Goal: Task Accomplishment & Management: Manage account settings

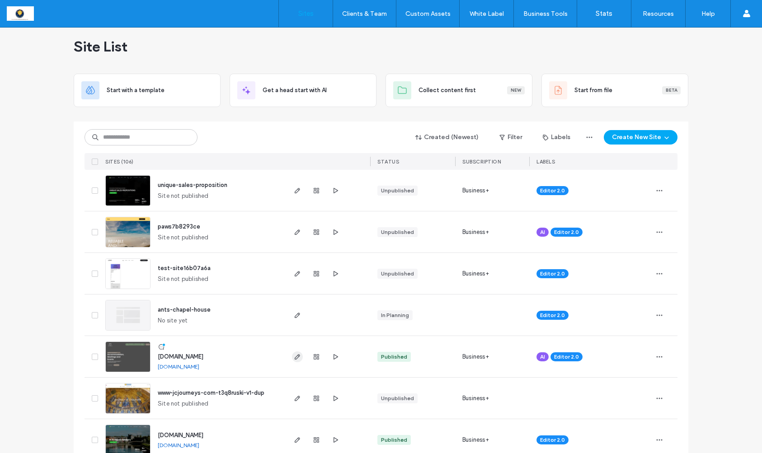
click at [295, 357] on use "button" at bounding box center [297, 356] width 5 height 5
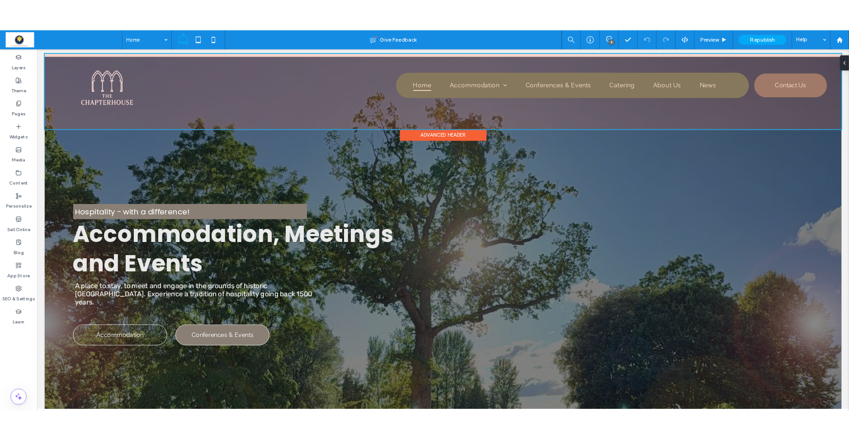
scroll to position [3, 0]
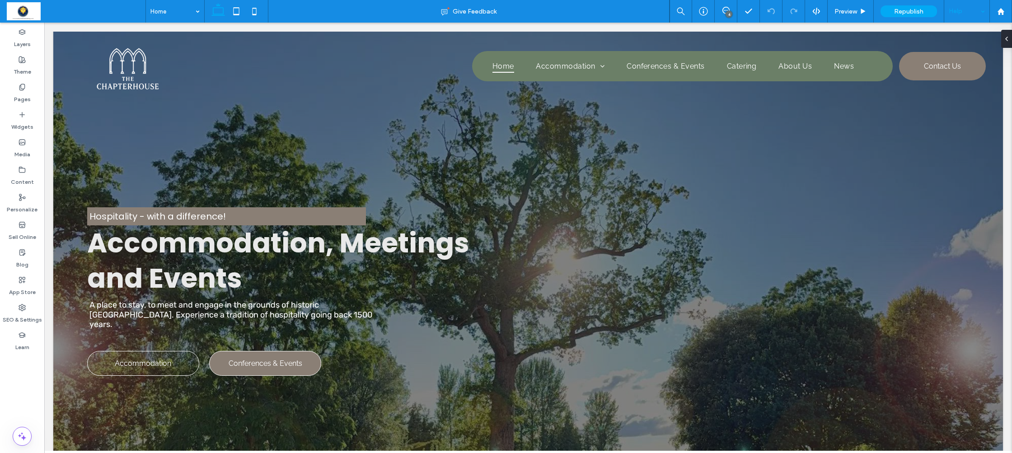
click at [867, 14] on div "Help" at bounding box center [966, 11] width 45 height 23
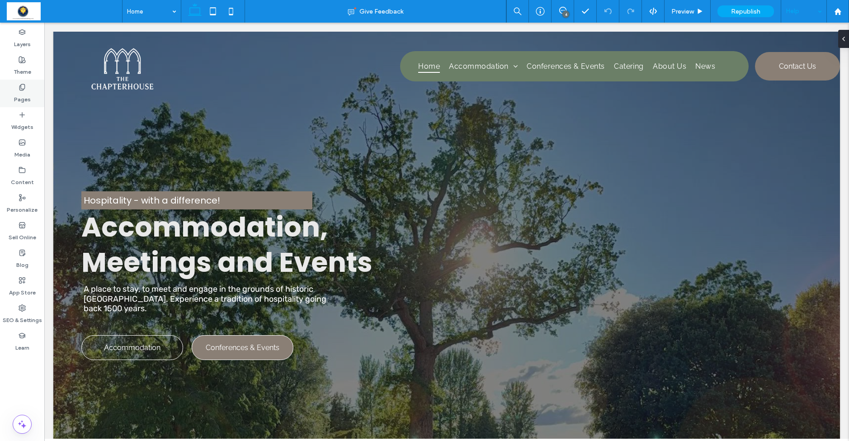
click at [19, 86] on icon at bounding box center [22, 87] width 7 height 7
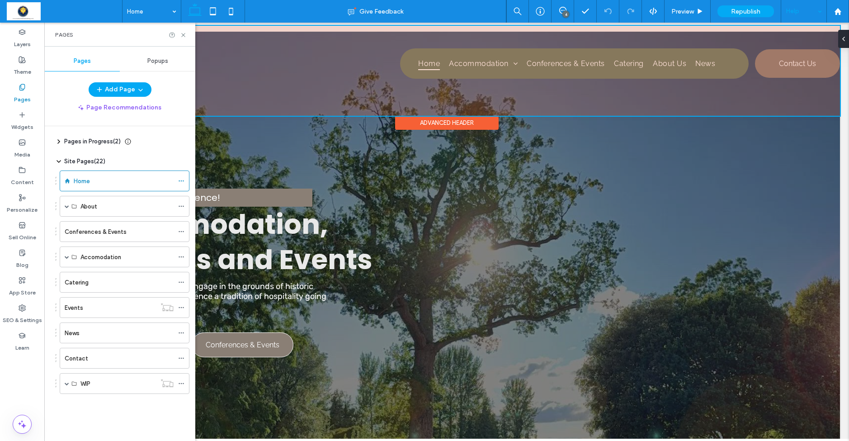
scroll to position [0, 0]
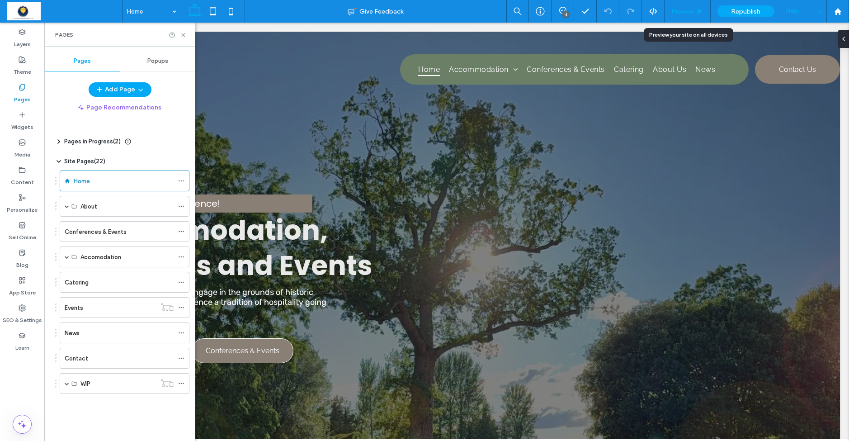
click at [689, 14] on span "Preview" at bounding box center [682, 12] width 23 height 8
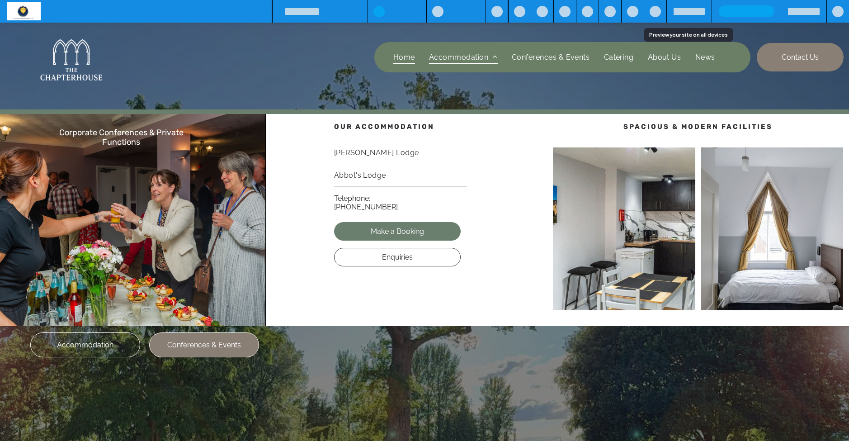
scroll to position [4, 0]
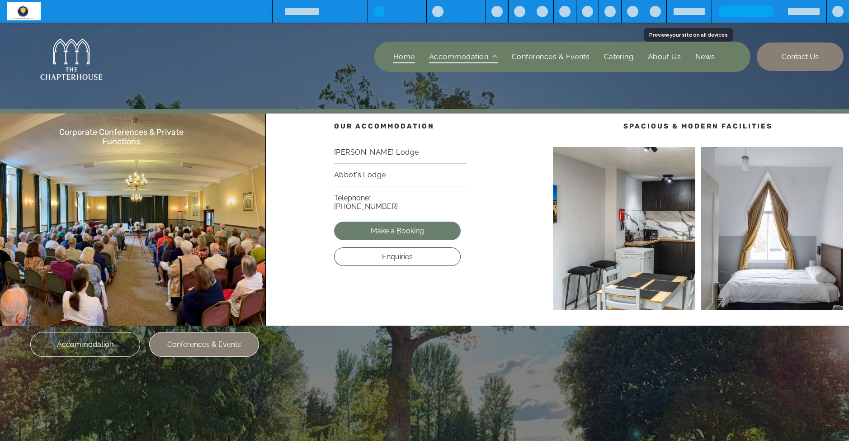
click at [493, 56] on span at bounding box center [495, 56] width 5 height 7
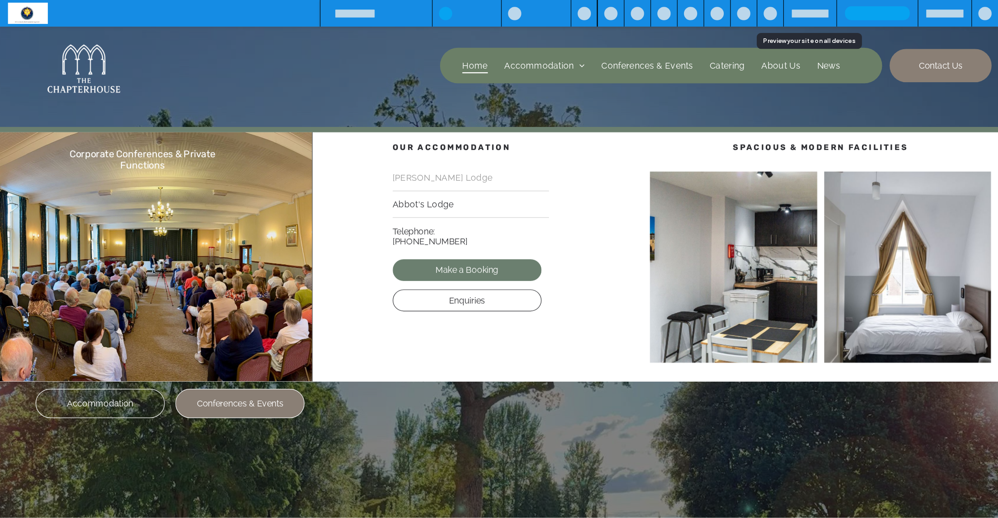
scroll to position [5, 0]
click at [383, 150] on span "[PERSON_NAME] Lodge" at bounding box center [376, 150] width 85 height 9
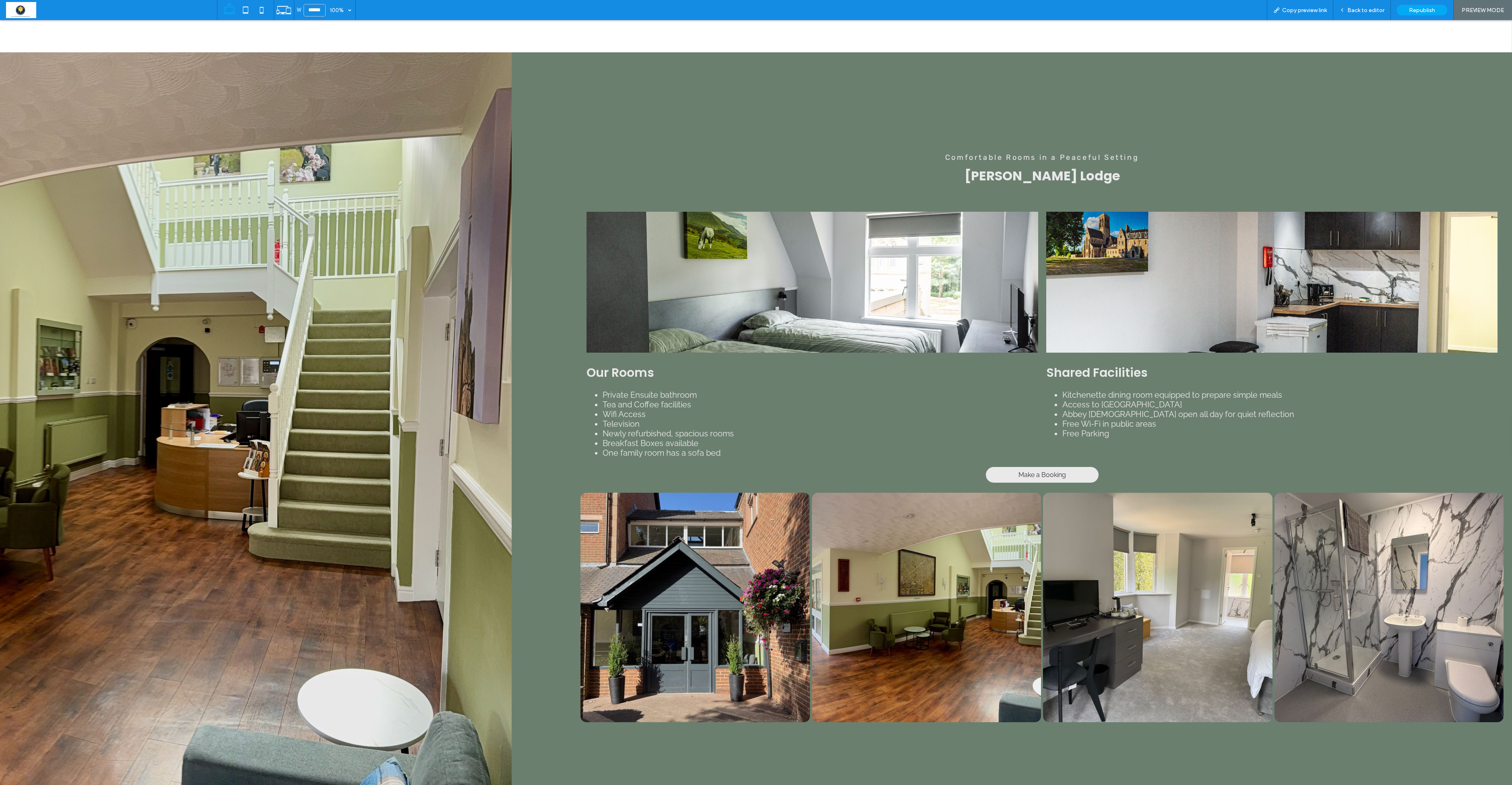
scroll to position [414, 0]
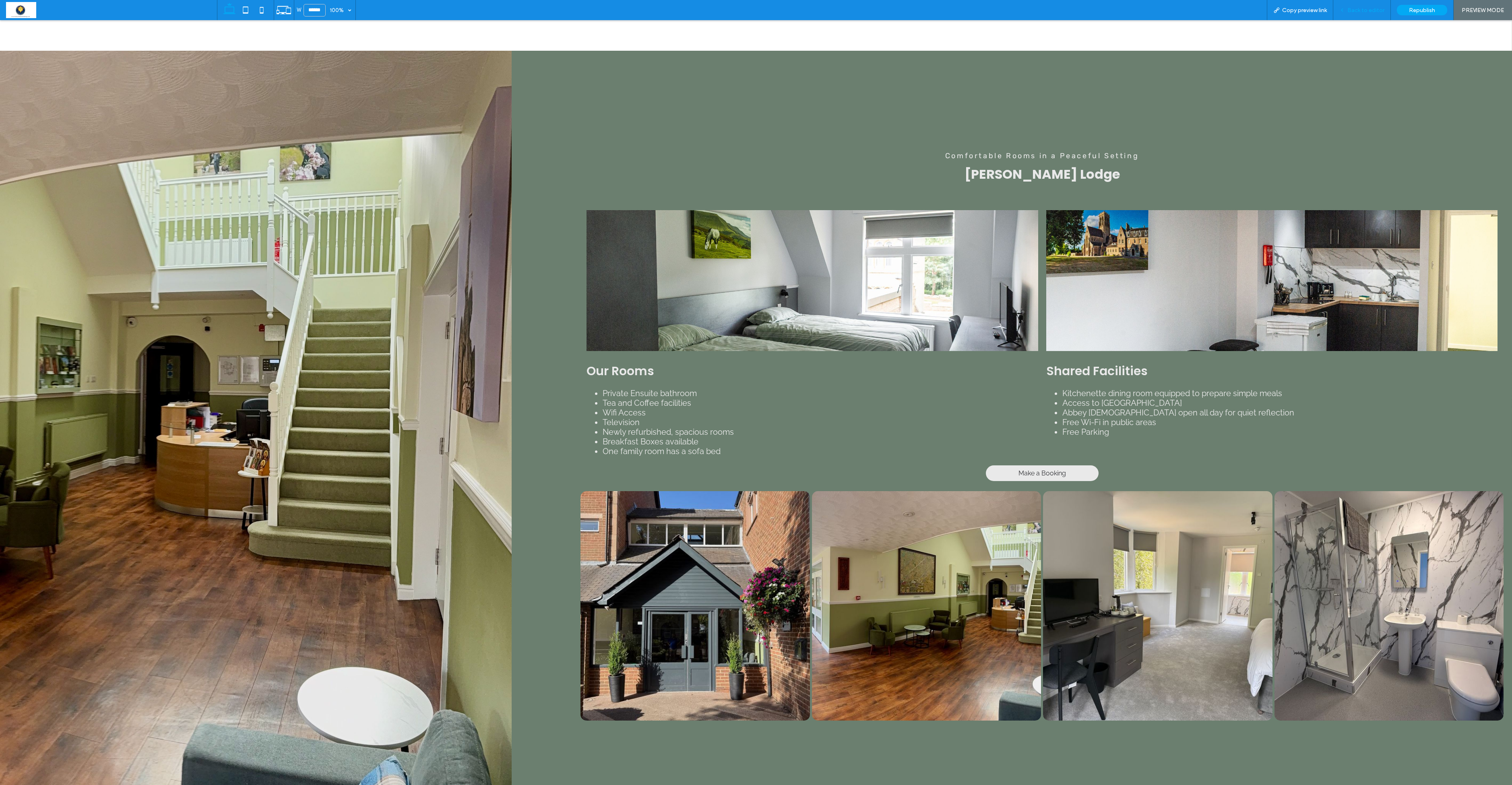
click at [772, 11] on span "Back to editor" at bounding box center [1366, 11] width 37 height 7
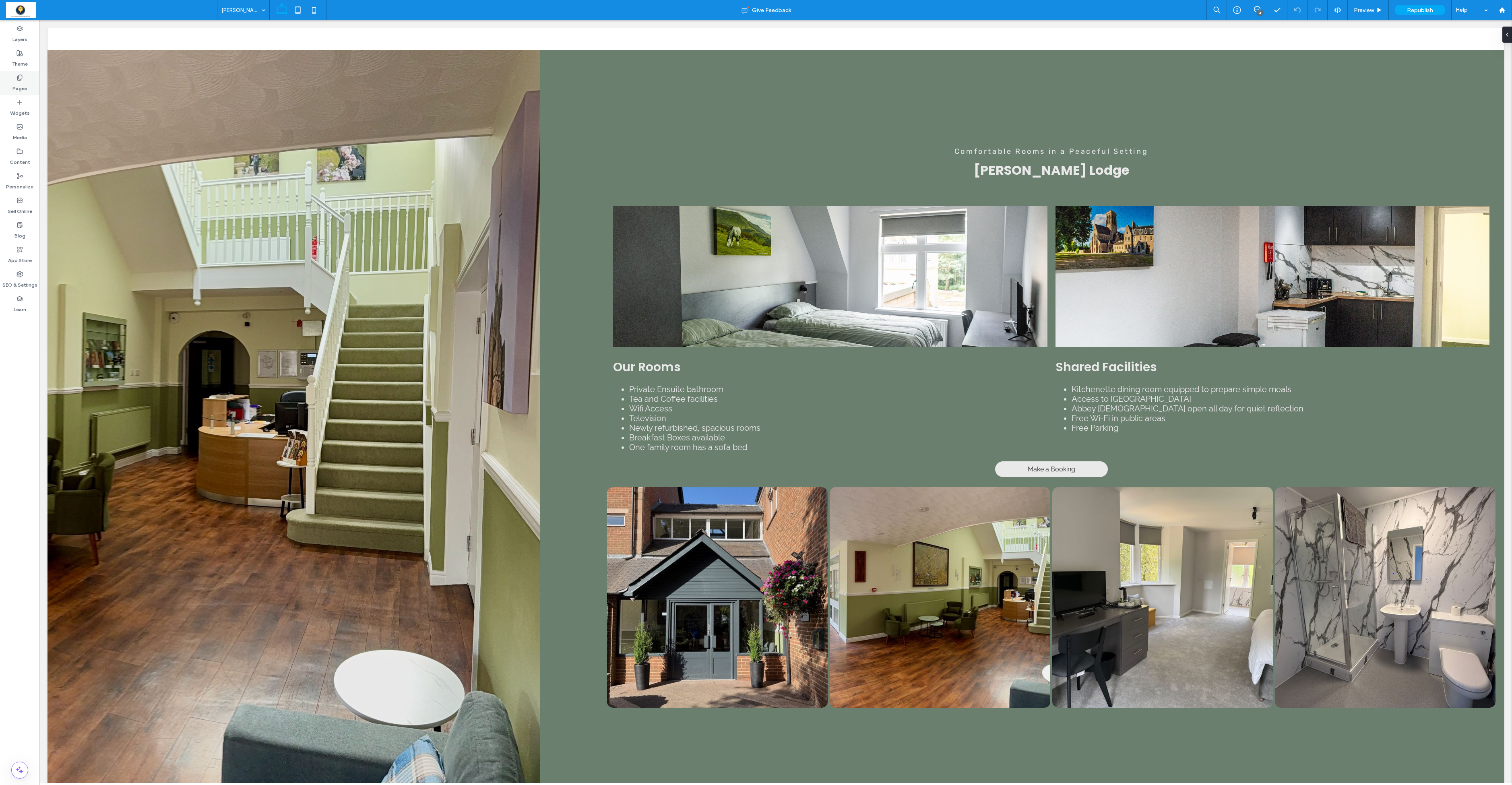
click at [20, 88] on label "Pages" at bounding box center [20, 86] width 15 height 12
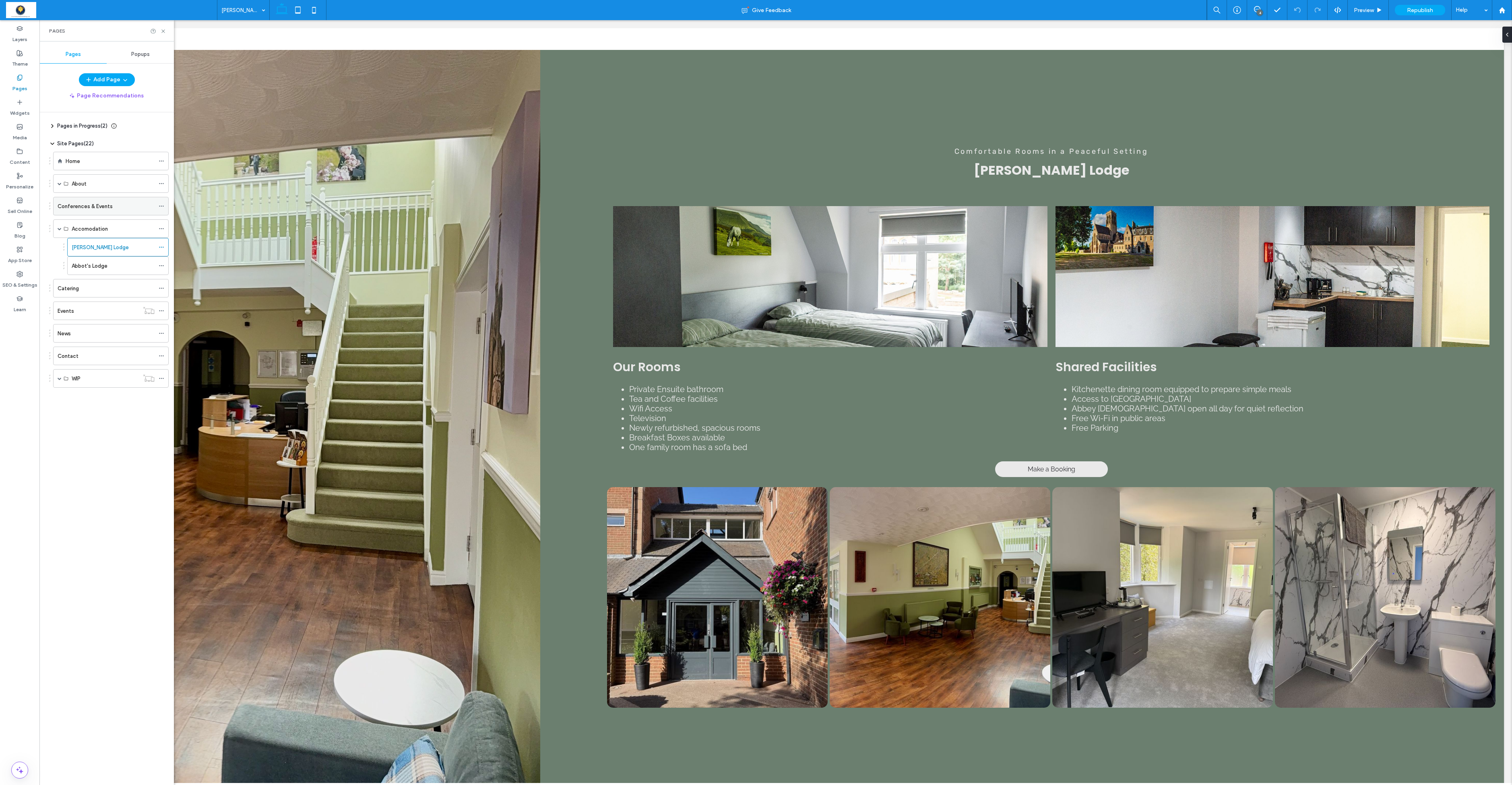
click at [79, 211] on label "Conferences & Events" at bounding box center [86, 207] width 55 height 14
click at [79, 211] on div at bounding box center [756, 392] width 1512 height 785
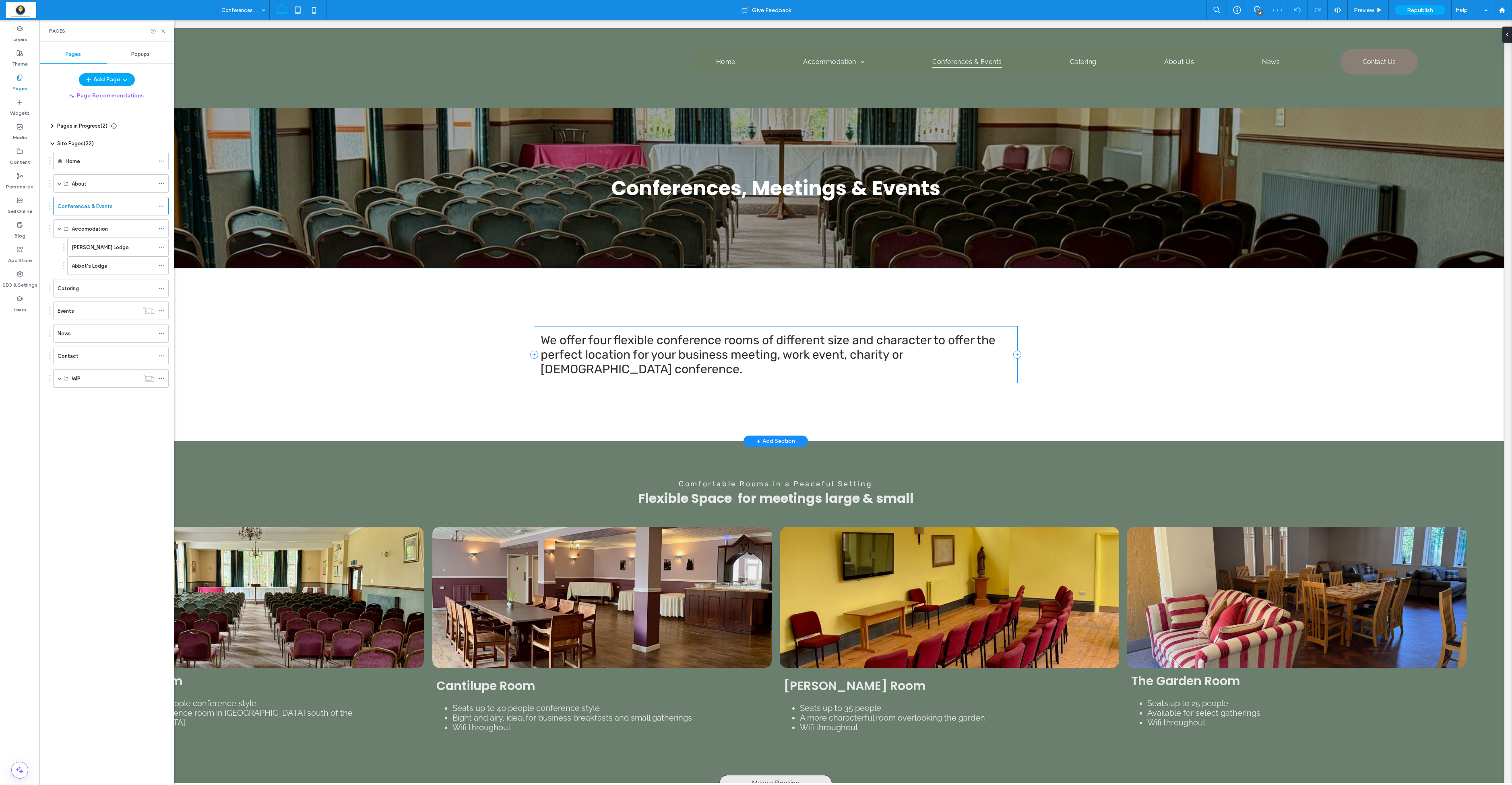
click at [556, 331] on div "We offer four flexible conference rooms of different size and character to offe…" at bounding box center [776, 354] width 483 height 56
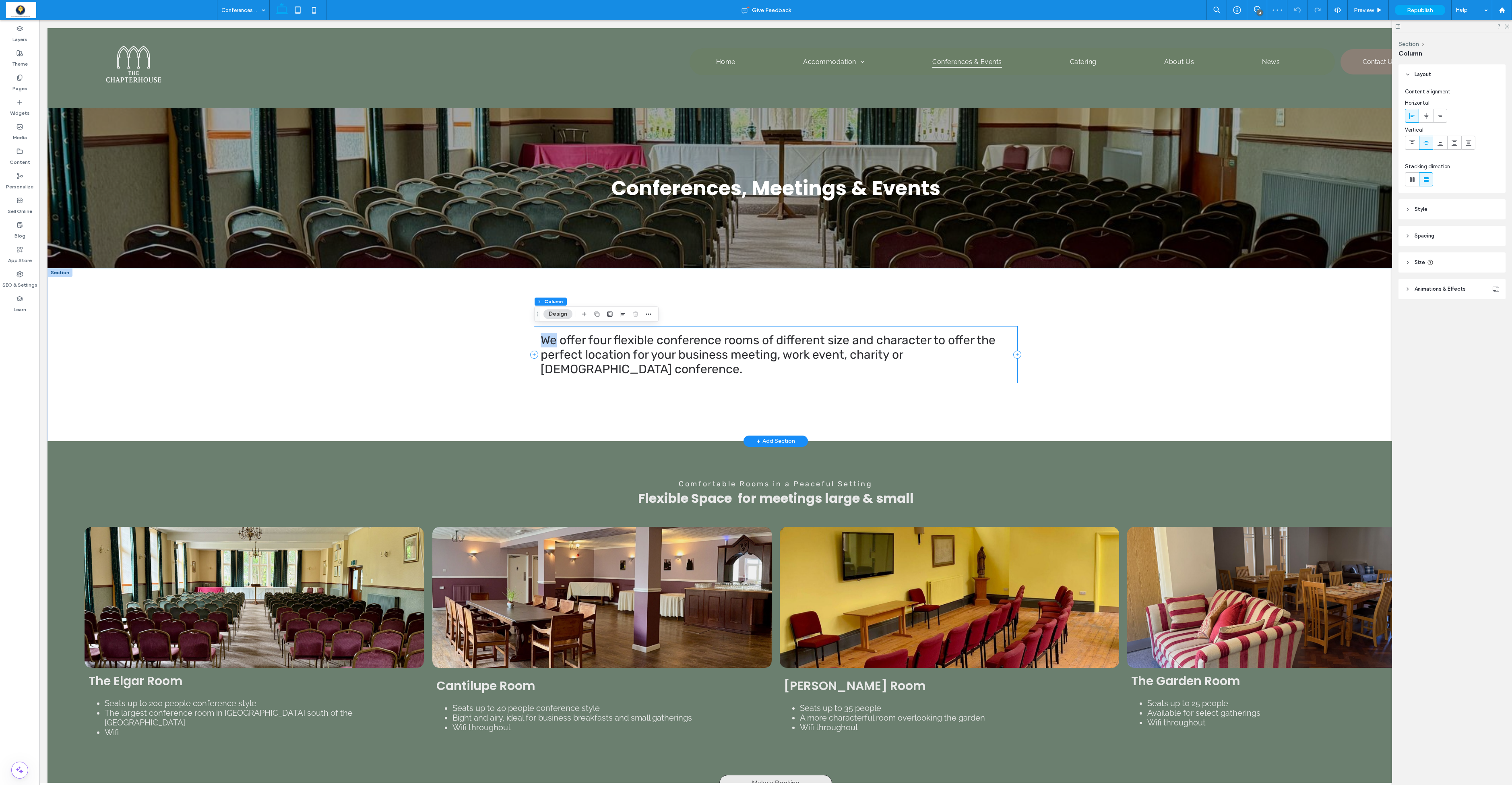
click at [556, 331] on div "We offer four flexible conference rooms of different size and character to offe…" at bounding box center [776, 354] width 483 height 56
click at [559, 348] on span "We offer four flexible conference rooms of different size and character to offe…" at bounding box center [768, 355] width 455 height 44
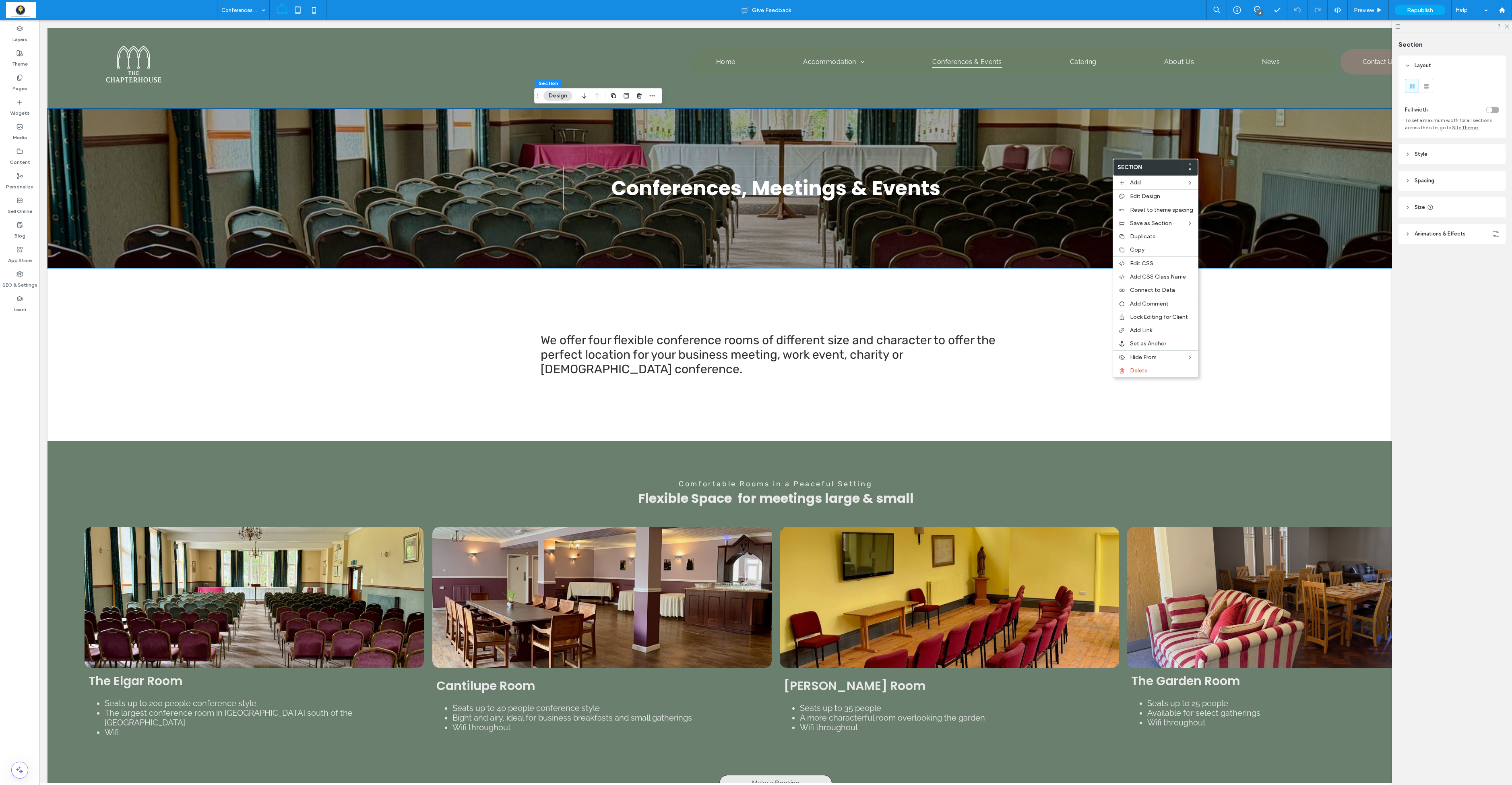
click at [772, 159] on span "Style" at bounding box center [1421, 154] width 12 height 8
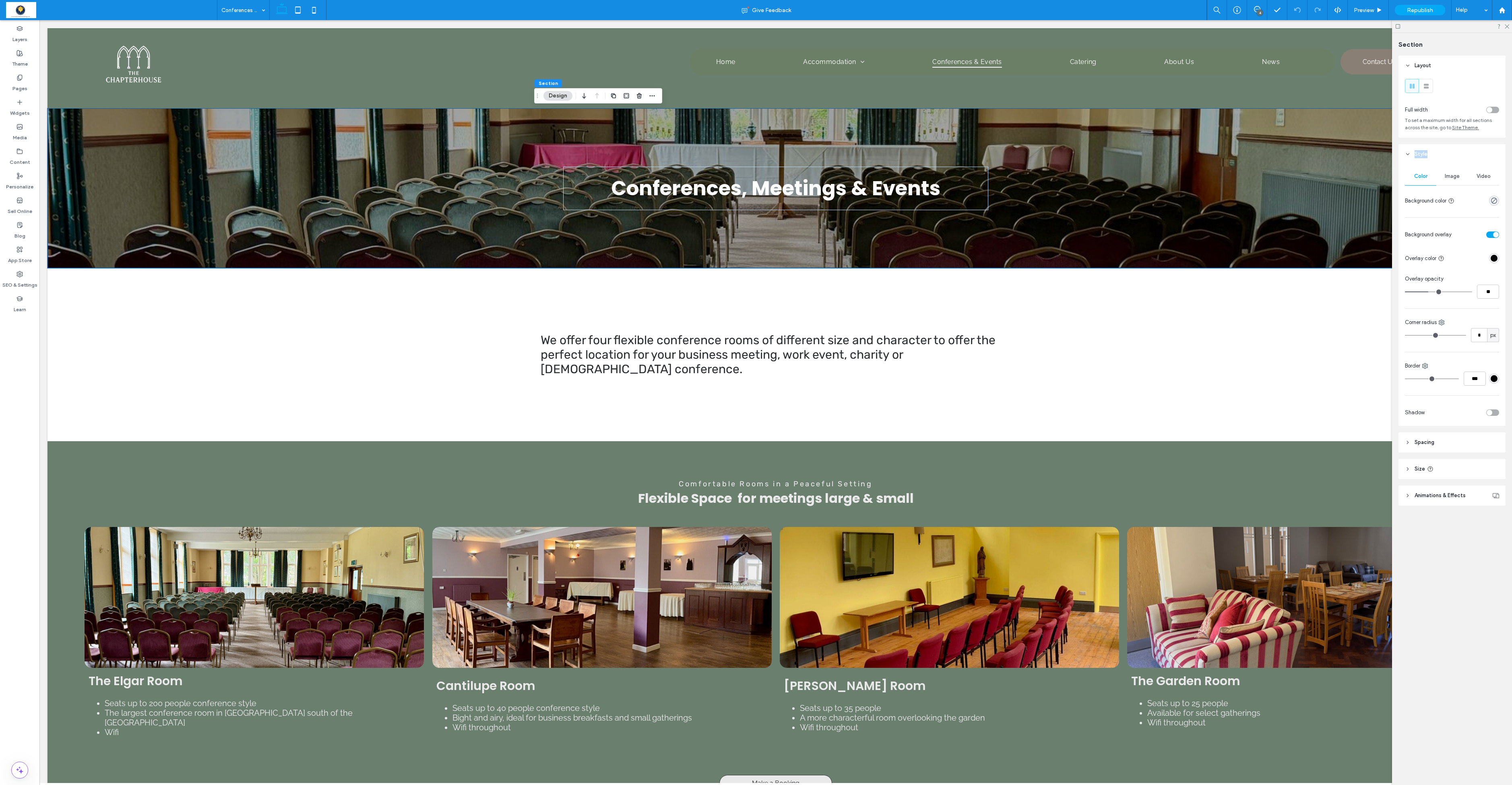
click at [772, 159] on span "Style" at bounding box center [1421, 154] width 12 height 8
click at [772, 180] on span "Image" at bounding box center [1452, 176] width 15 height 6
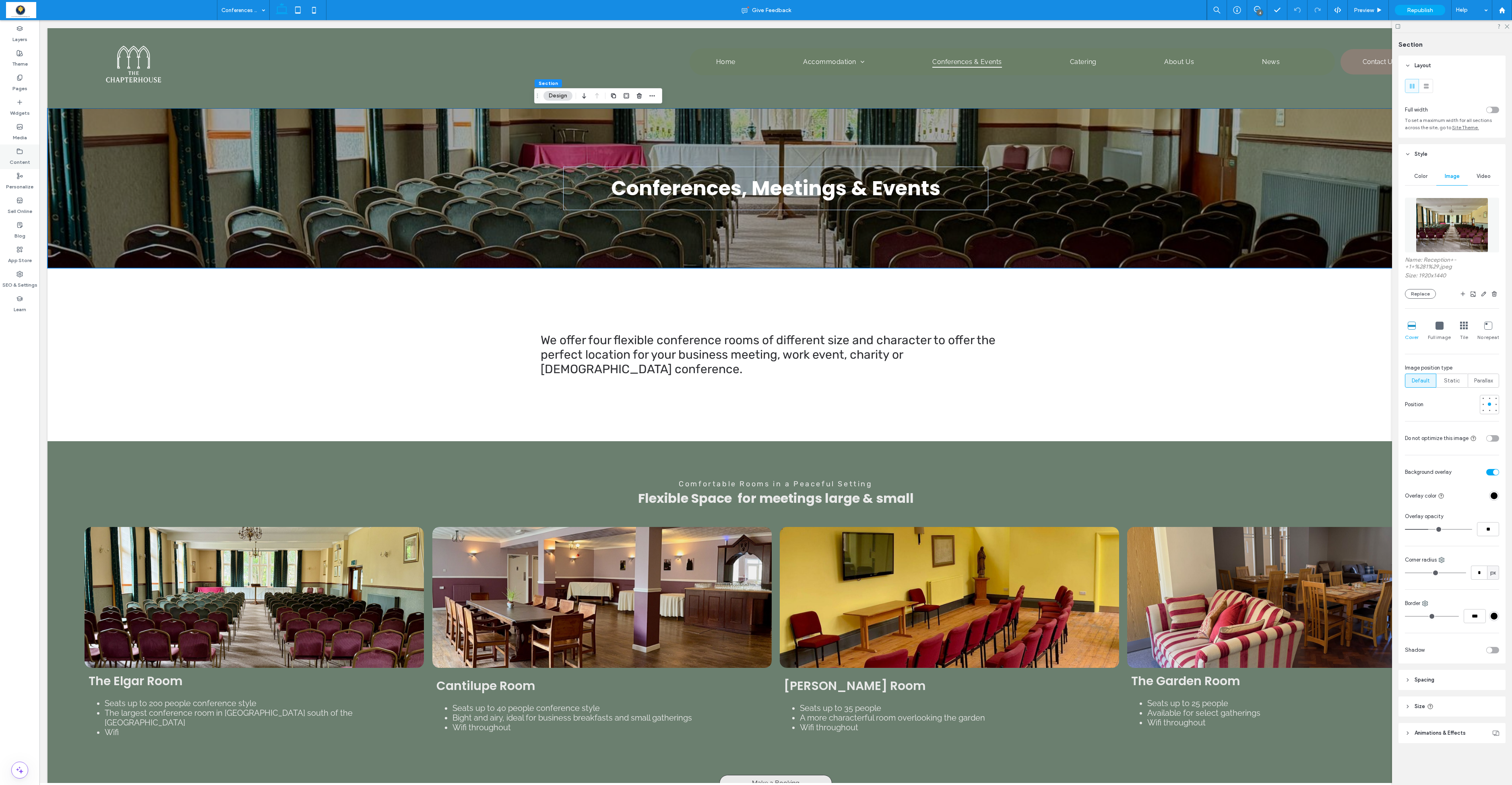
click at [15, 159] on label "Content" at bounding box center [20, 160] width 20 height 12
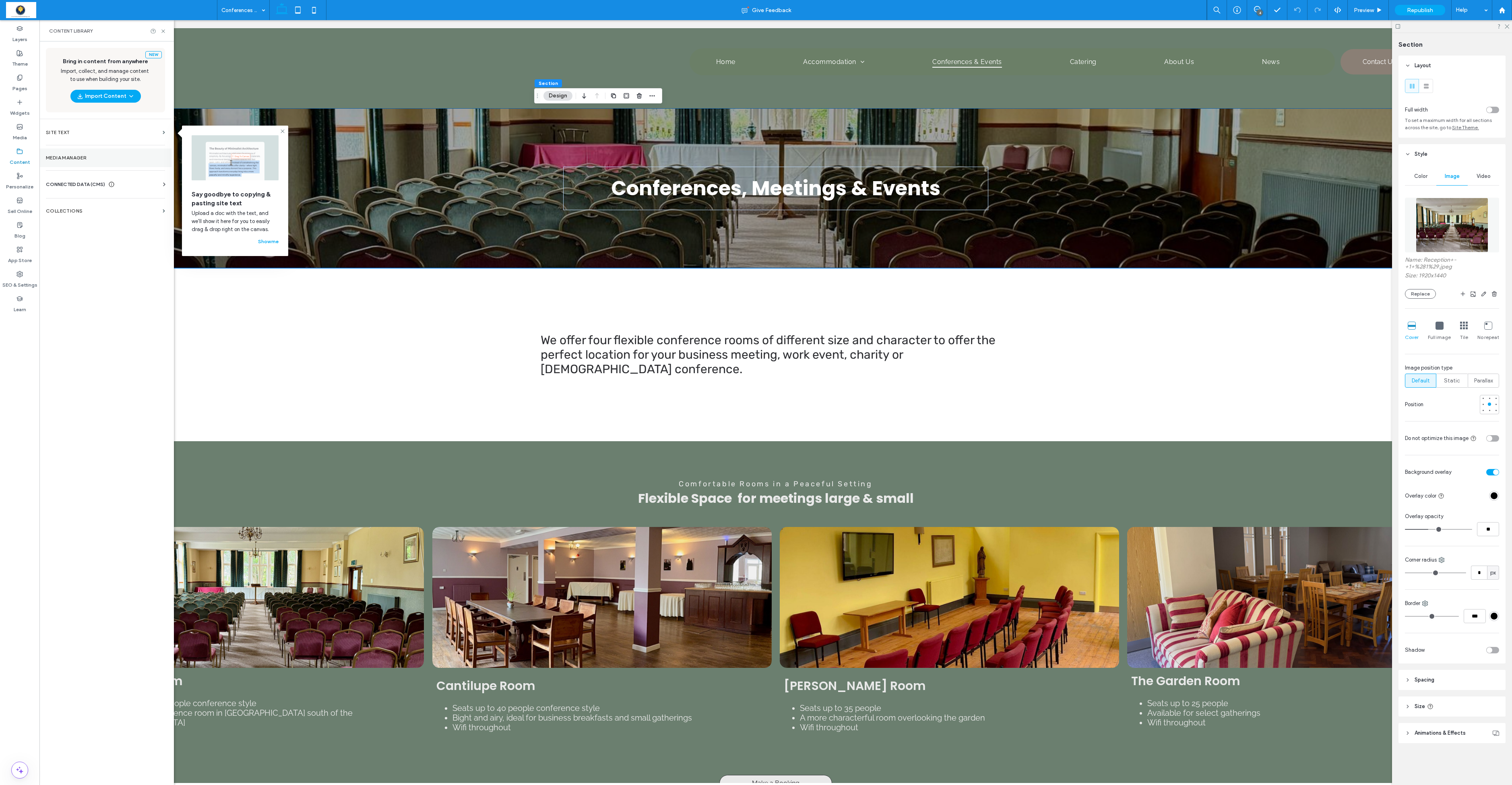
click at [61, 158] on label "Media Manager" at bounding box center [106, 158] width 119 height 5
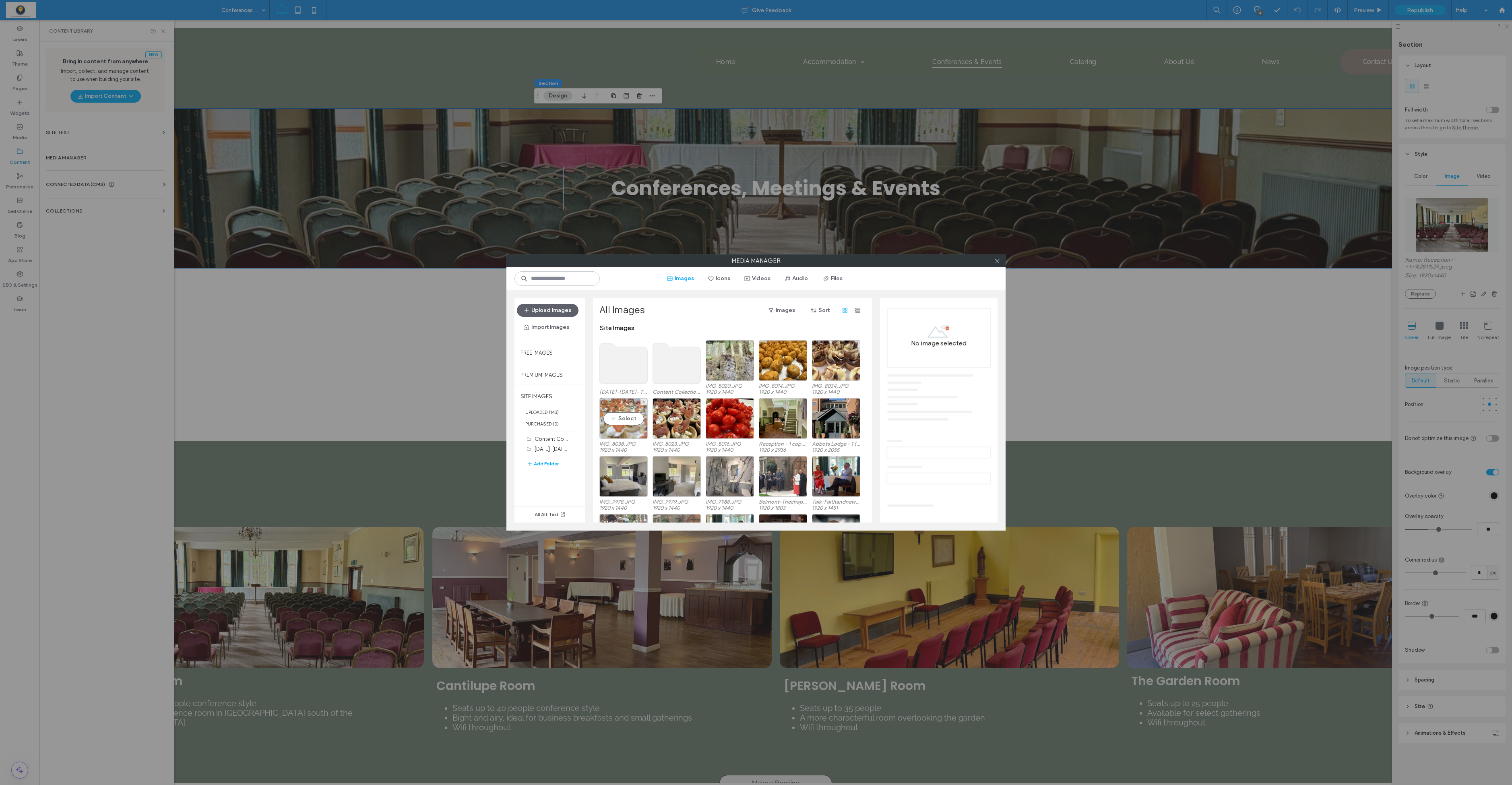
scroll to position [5, 0]
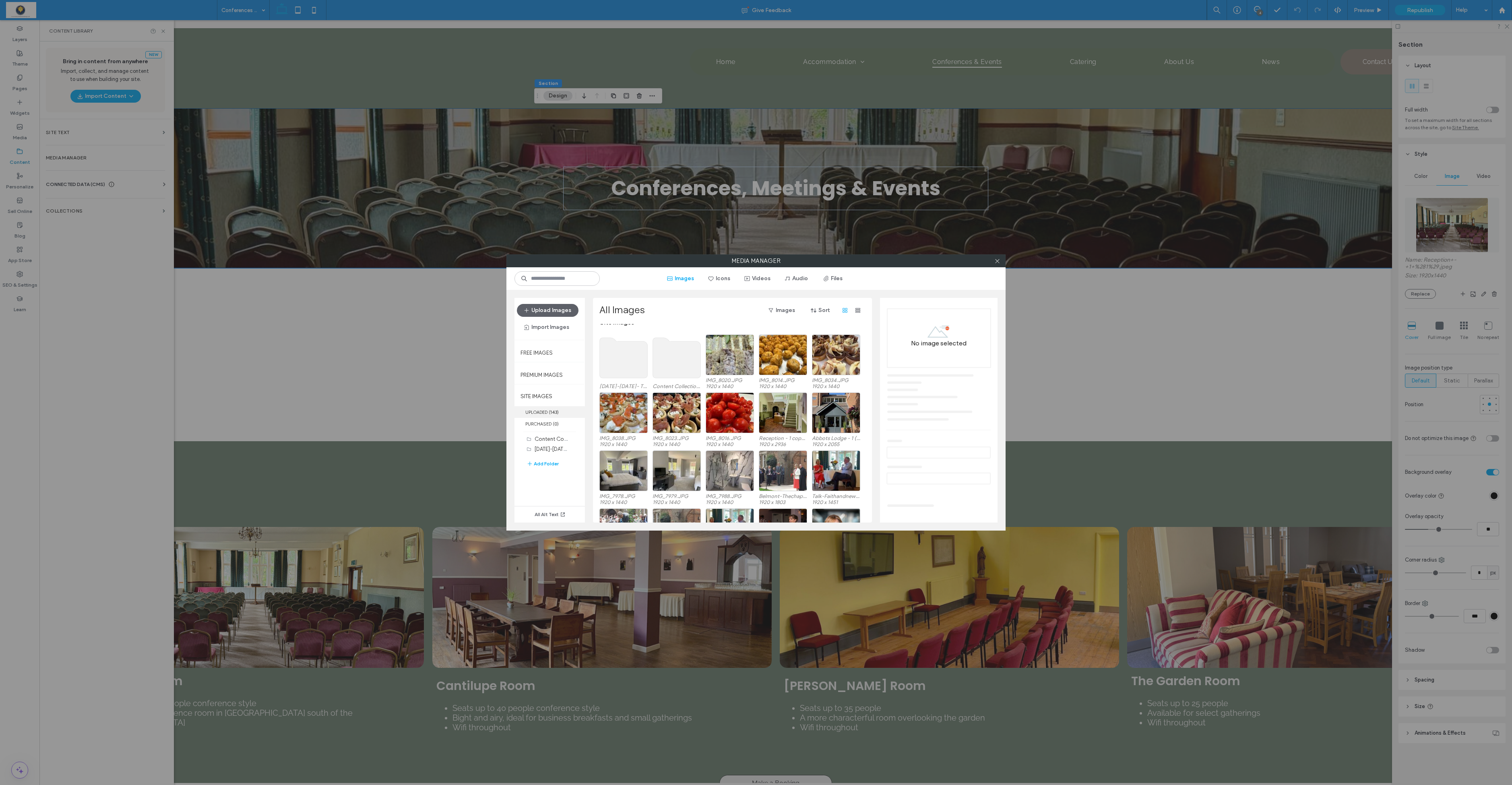
click at [547, 404] on label "UPLOADED ( 143 )" at bounding box center [549, 412] width 70 height 12
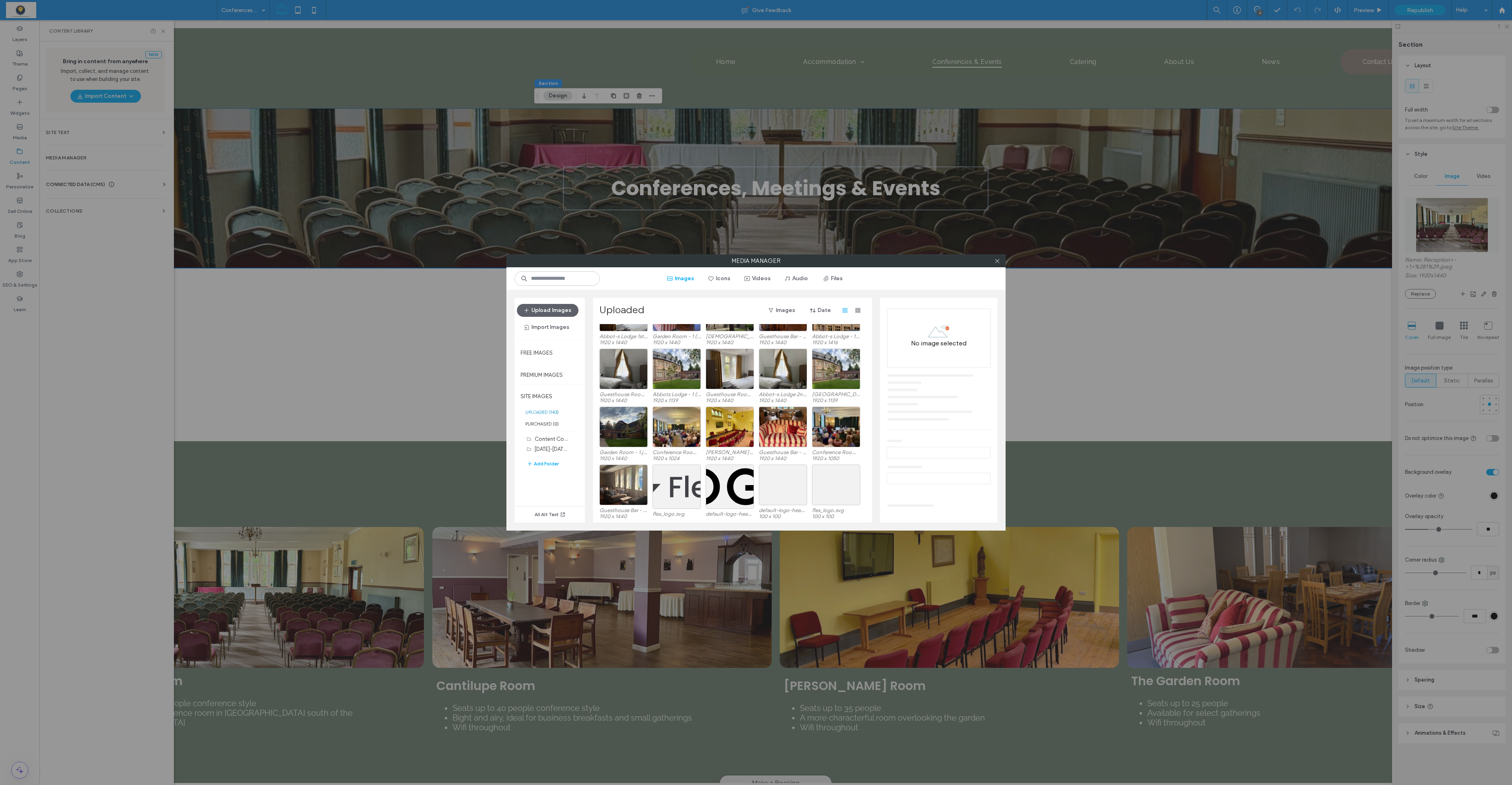
scroll to position [1483, 0]
drag, startPoint x: 679, startPoint y: 422, endPoint x: 687, endPoint y: 424, distance: 8.2
click at [680, 404] on div "Select" at bounding box center [676, 428] width 48 height 41
click at [772, 383] on link "Conference Room - 1.jpeg" at bounding box center [933, 380] width 59 height 6
click at [772, 264] on icon at bounding box center [997, 261] width 6 height 6
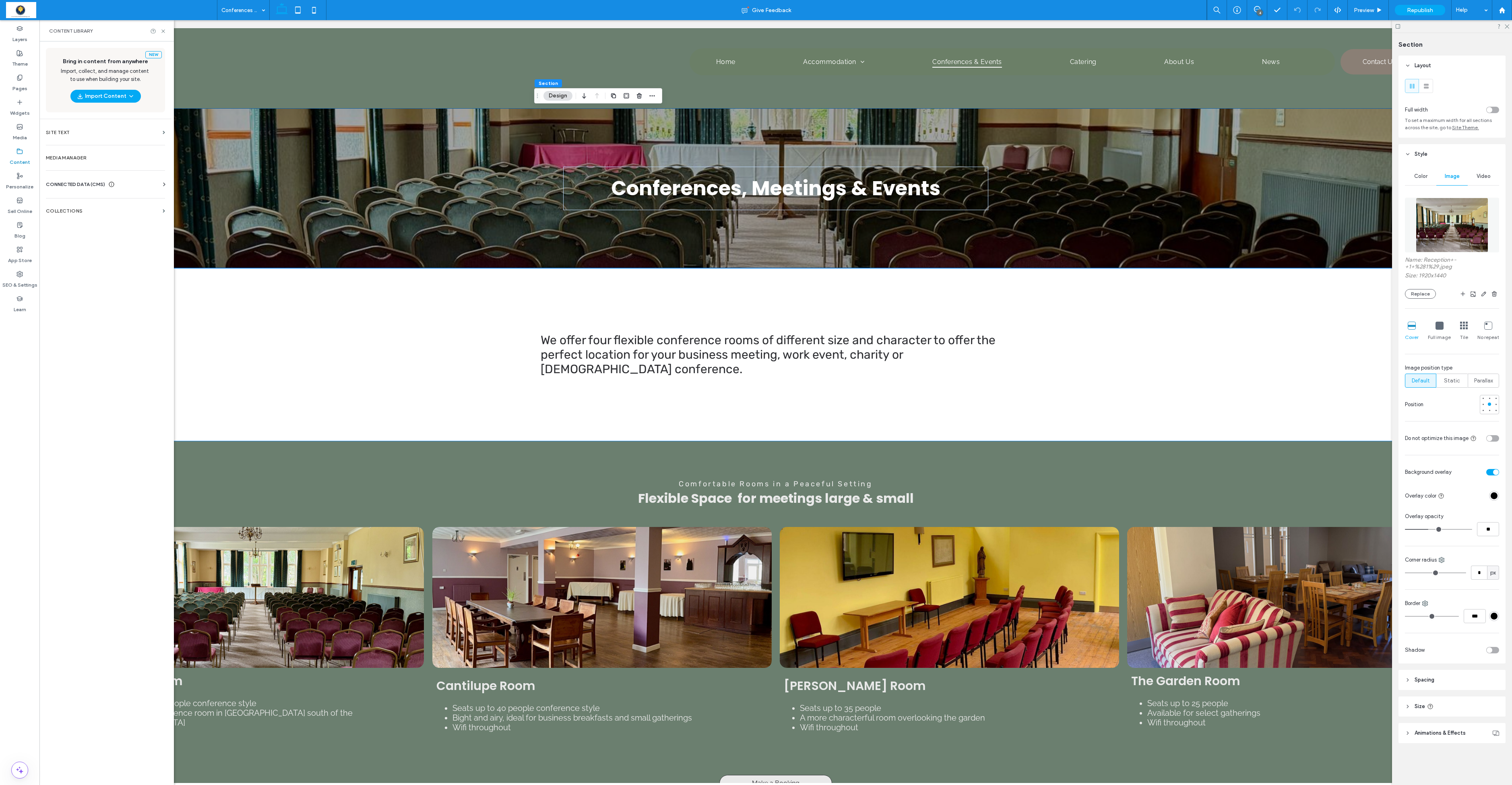
click at [213, 404] on div "Comfortable Rooms in a Peaceful Setting Flexible Space for meetings large & sma…" at bounding box center [775, 631] width 1457 height 380
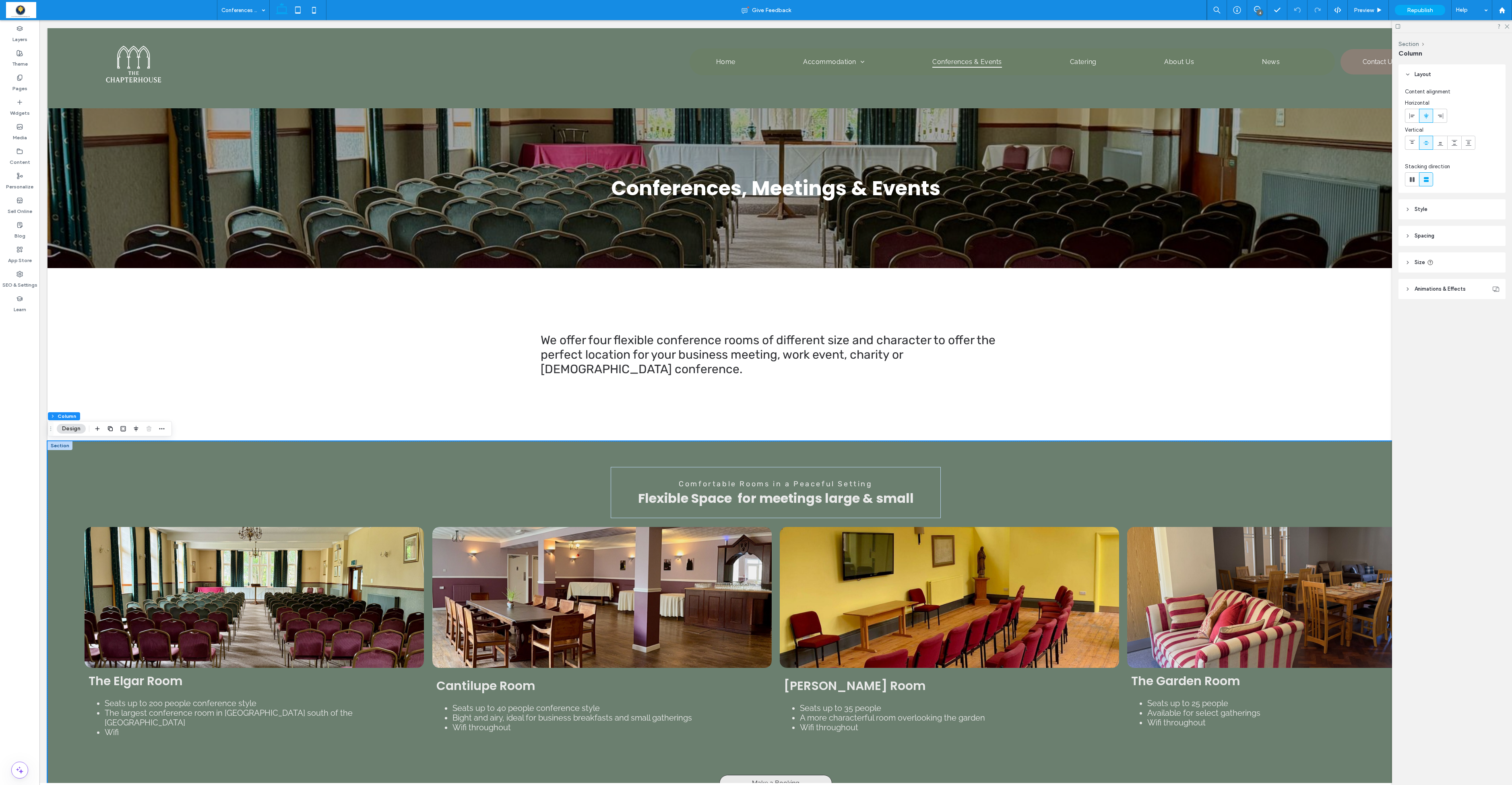
click at [61, 404] on div at bounding box center [60, 446] width 25 height 9
click at [80, 404] on div "Comfortable Rooms in a Peaceful Setting Flexible Space for meetings large & sma…" at bounding box center [775, 631] width 1457 height 380
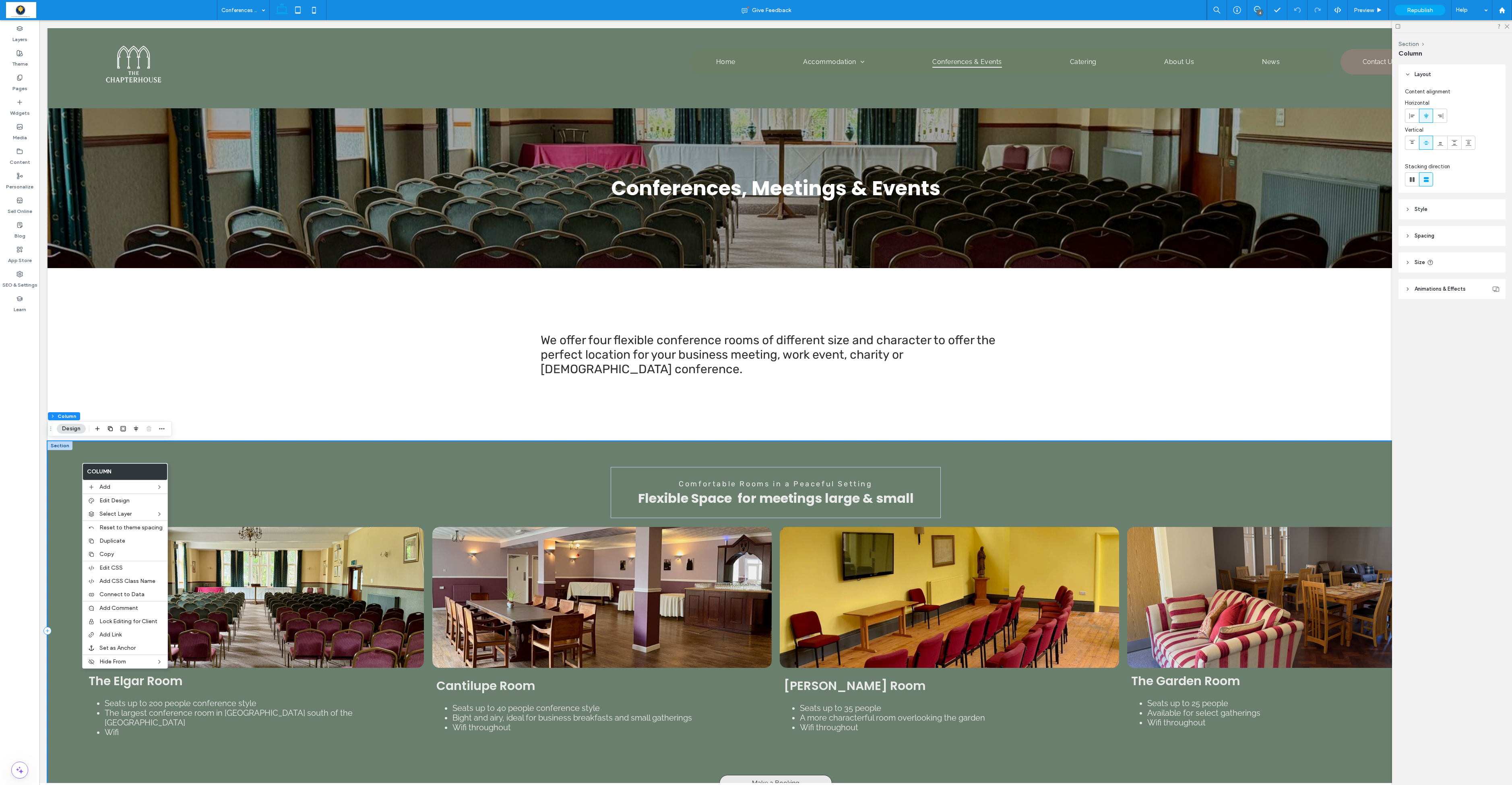
drag, startPoint x: 81, startPoint y: 463, endPoint x: 126, endPoint y: 485, distance: 50.1
click at [253, 404] on div "Comfortable Rooms in a Peaceful Setting Flexible Space for meetings large & sma…" at bounding box center [775, 631] width 1457 height 380
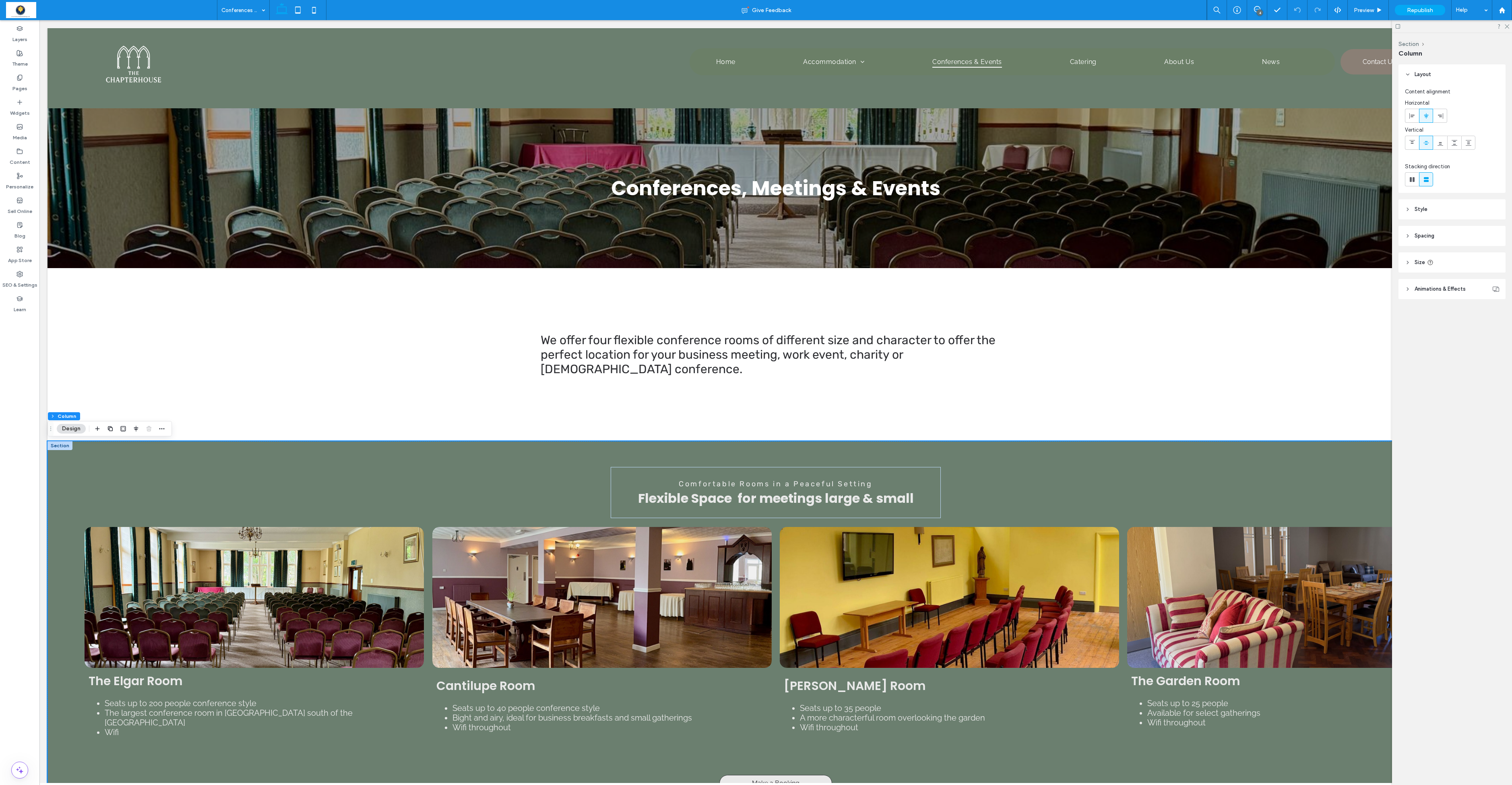
click at [67, 404] on div at bounding box center [60, 446] width 25 height 9
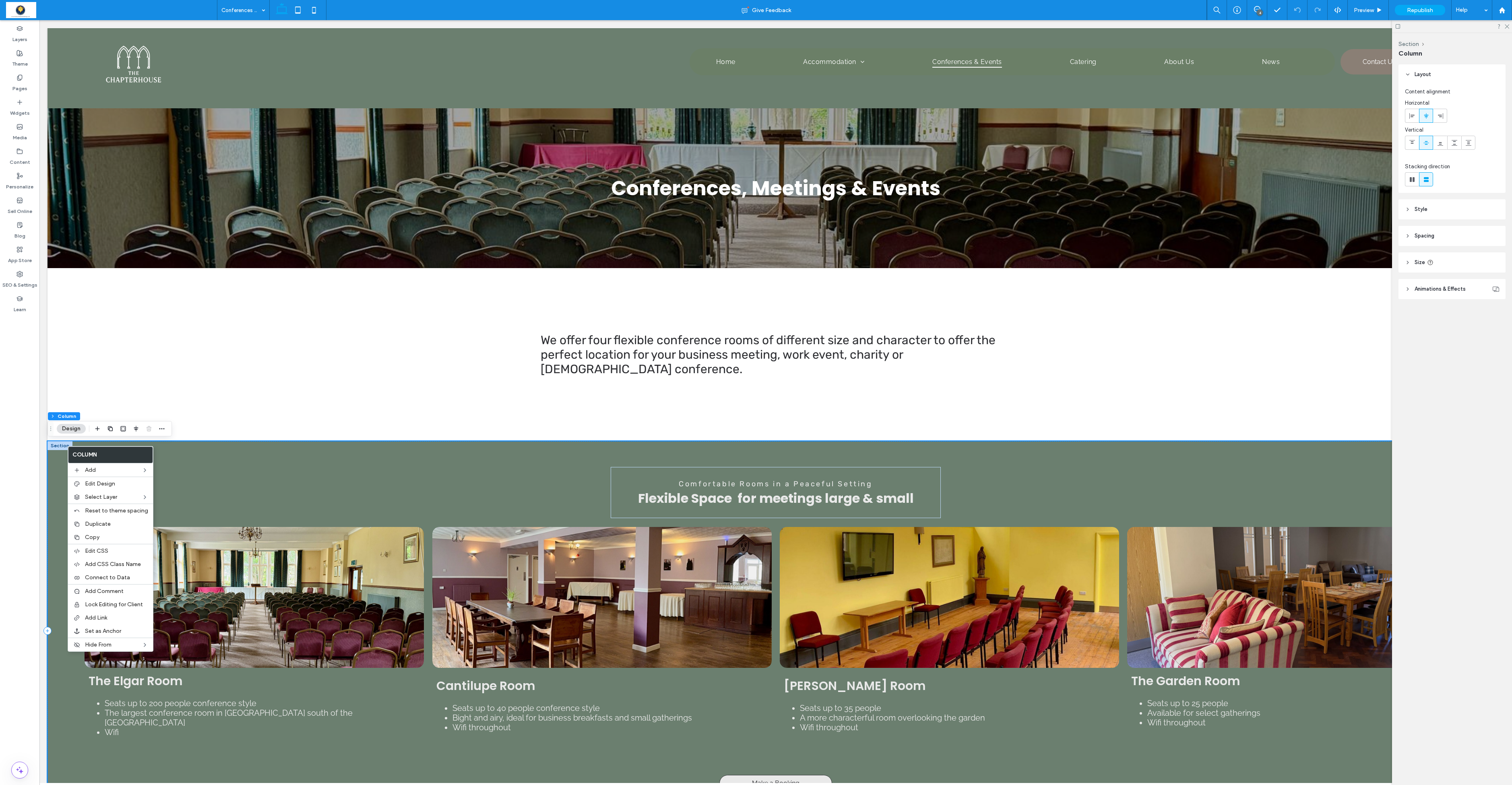
click at [223, 404] on div "Comfortable Rooms in a Peaceful Setting Flexible Space for meetings large & sma…" at bounding box center [775, 631] width 1457 height 380
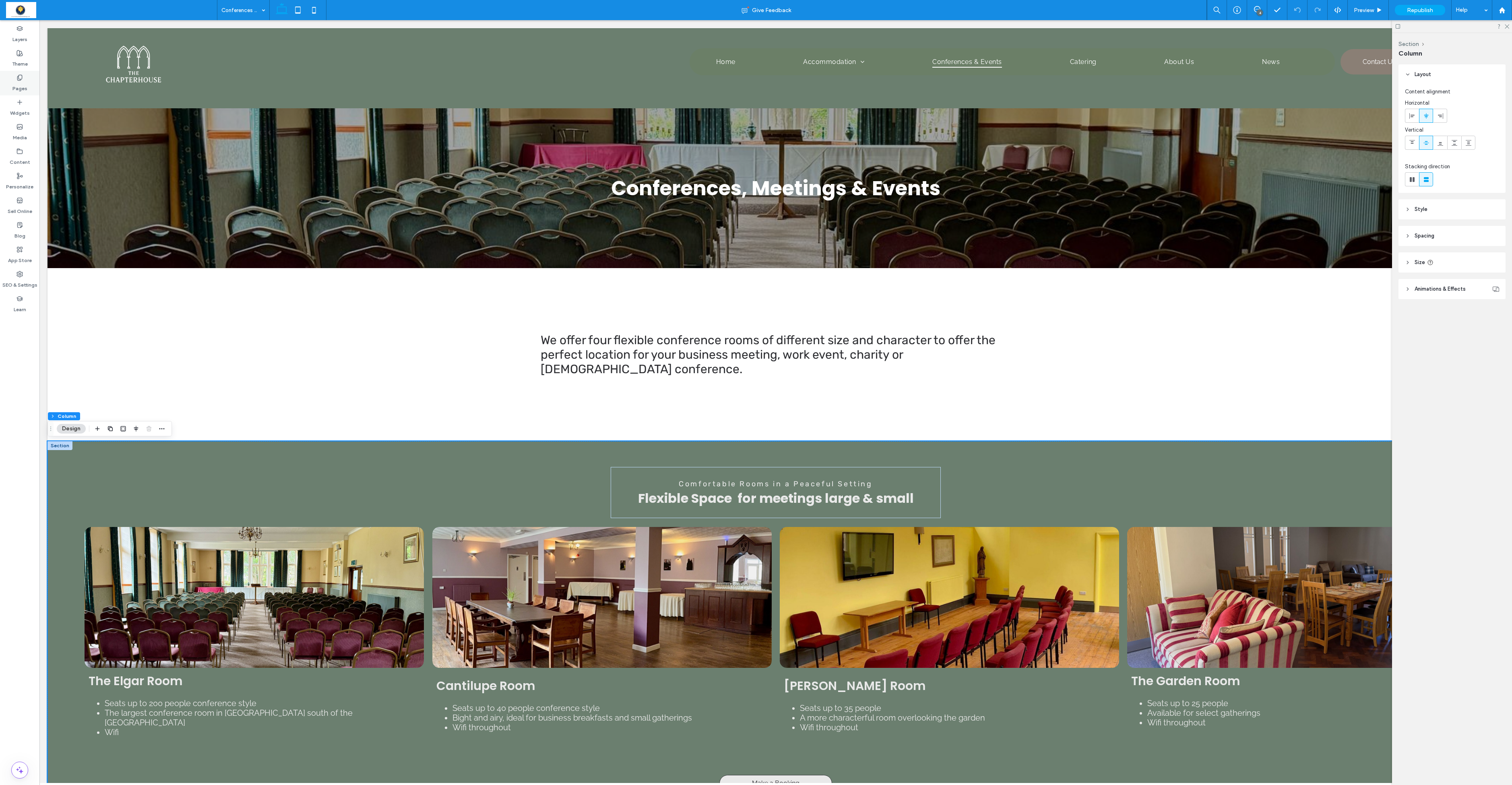
click at [19, 80] on use at bounding box center [19, 78] width 4 height 5
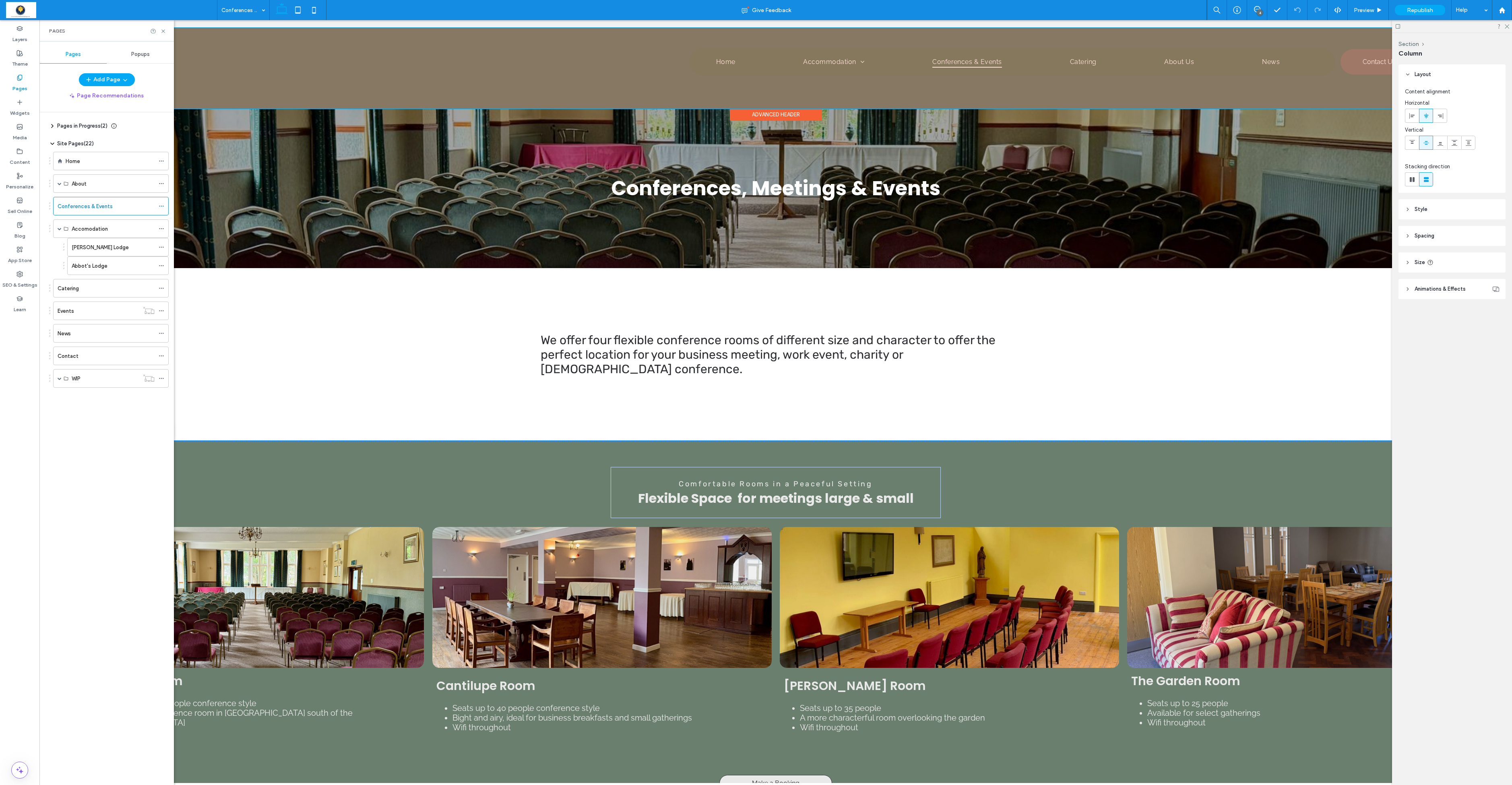
click at [772, 64] on div at bounding box center [775, 69] width 1457 height 80
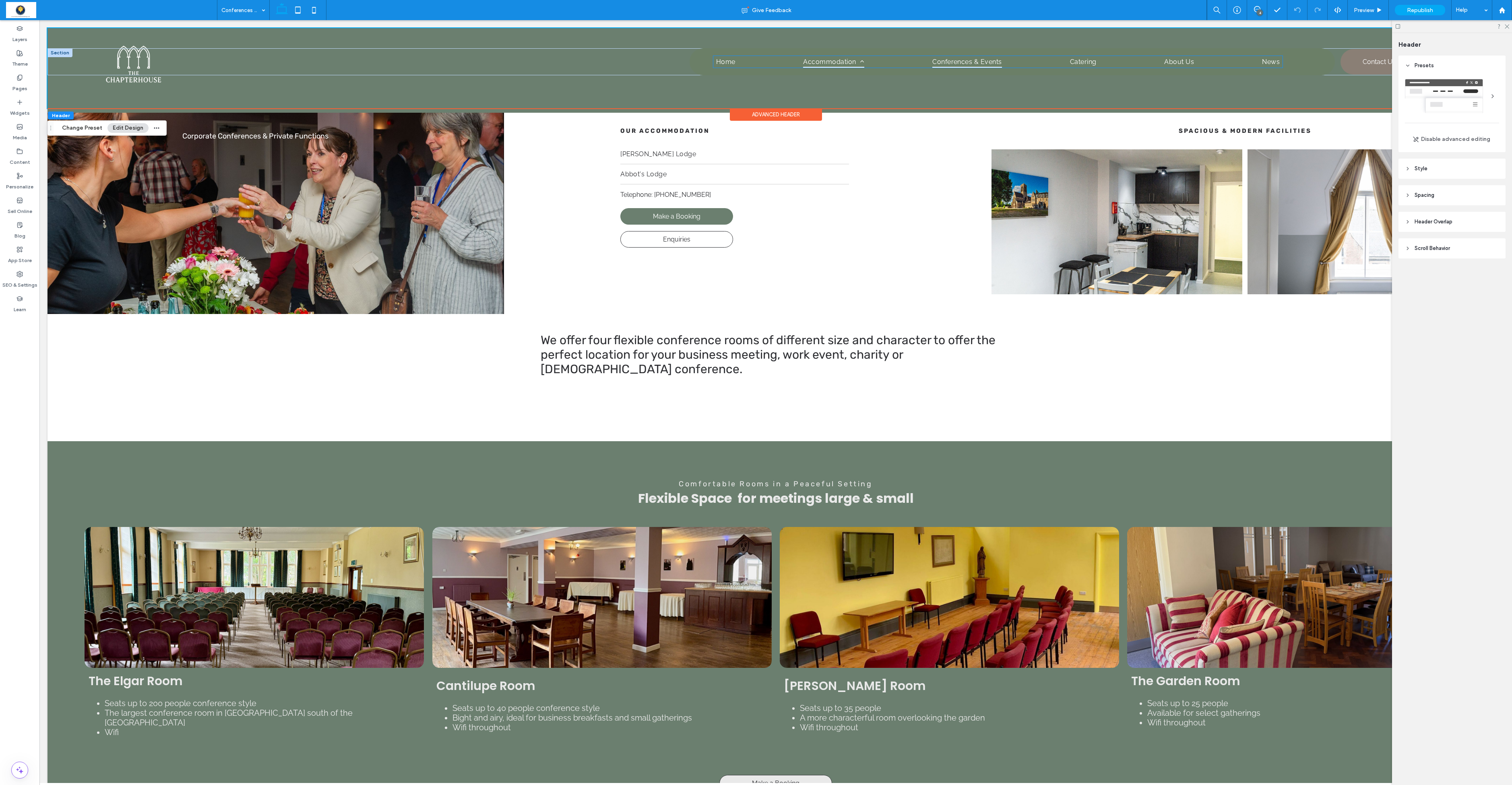
click at [772, 62] on span "Accommodation" at bounding box center [833, 61] width 61 height 12
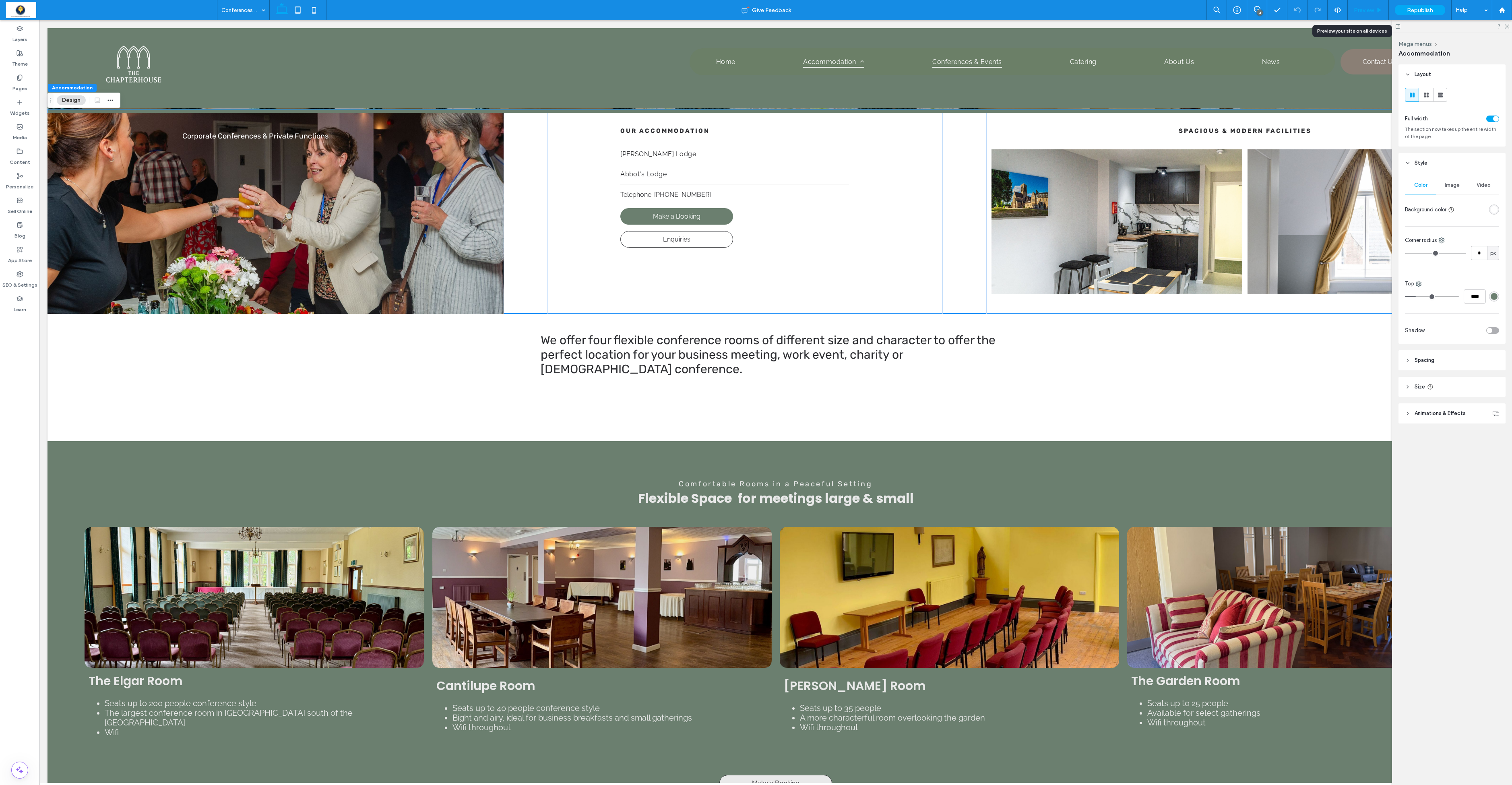
click at [772, 11] on span "Preview" at bounding box center [1364, 11] width 20 height 7
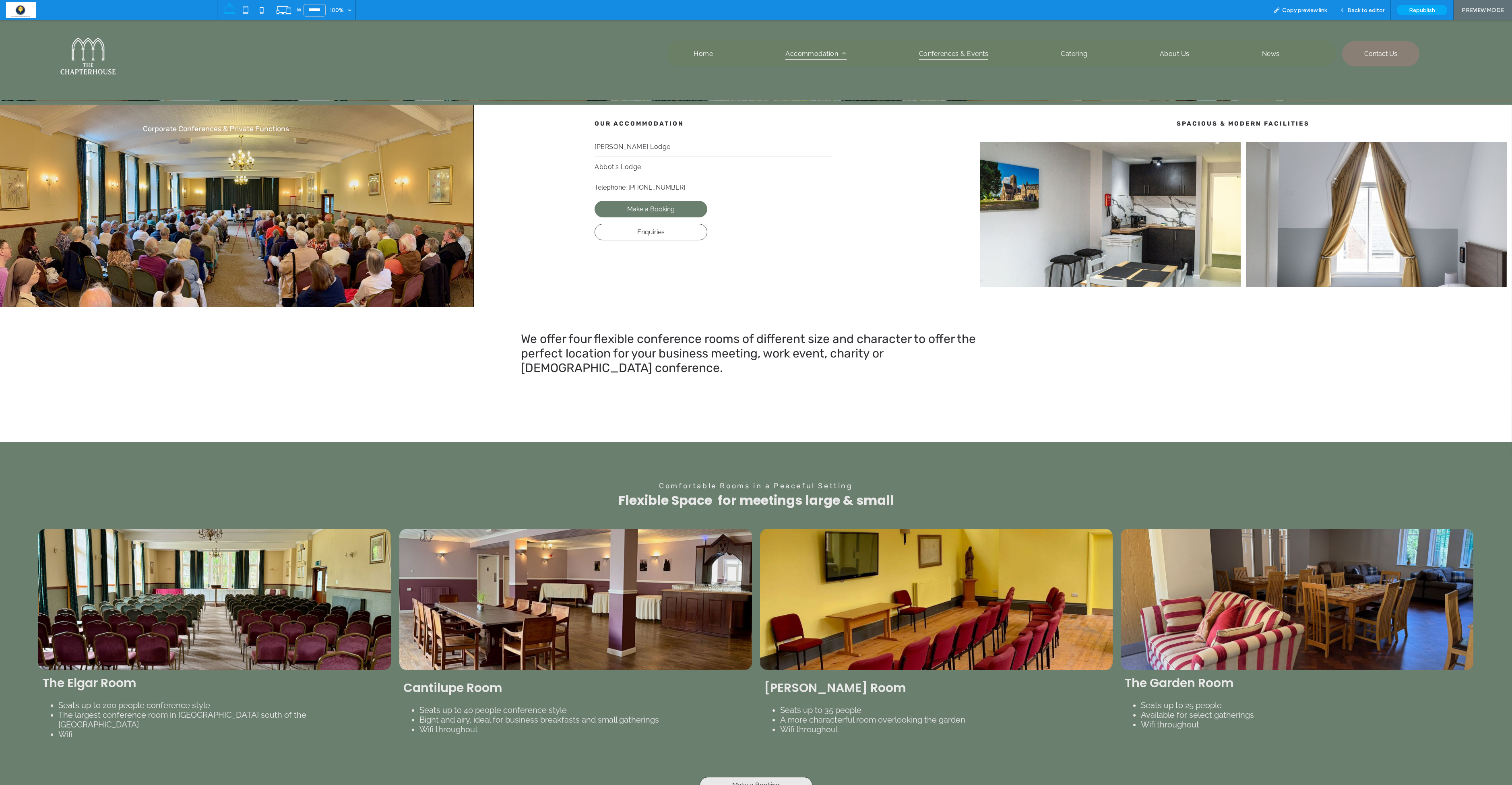
click at [772, 54] on span "Accommodation" at bounding box center [816, 53] width 61 height 12
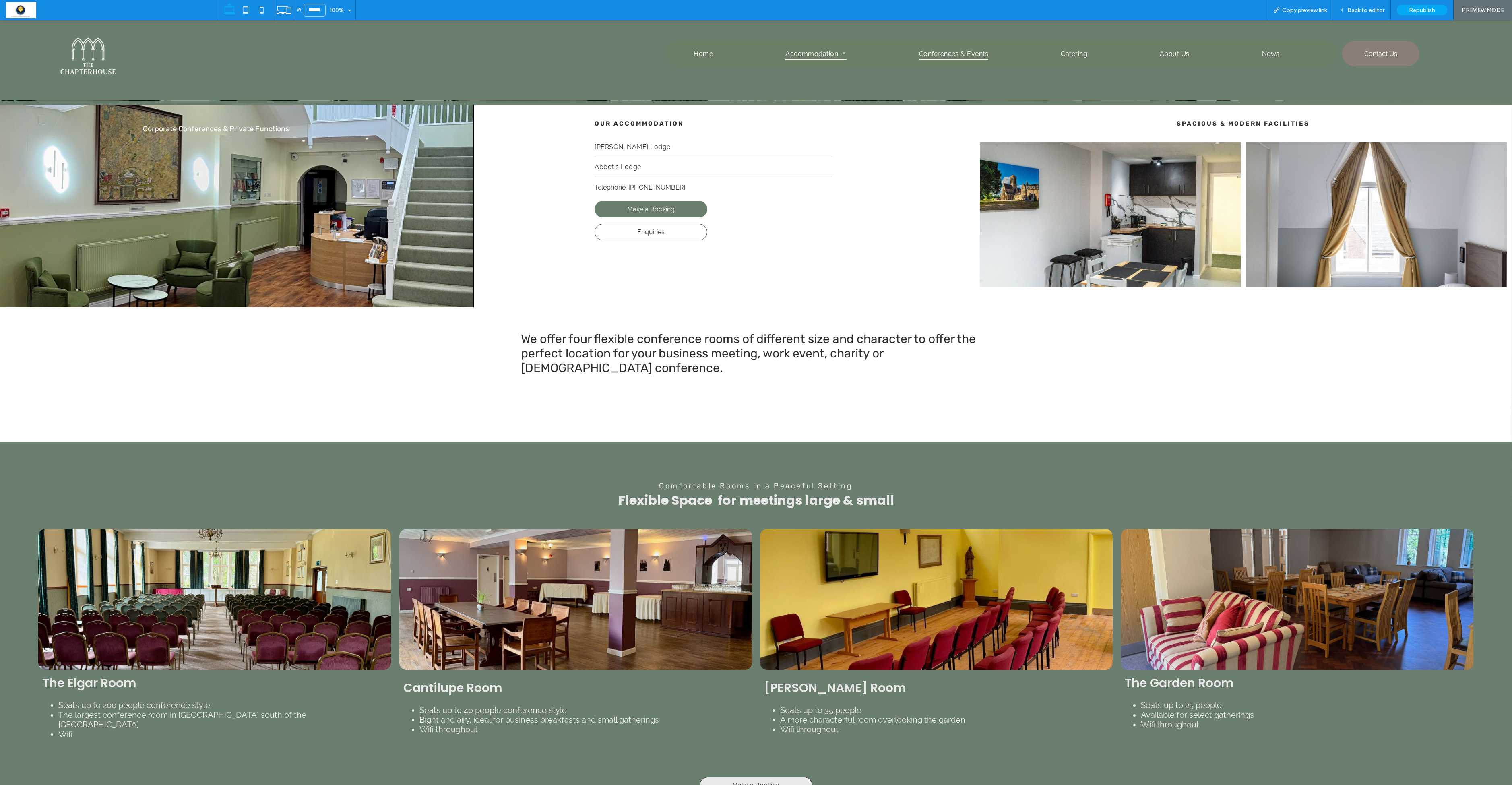
click at [772, 54] on span "Accommodation" at bounding box center [816, 53] width 61 height 12
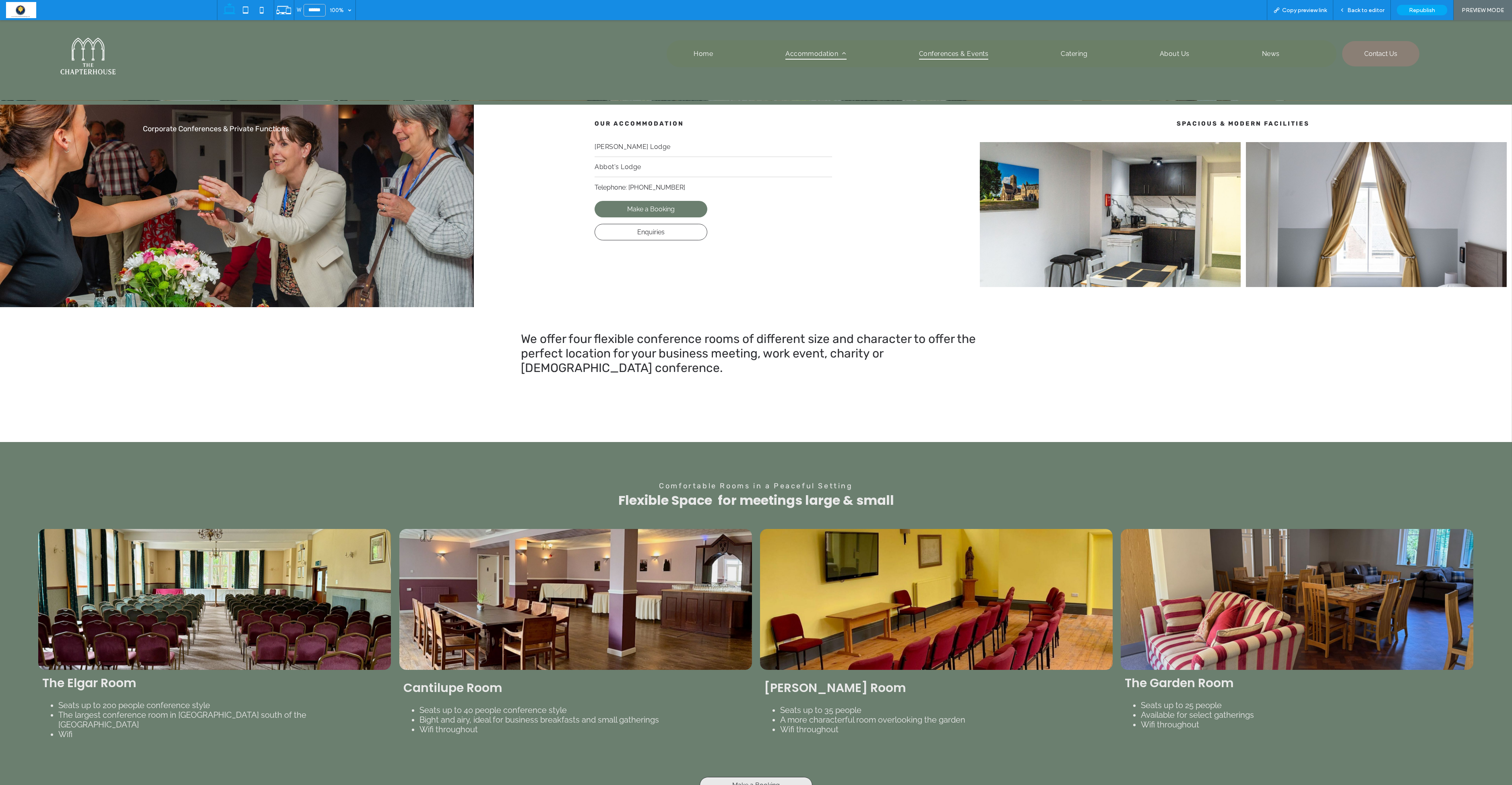
click at [772, 54] on span at bounding box center [844, 53] width 4 height 6
click at [619, 146] on span "[PERSON_NAME] Lodge" at bounding box center [632, 146] width 76 height 8
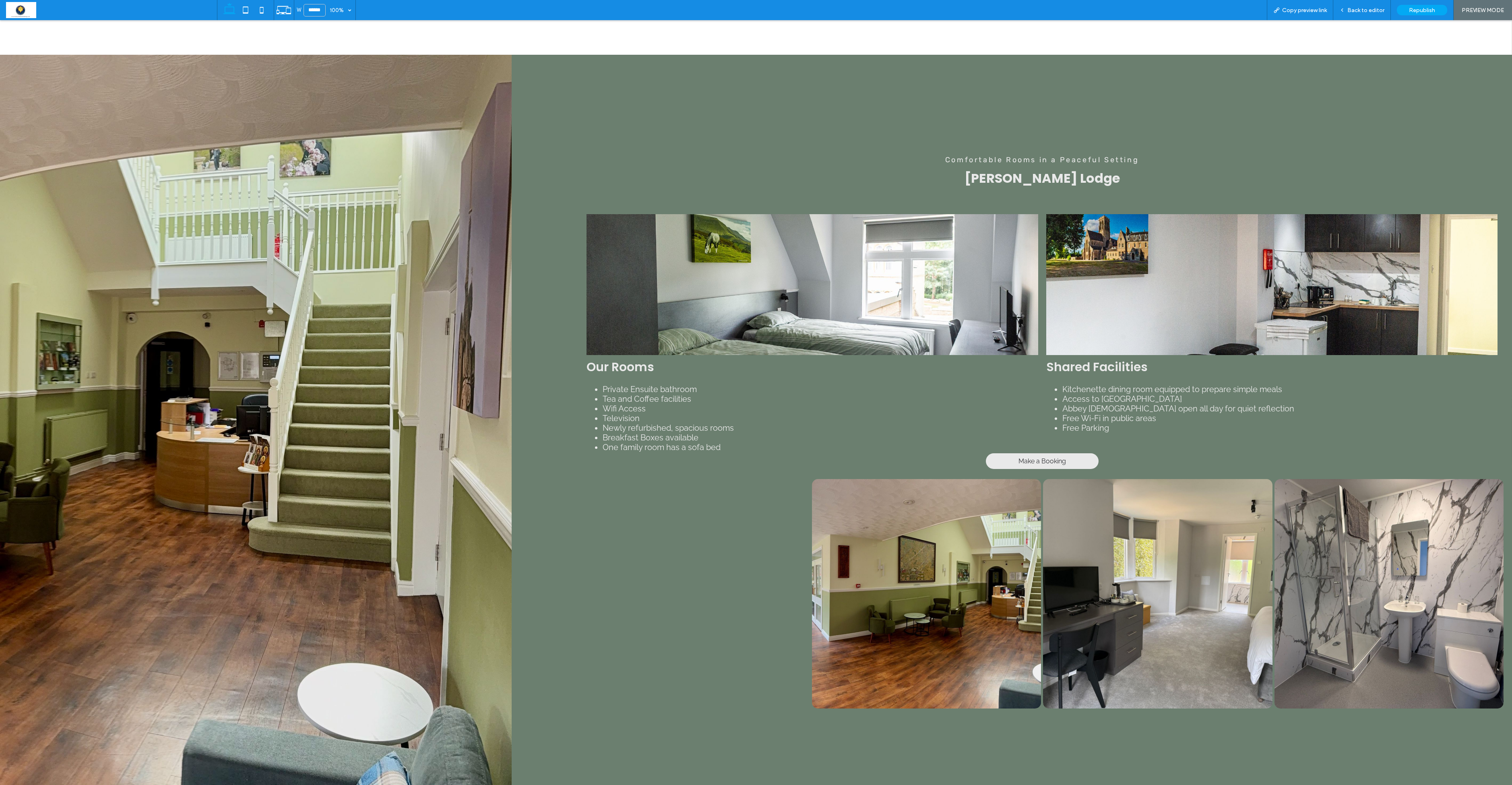
scroll to position [423, 0]
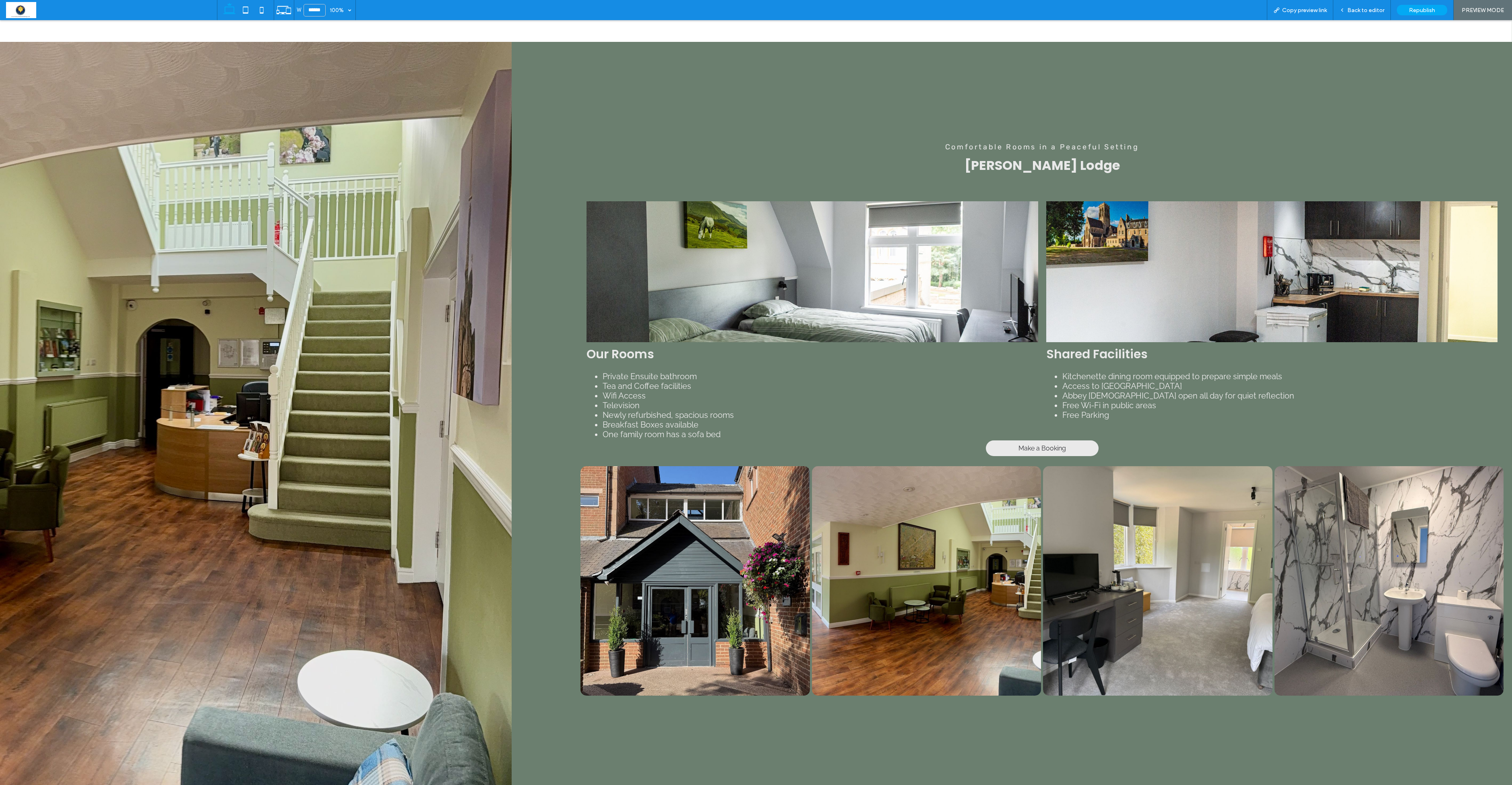
click at [772, 253] on link at bounding box center [812, 272] width 478 height 150
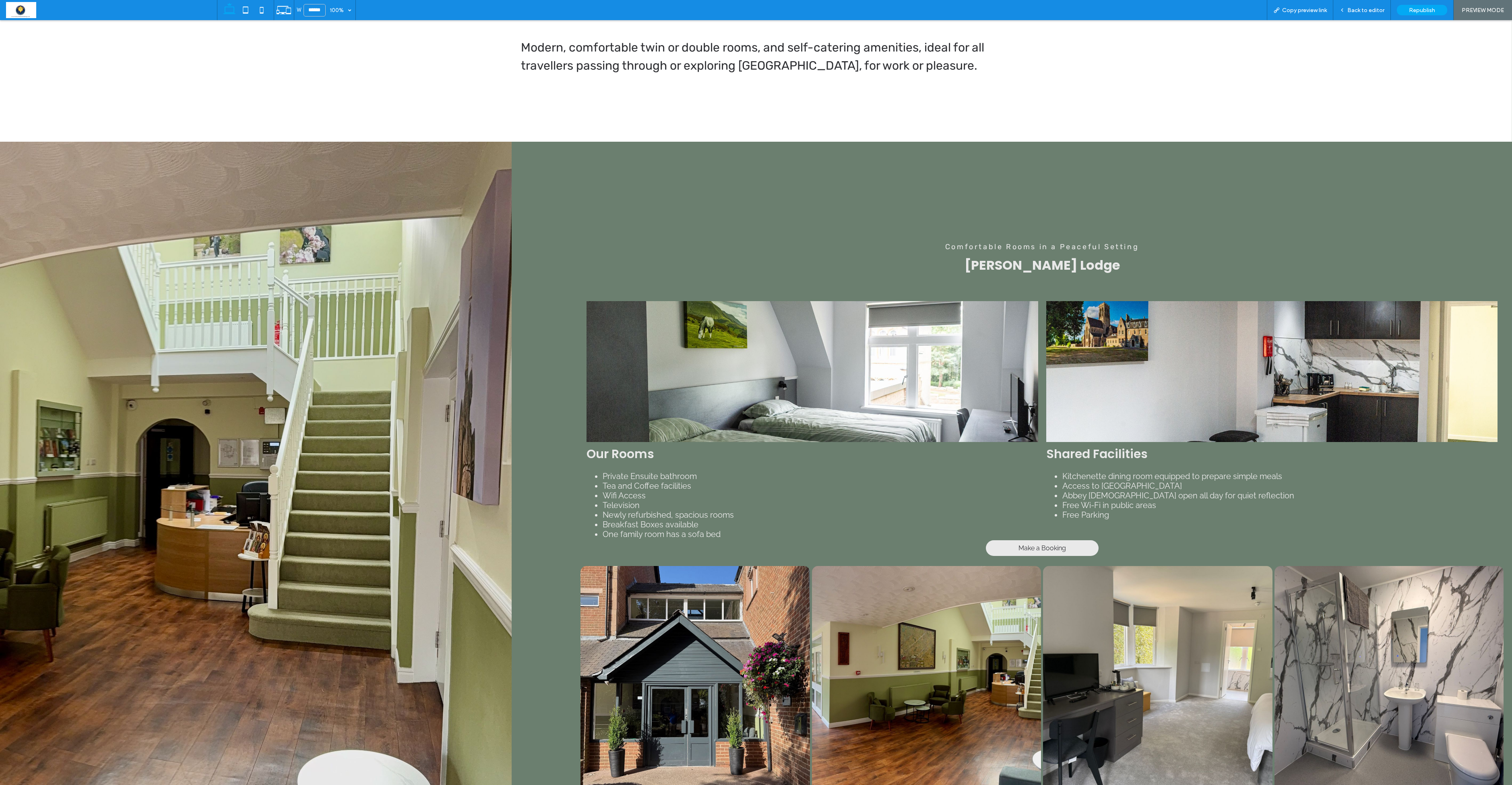
scroll to position [331, 0]
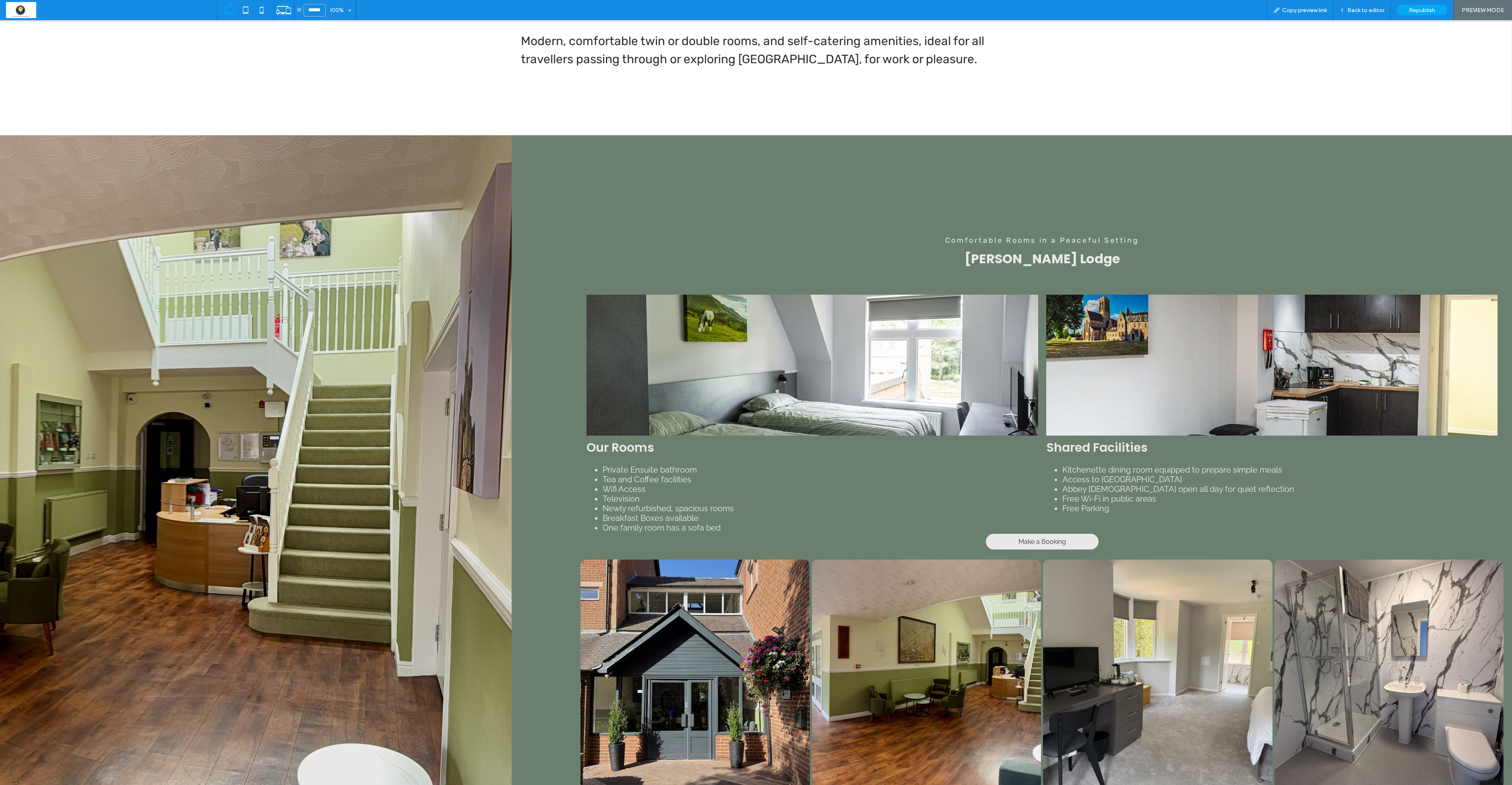
click at [772, 331] on link at bounding box center [812, 365] width 478 height 150
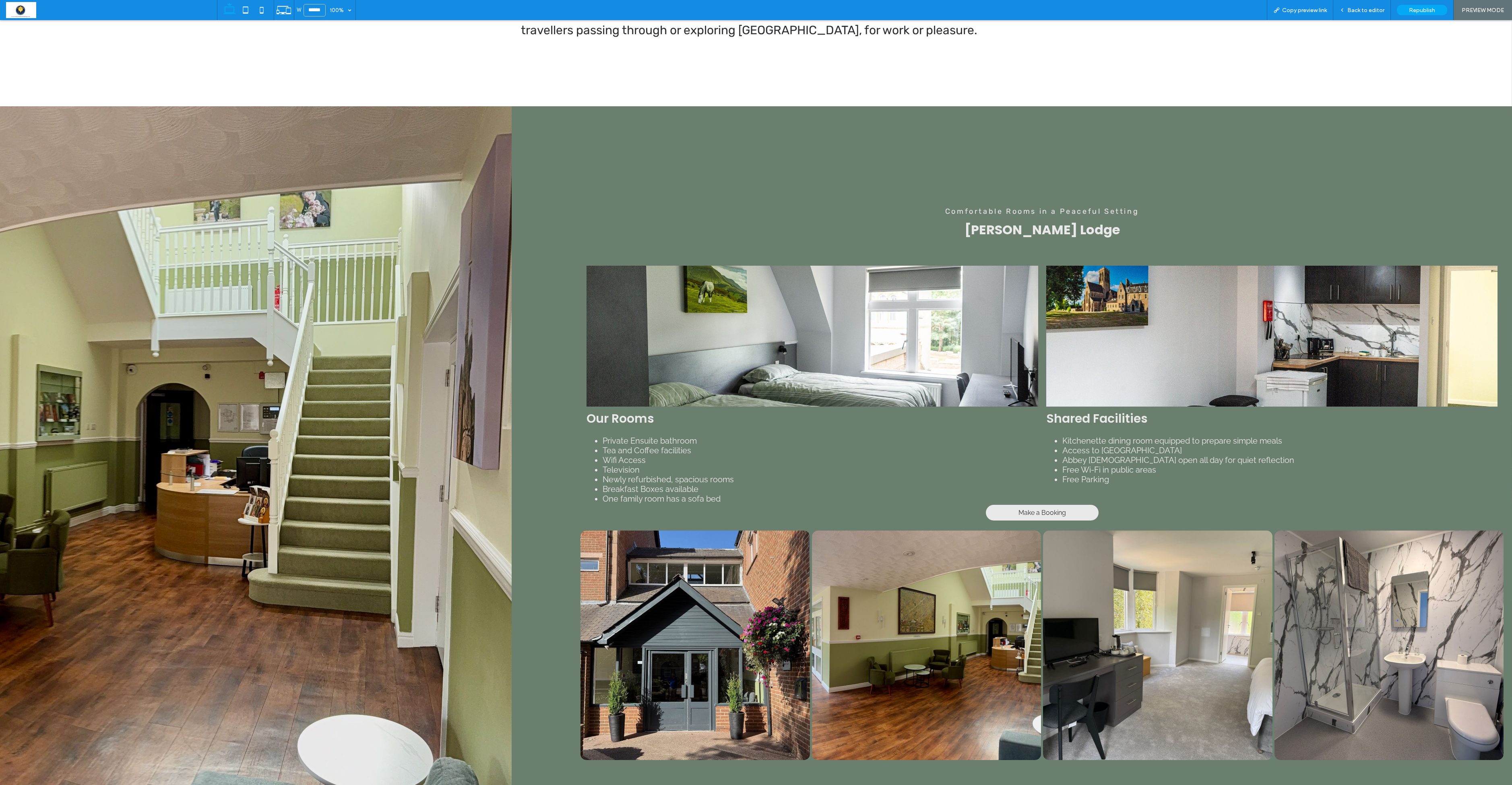
scroll to position [361, 0]
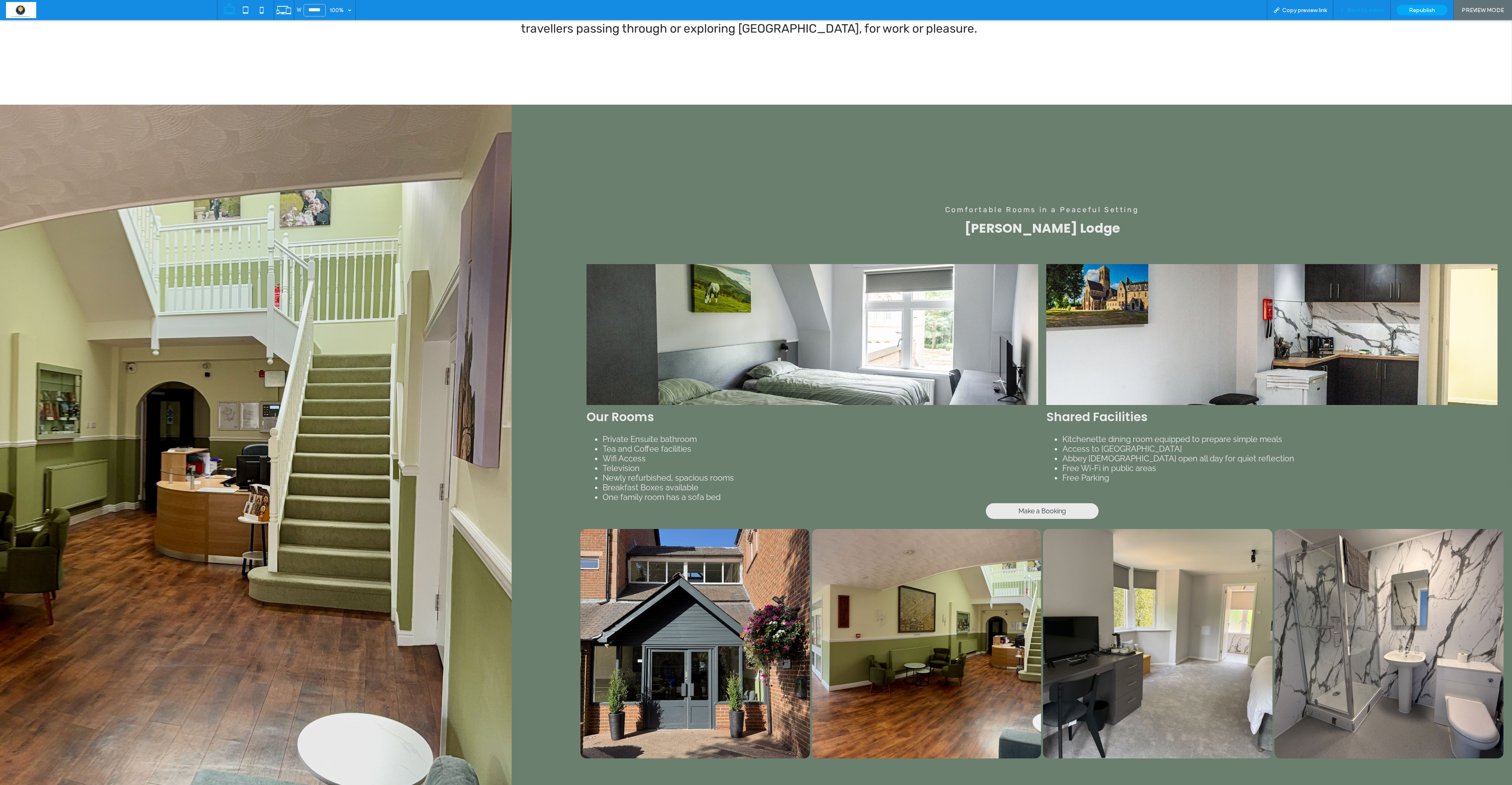
click at [772, 8] on span "Back to editor" at bounding box center [1366, 11] width 37 height 7
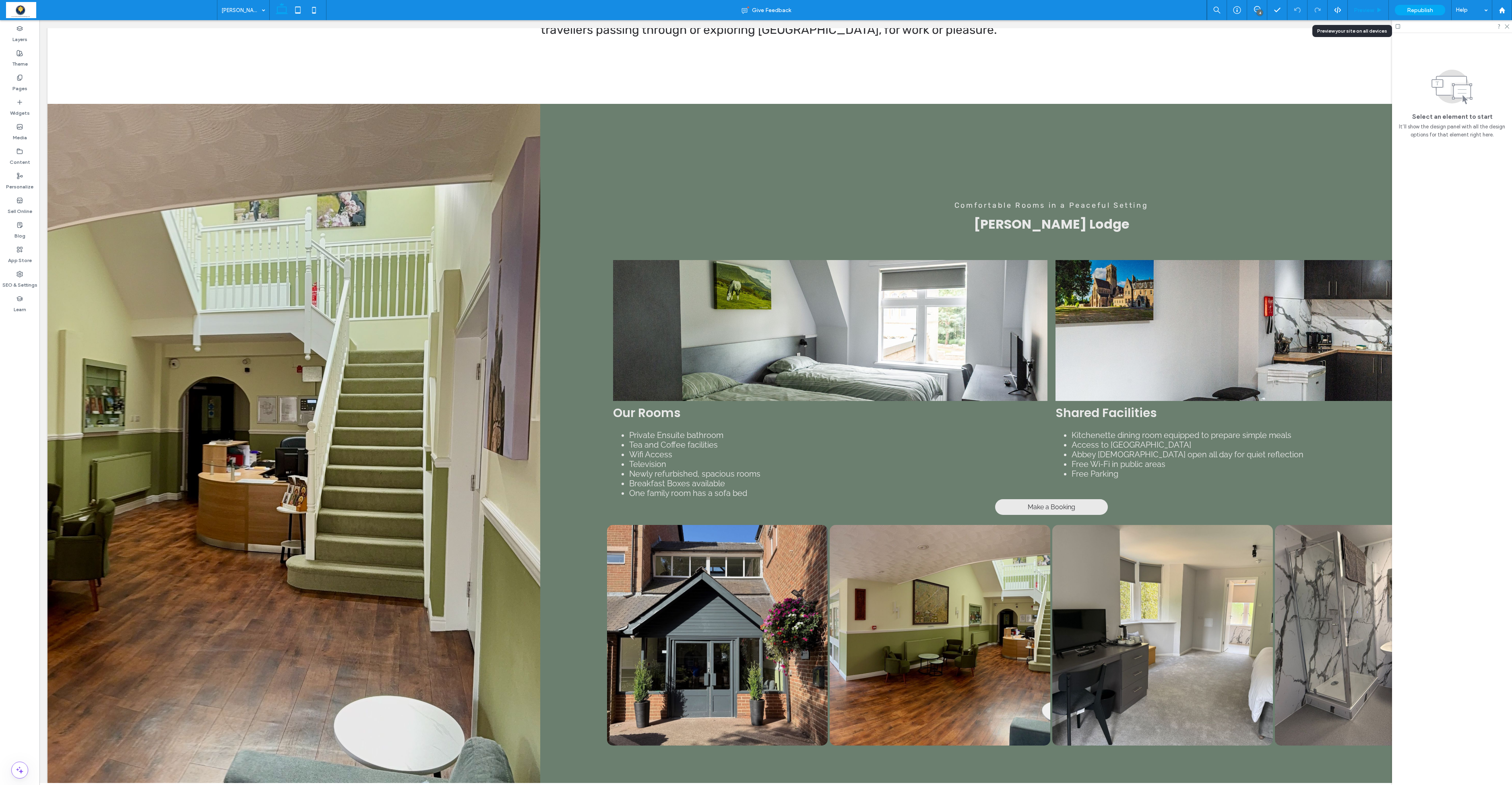
click at [772, 12] on span "Preview" at bounding box center [1364, 11] width 20 height 7
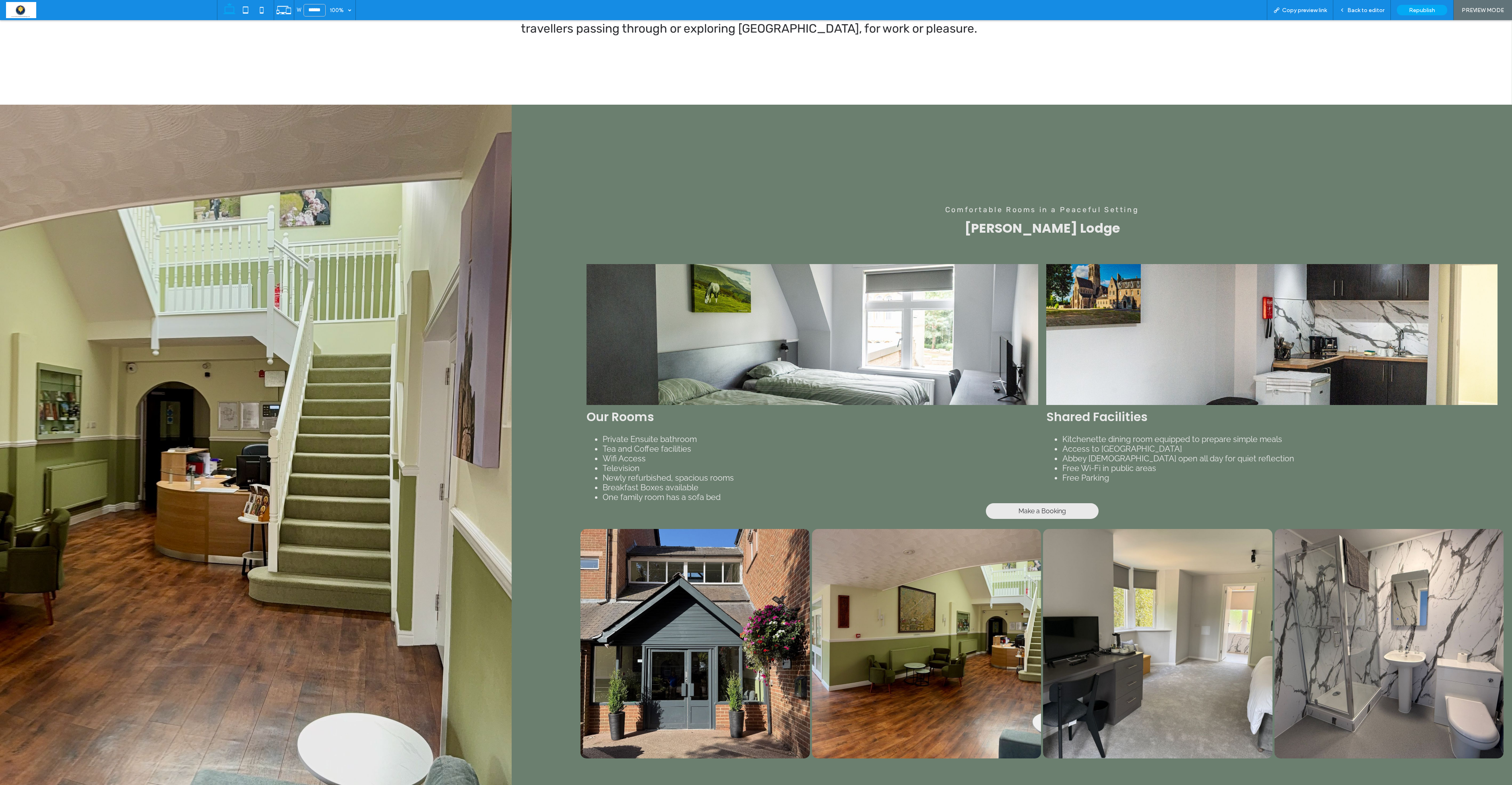
scroll to position [360, 0]
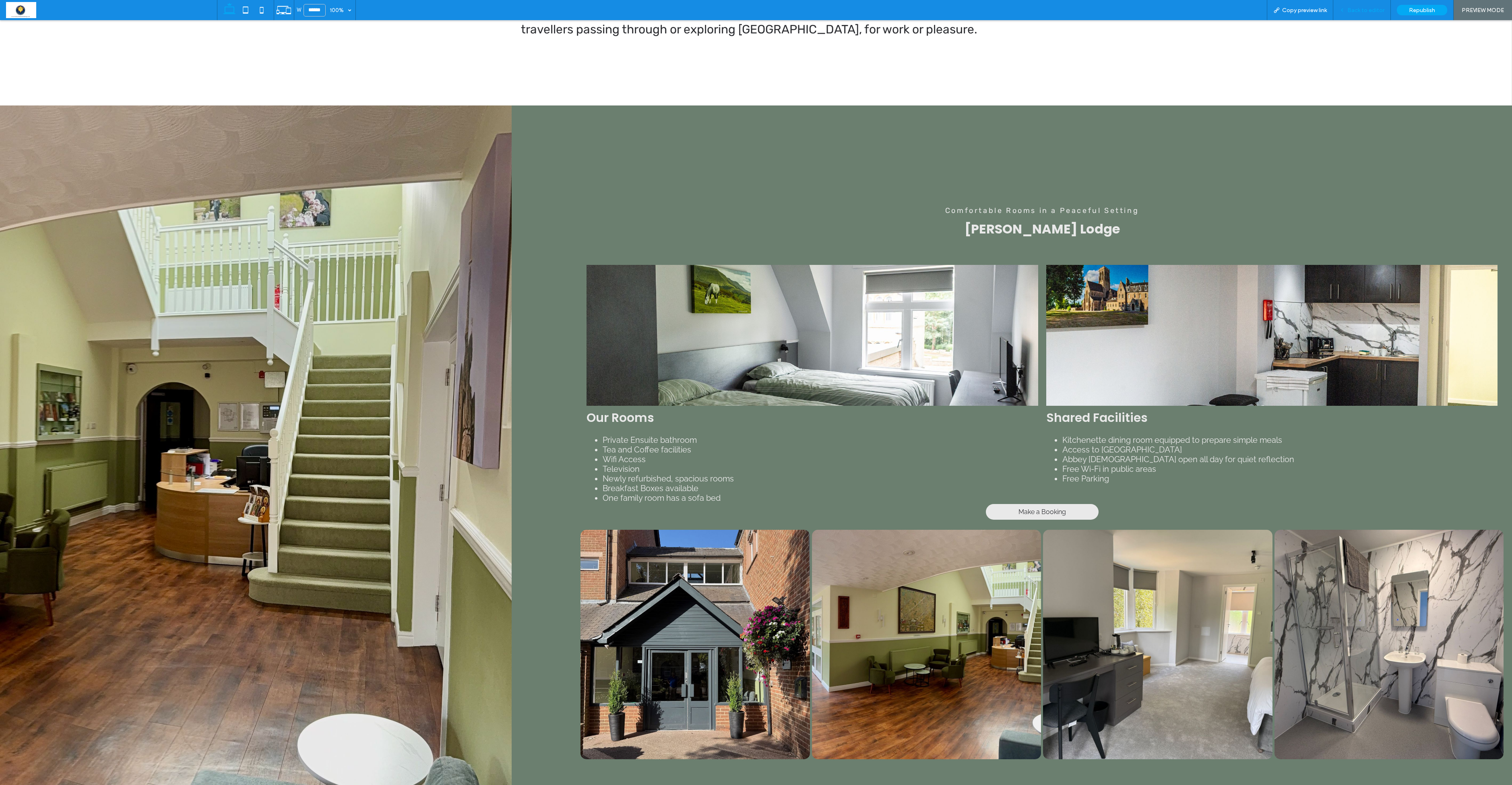
click at [772, 12] on span "Back to editor" at bounding box center [1366, 11] width 37 height 7
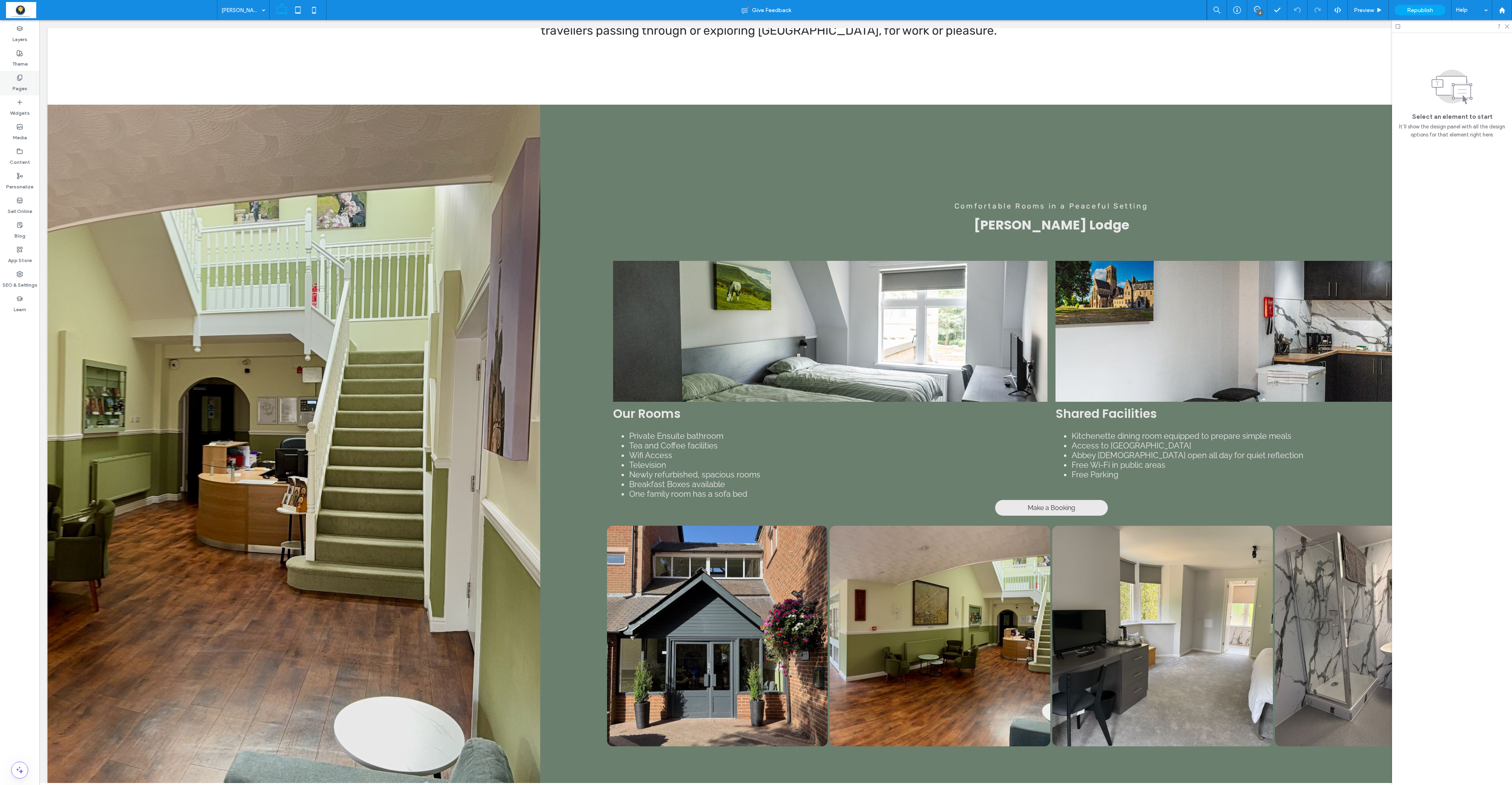
click at [17, 82] on label "Pages" at bounding box center [20, 86] width 15 height 12
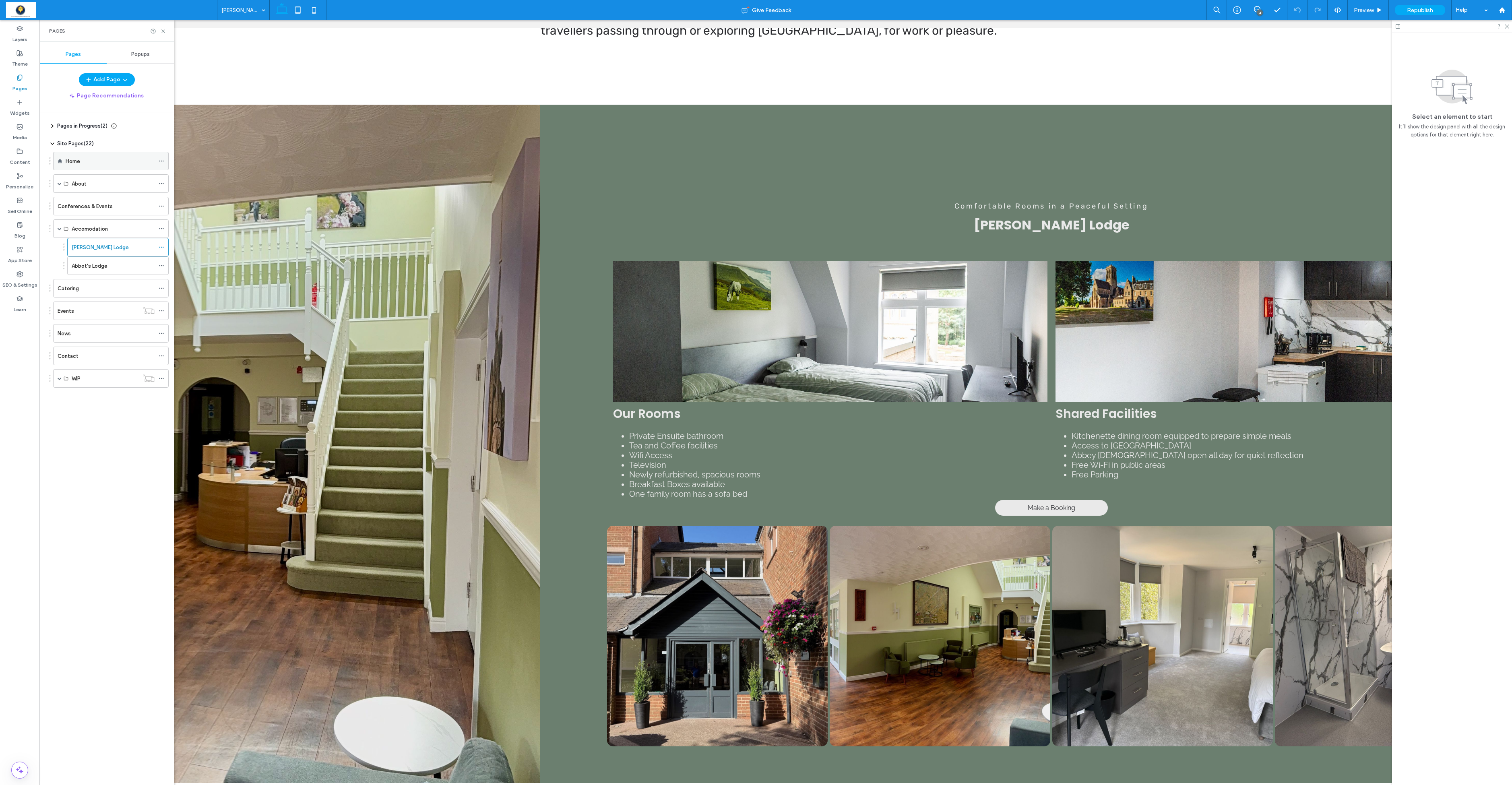
click at [80, 165] on label "Home" at bounding box center [73, 161] width 14 height 14
click at [159, 164] on icon at bounding box center [161, 161] width 5 height 5
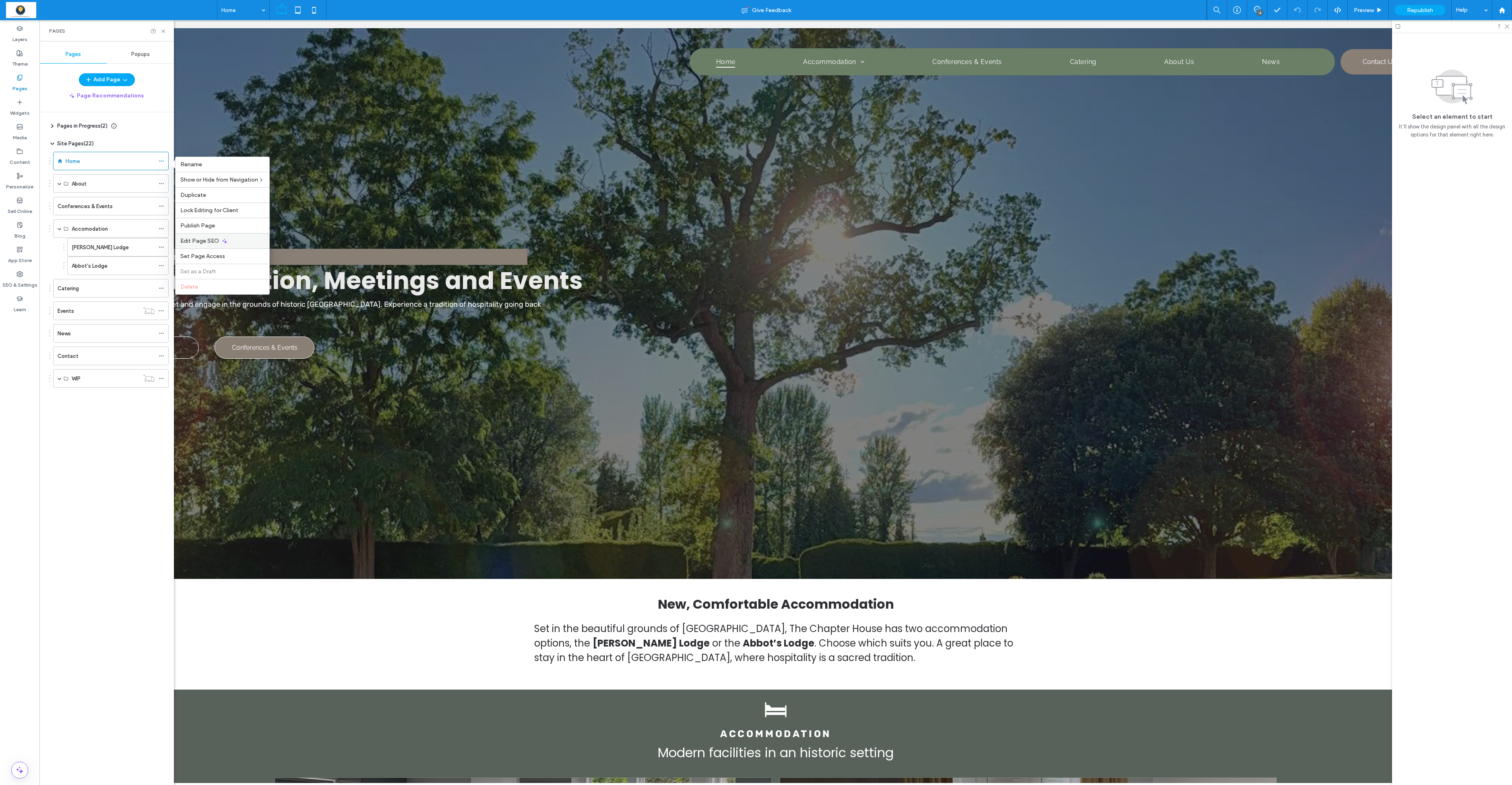
click at [212, 244] on span "Edit Page SEO" at bounding box center [199, 241] width 38 height 7
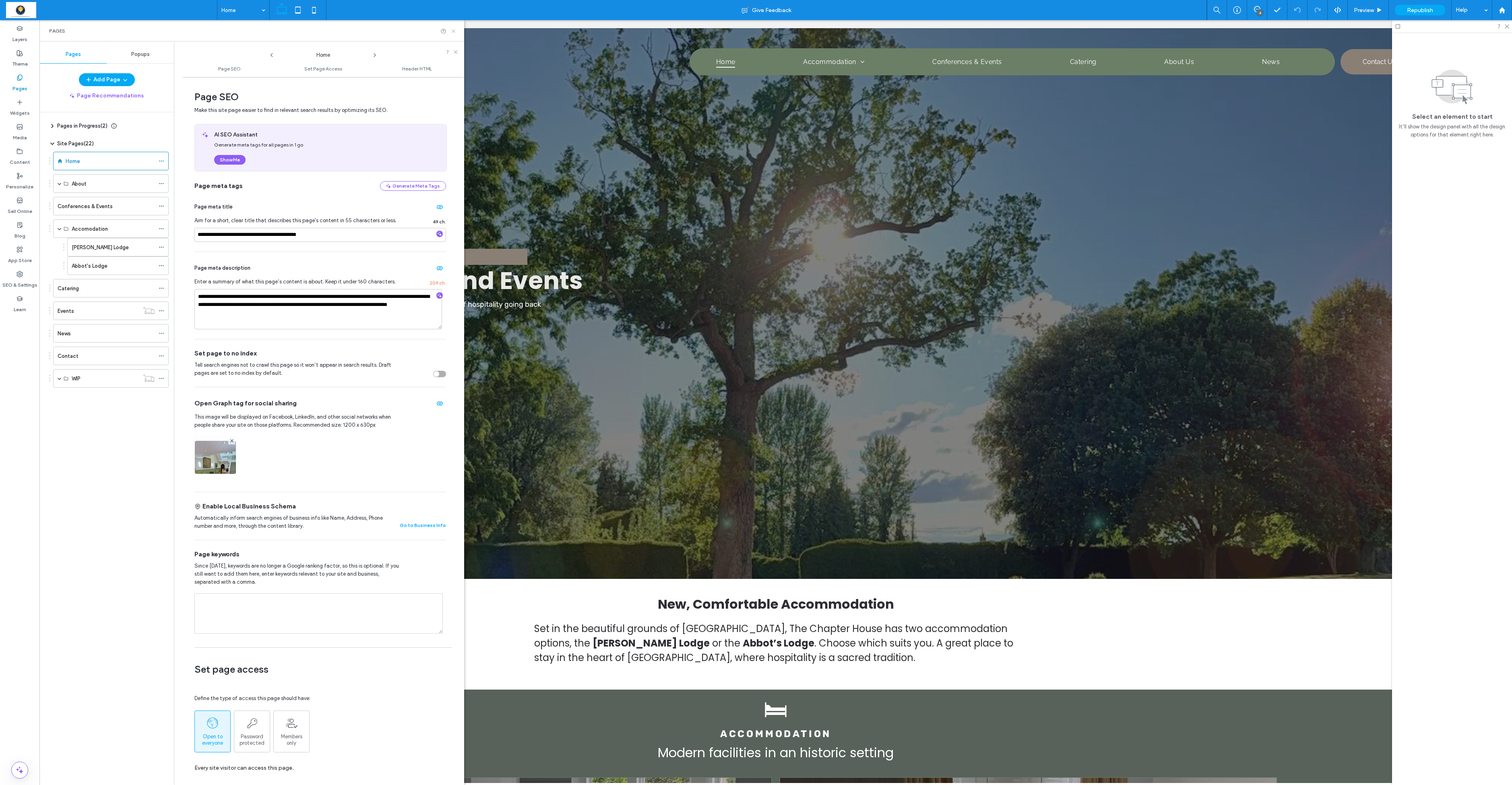
drag, startPoint x: 455, startPoint y: 31, endPoint x: 430, endPoint y: 78, distance: 53.2
click at [455, 31] on icon at bounding box center [454, 31] width 6 height 6
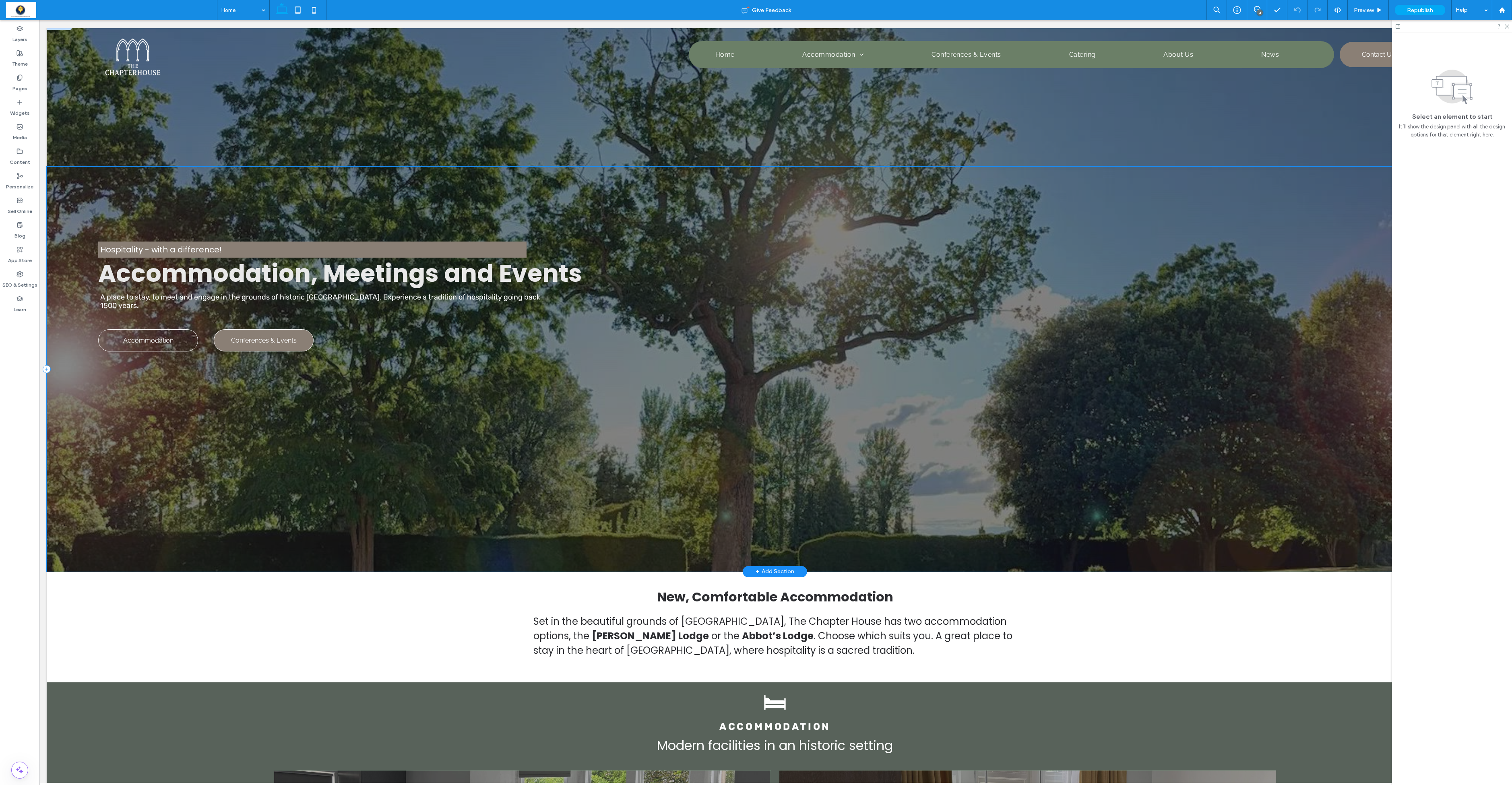
scroll to position [11, 0]
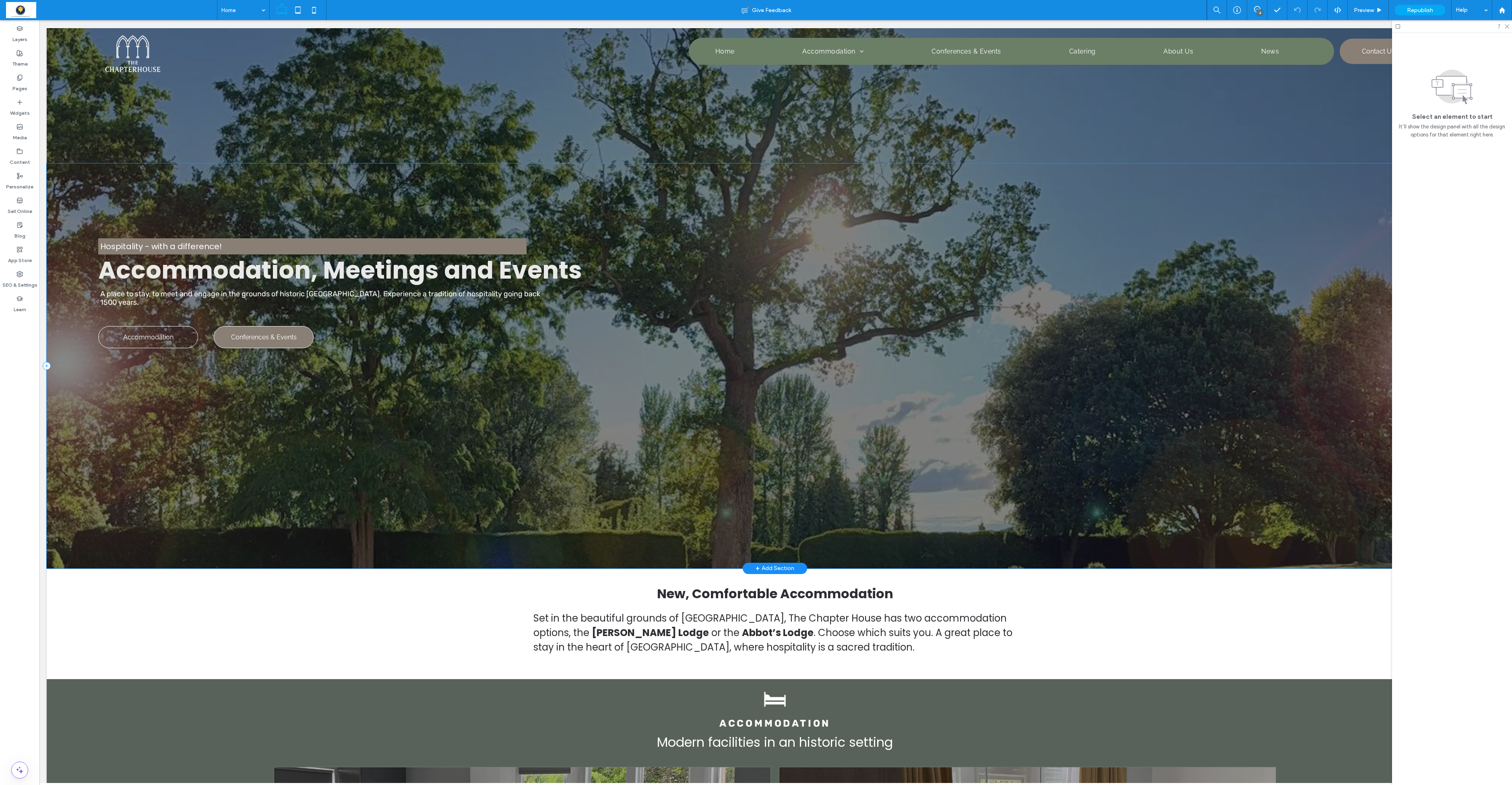
click at [21, 90] on label "Pages" at bounding box center [20, 86] width 15 height 12
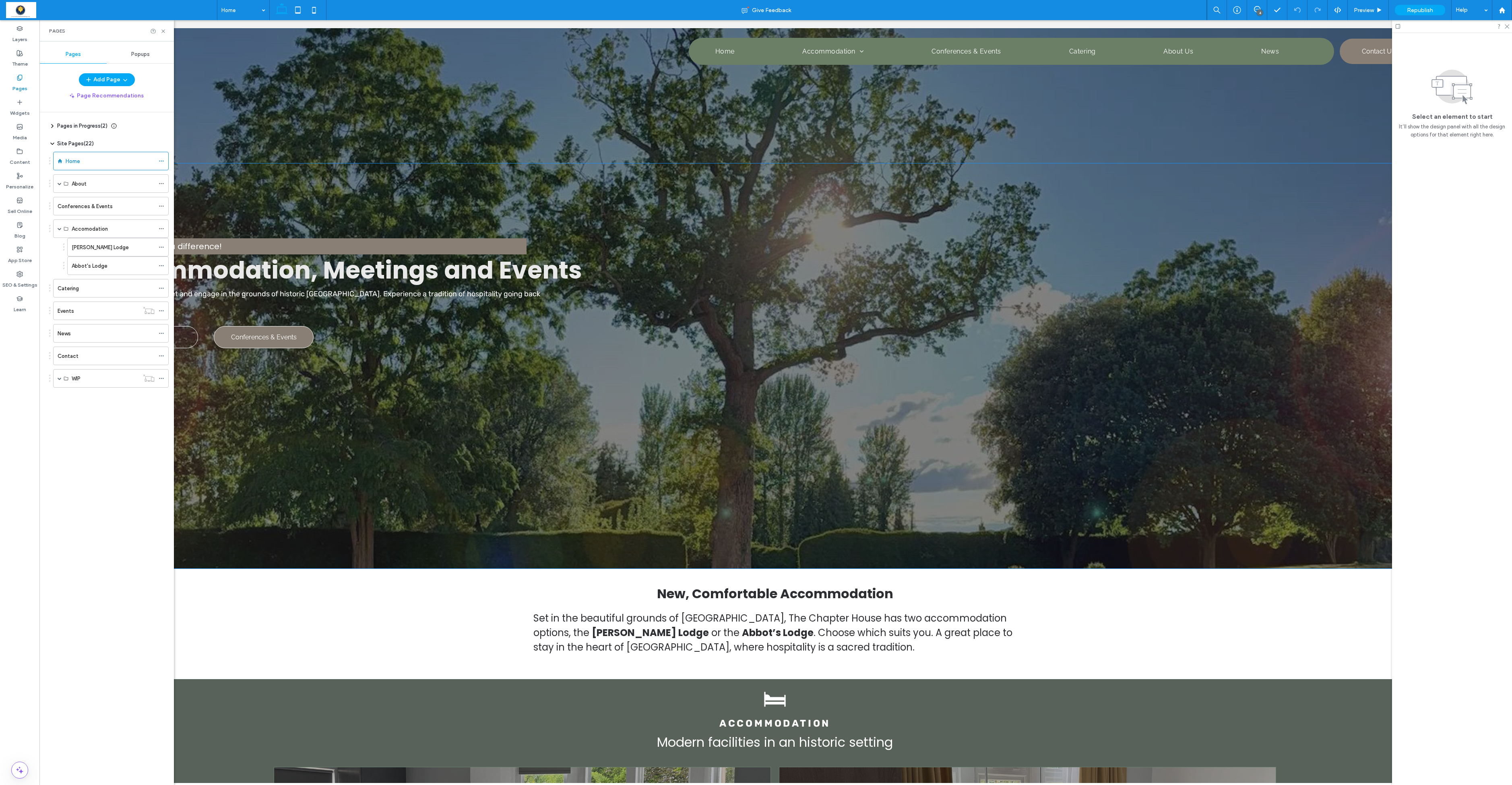
click at [20, 88] on label "Pages" at bounding box center [20, 86] width 15 height 12
click at [75, 163] on label "Home" at bounding box center [73, 161] width 14 height 14
click at [159, 162] on icon at bounding box center [161, 161] width 5 height 5
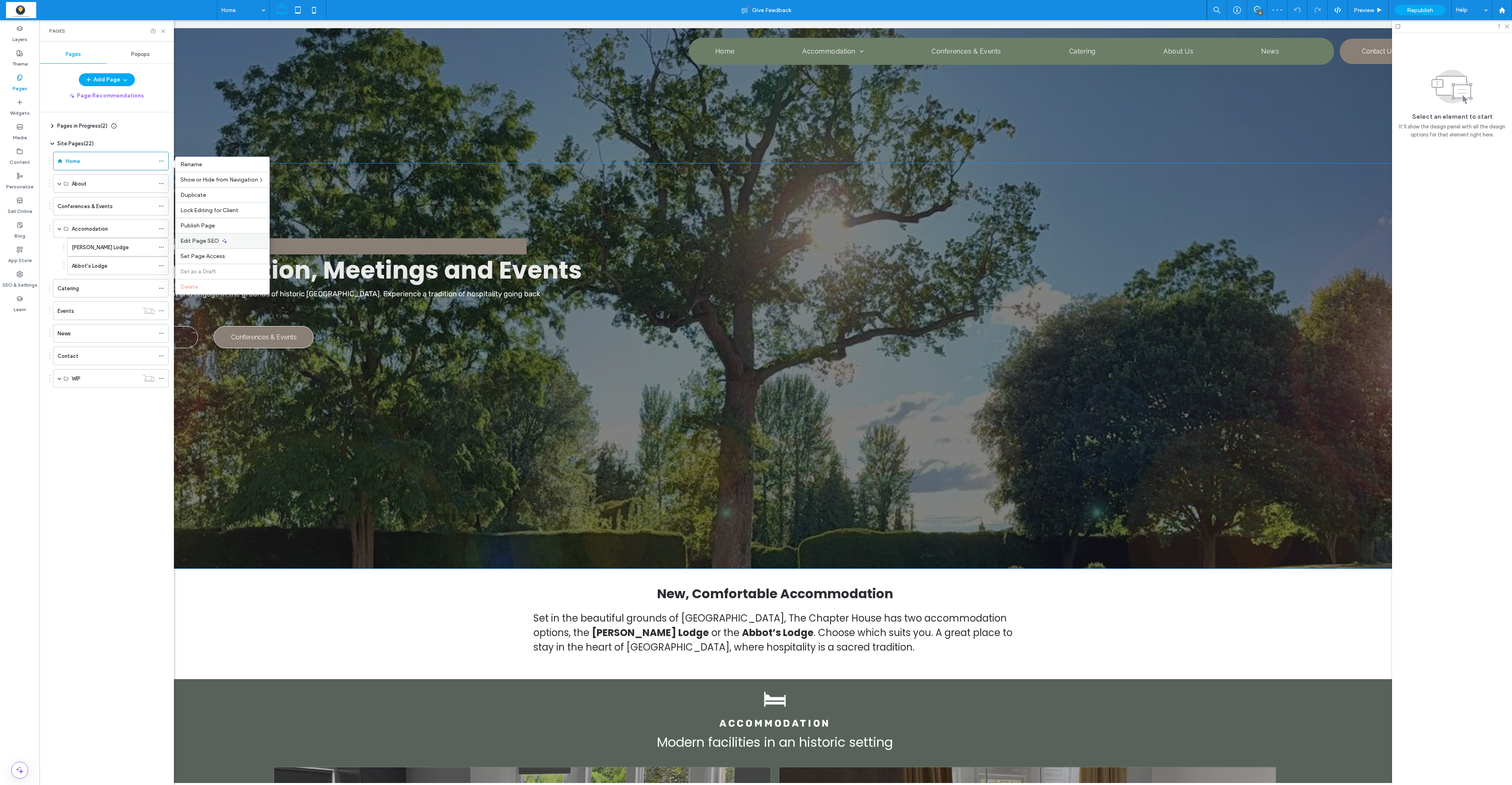
click at [213, 244] on span "Edit Page SEO" at bounding box center [199, 241] width 38 height 7
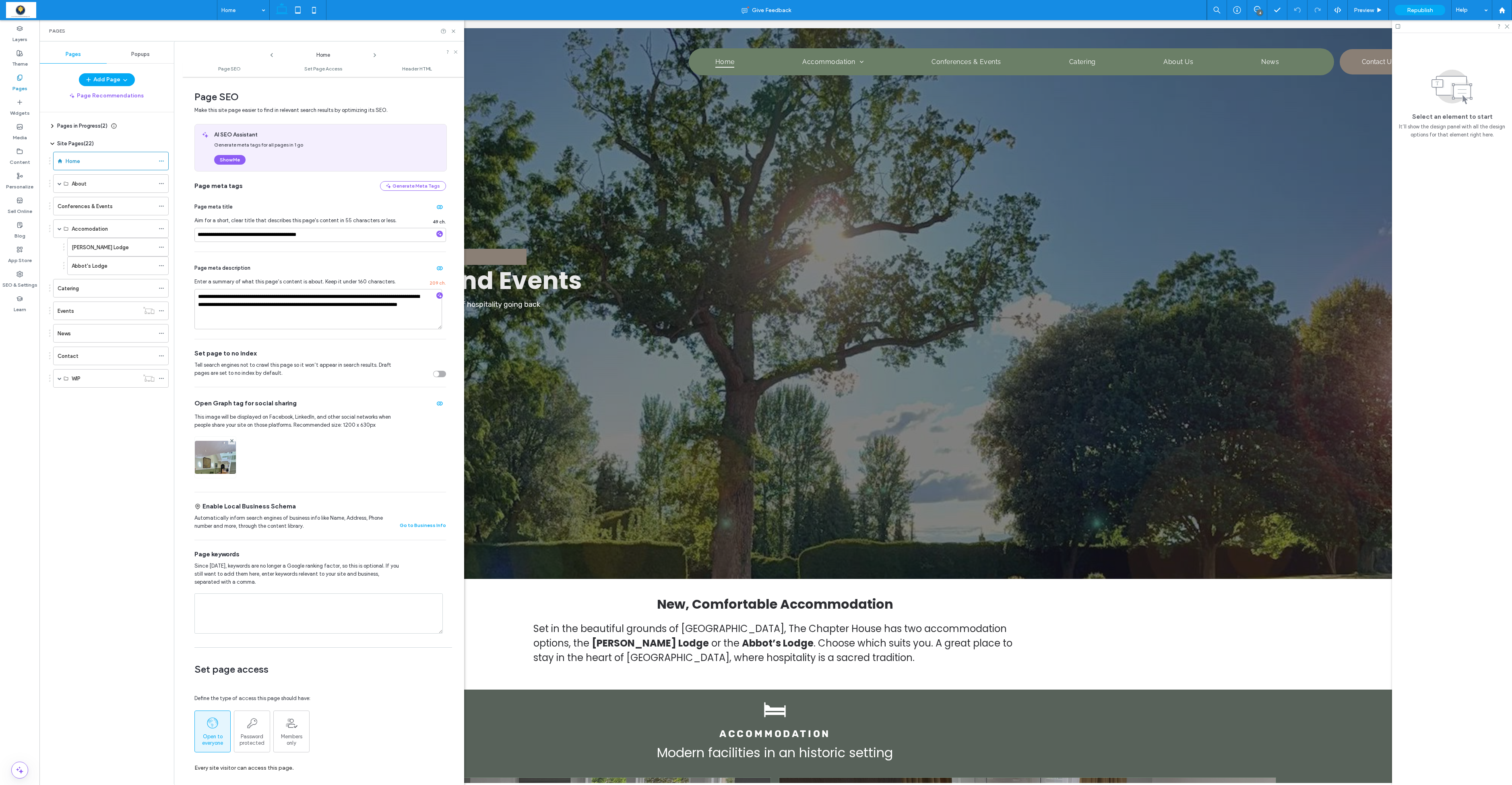
scroll to position [0, 0]
click at [61, 185] on span at bounding box center [60, 184] width 4 height 4
click at [90, 207] on label "About Us" at bounding box center [82, 202] width 22 height 14
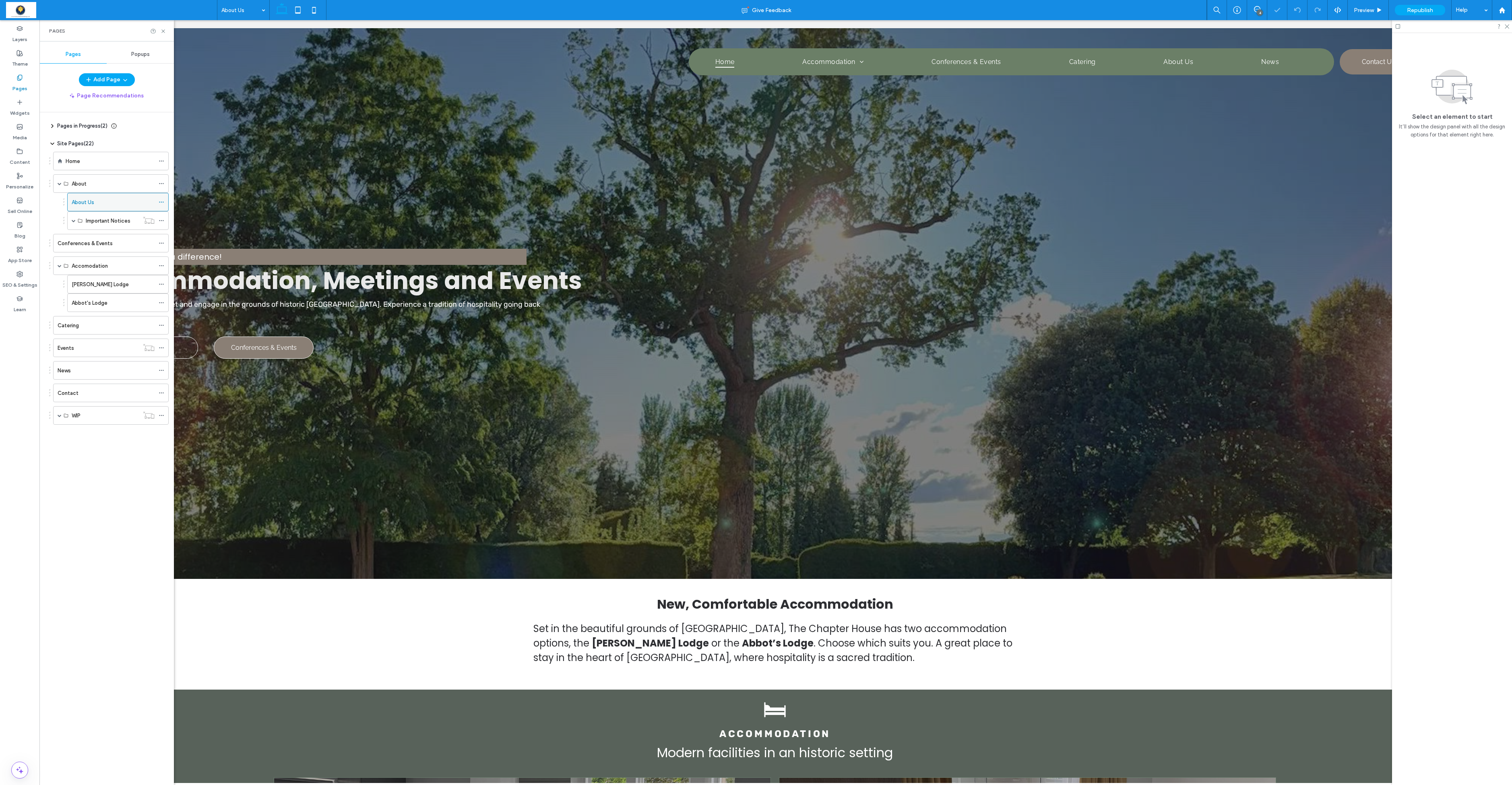
click at [160, 205] on icon at bounding box center [161, 202] width 5 height 5
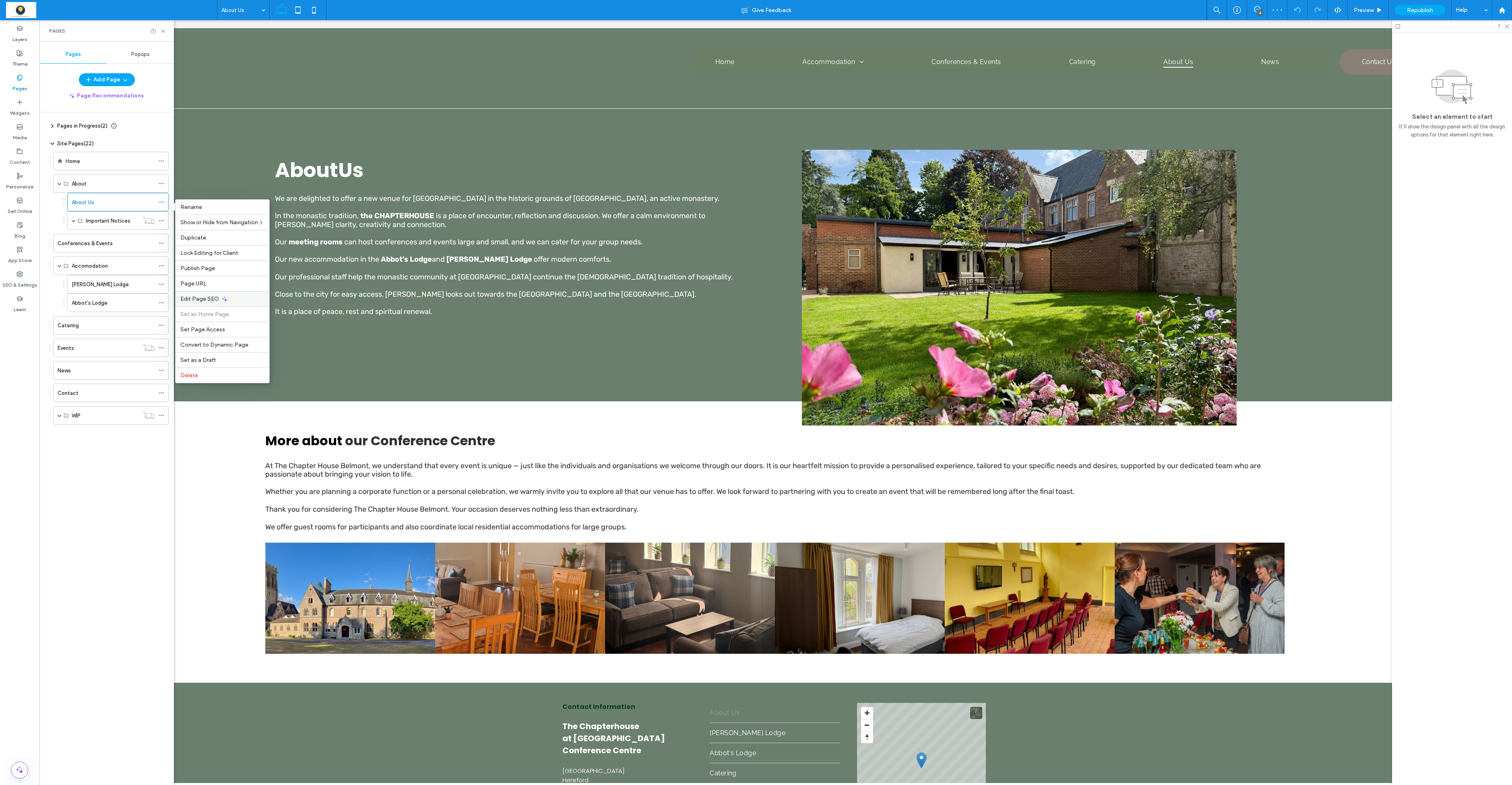
click at [204, 302] on span "Edit Page SEO" at bounding box center [199, 299] width 38 height 7
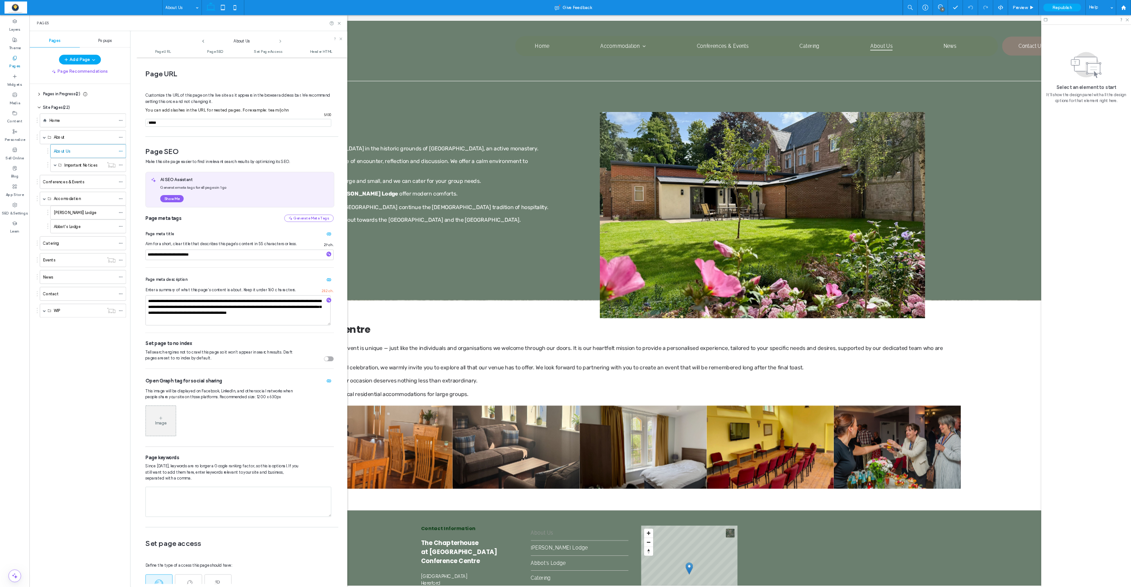
scroll to position [9, 0]
click at [512, 55] on div "About Us" at bounding box center [363, 59] width 316 height 17
click at [514, 58] on icon at bounding box center [511, 58] width 5 height 5
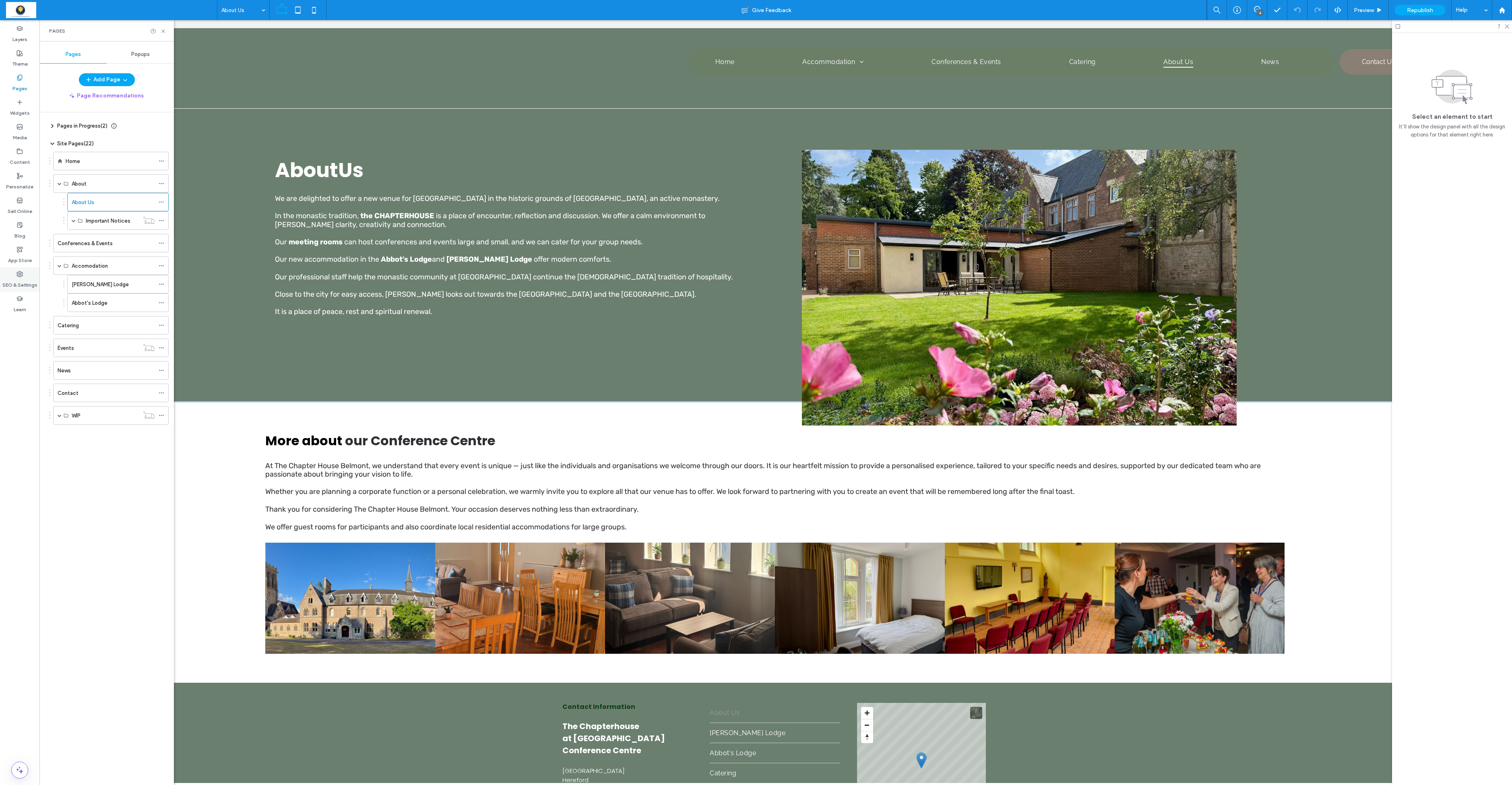
click at [23, 289] on label "SEO & Settings" at bounding box center [20, 282] width 35 height 12
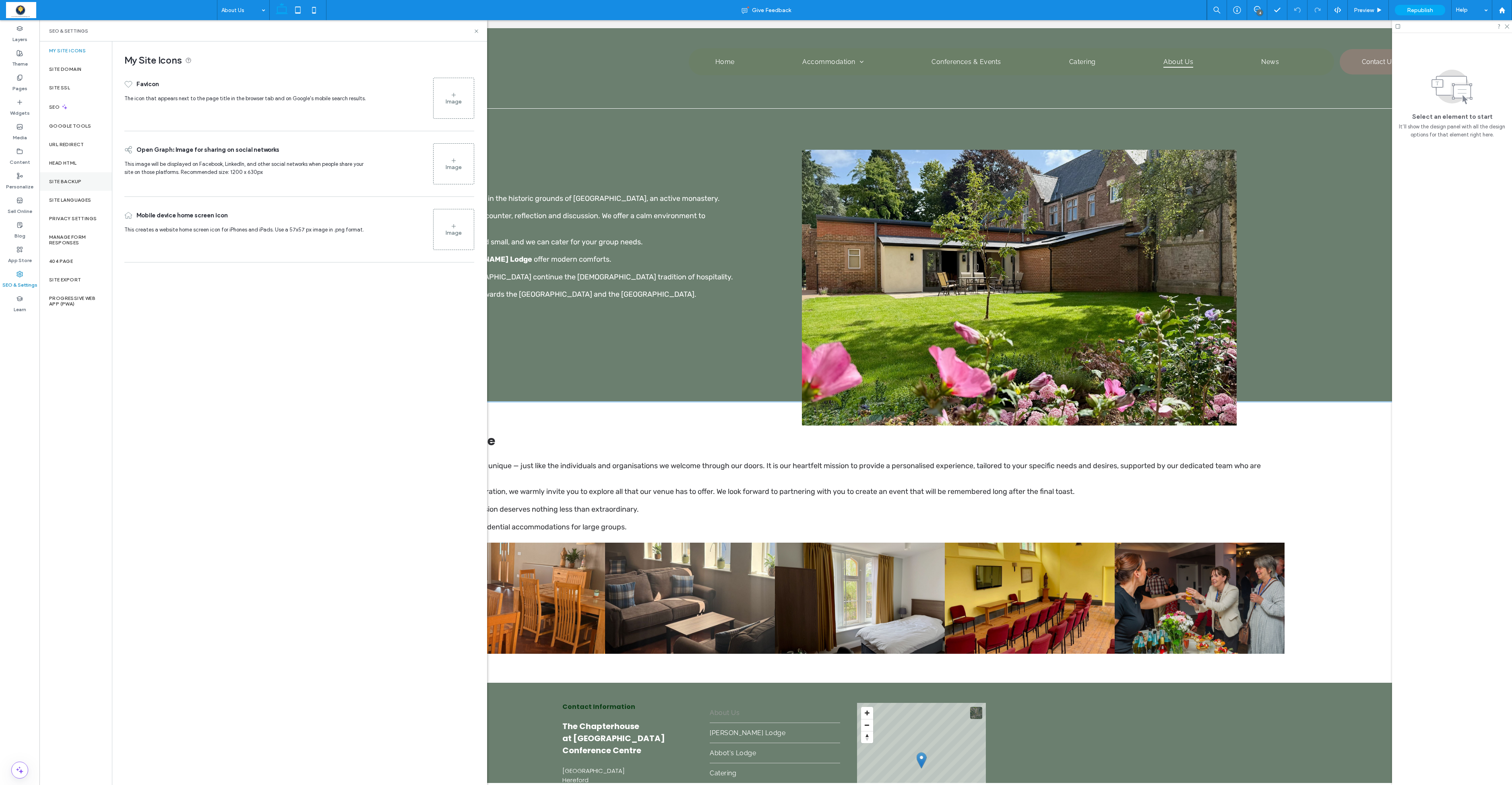
click at [77, 184] on label "Site Backup" at bounding box center [65, 182] width 32 height 5
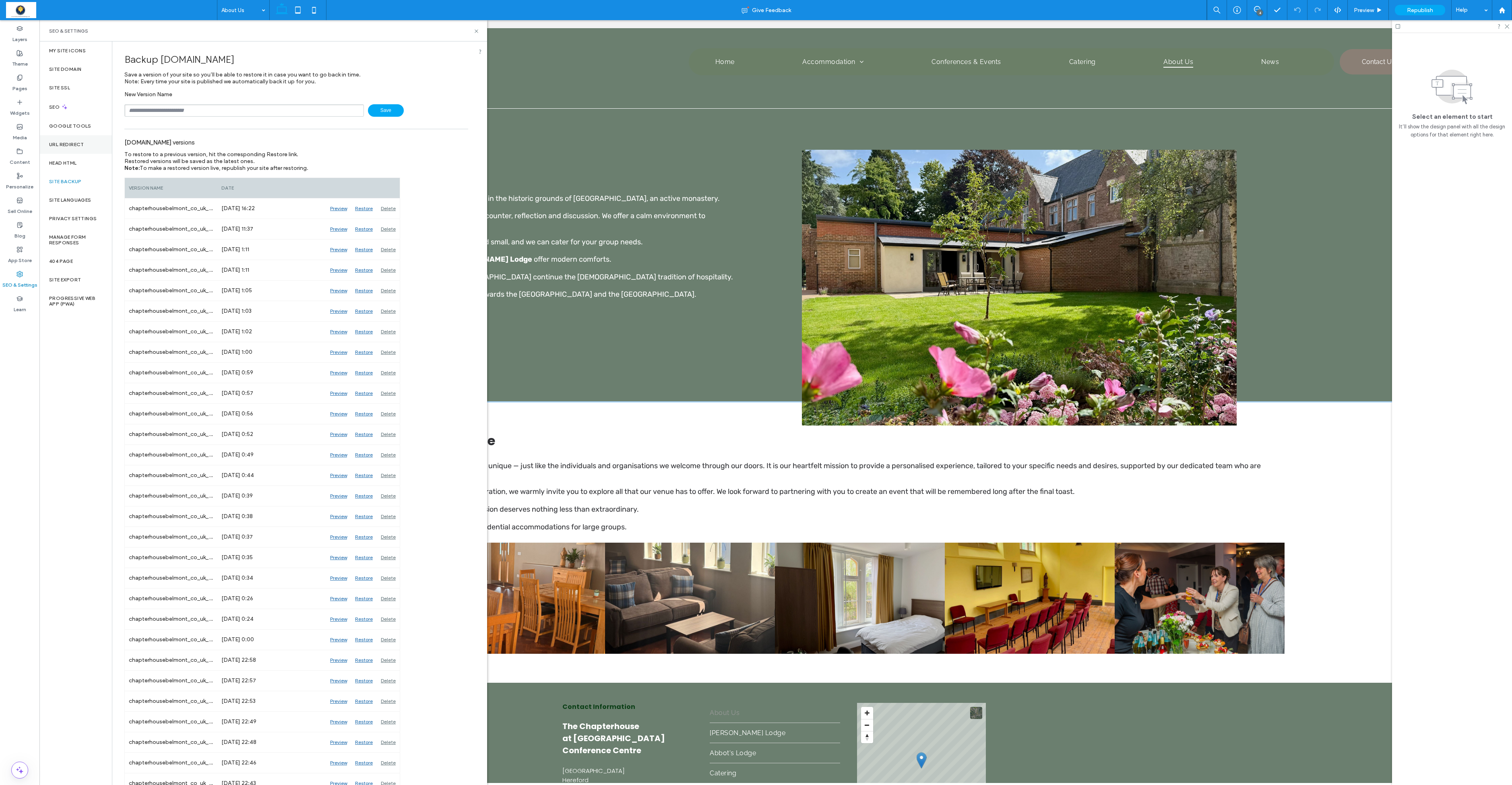
click at [69, 147] on label "URL Redirect" at bounding box center [66, 144] width 35 height 5
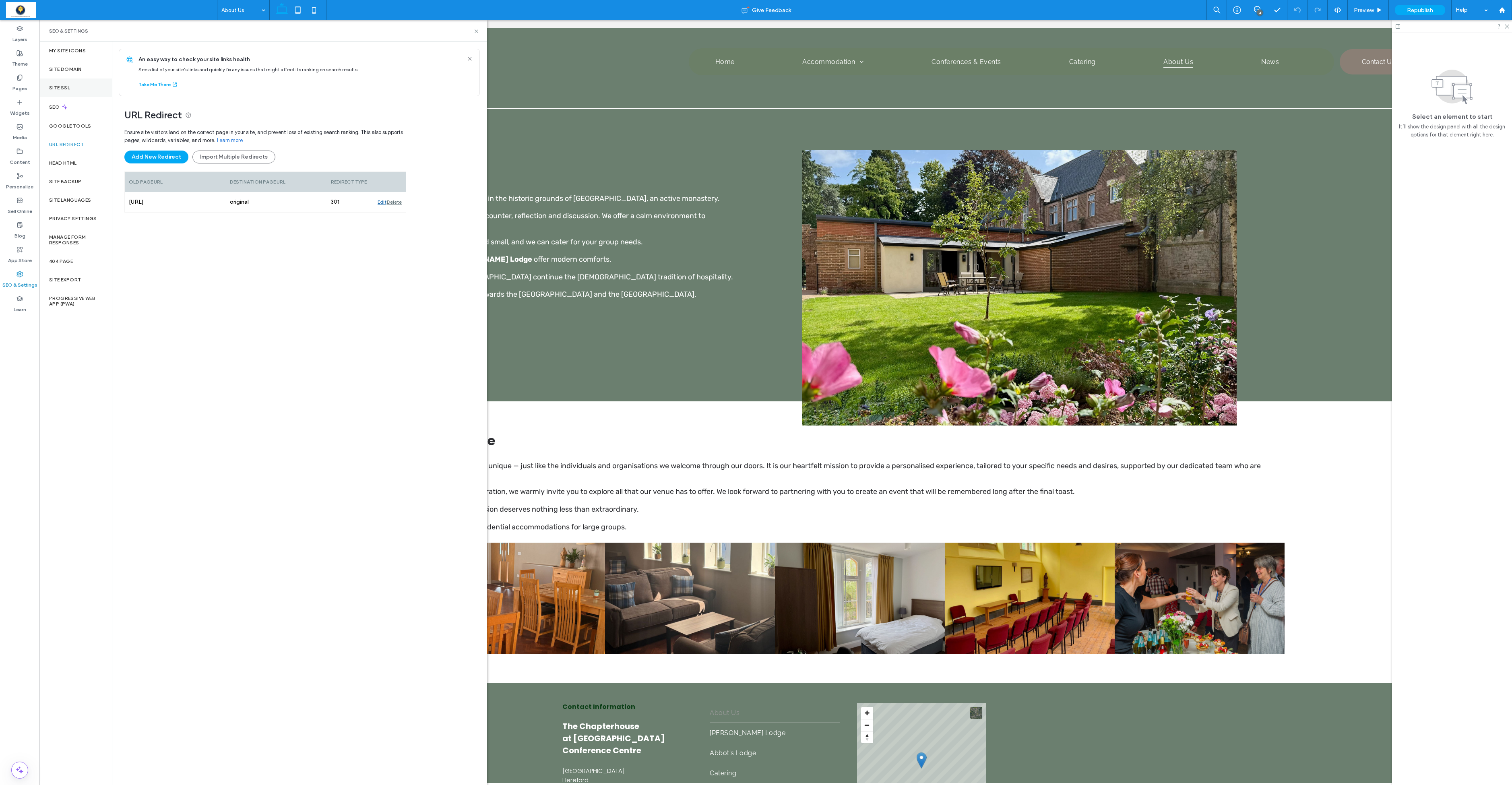
click at [54, 88] on div "Site SSL" at bounding box center [75, 87] width 72 height 19
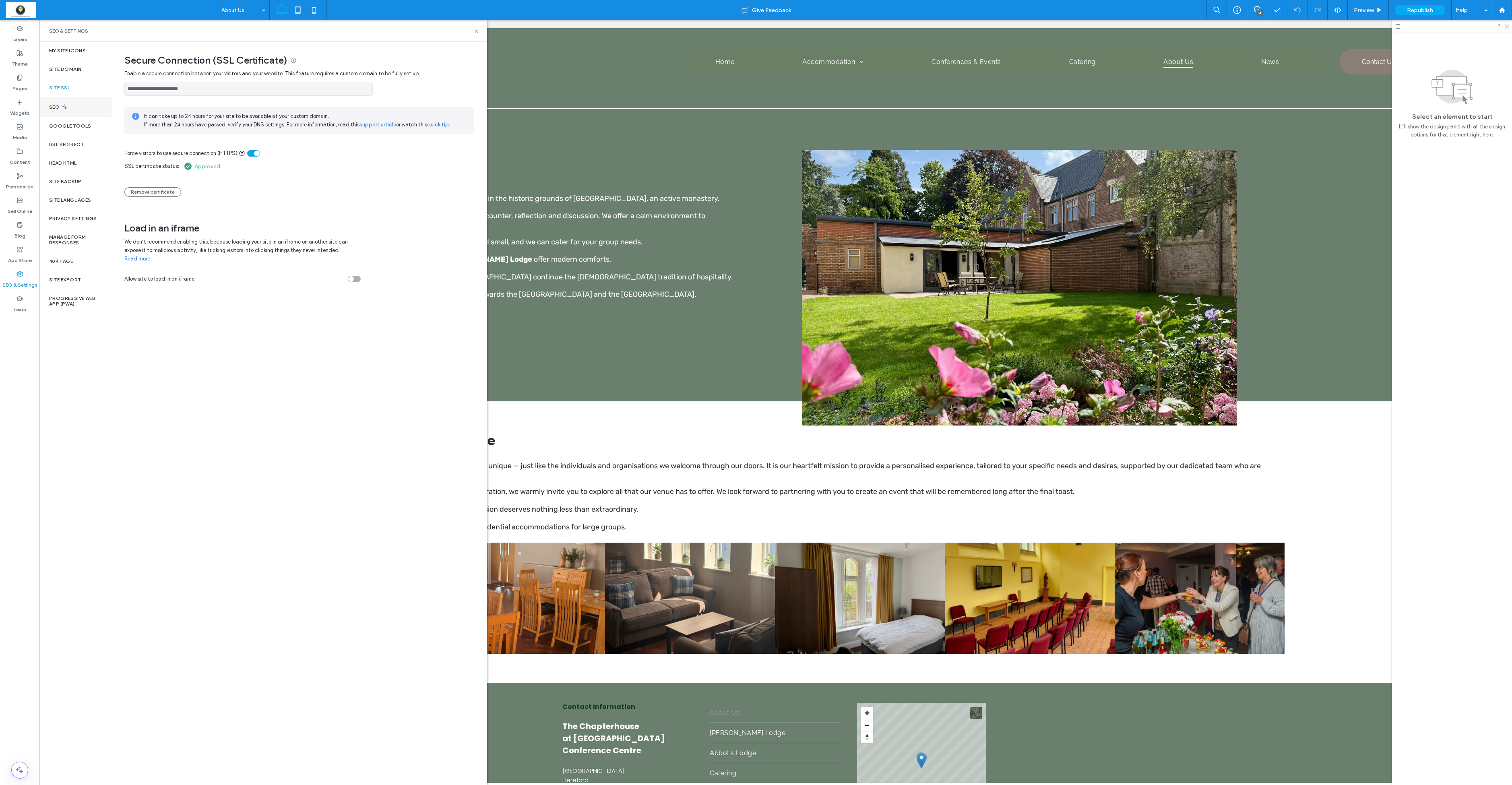
click at [60, 117] on div "SEO" at bounding box center [75, 107] width 72 height 20
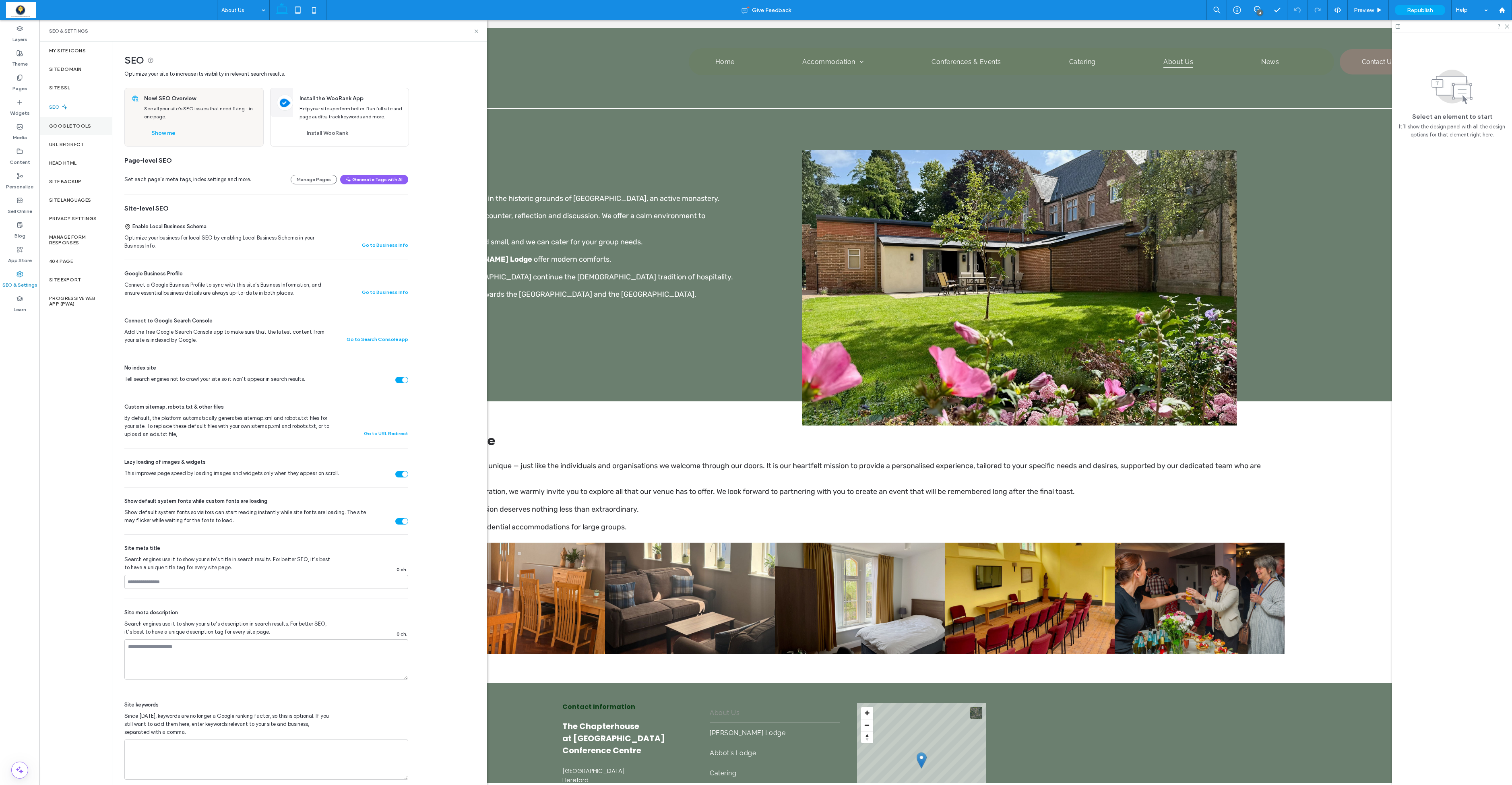
click at [62, 129] on label "Google Tools" at bounding box center [69, 126] width 42 height 5
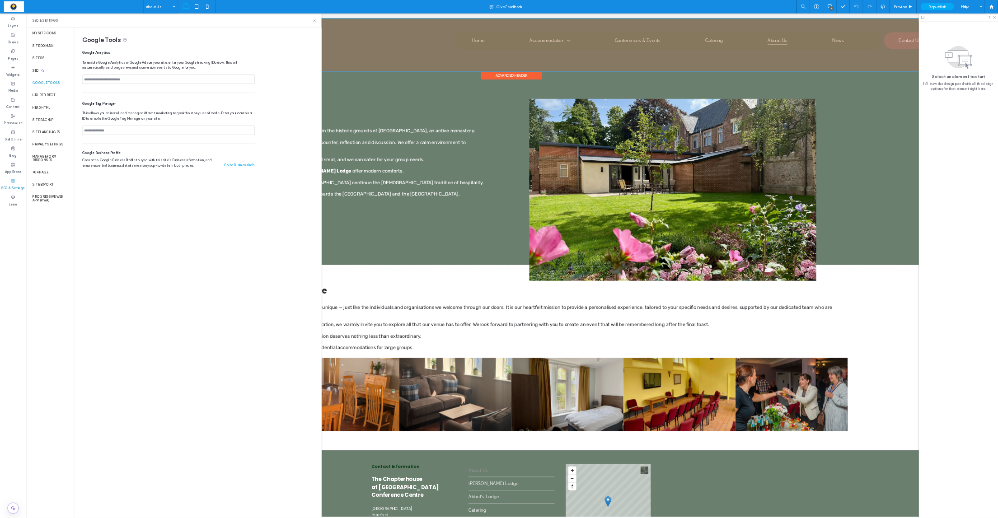
scroll to position [0, 1]
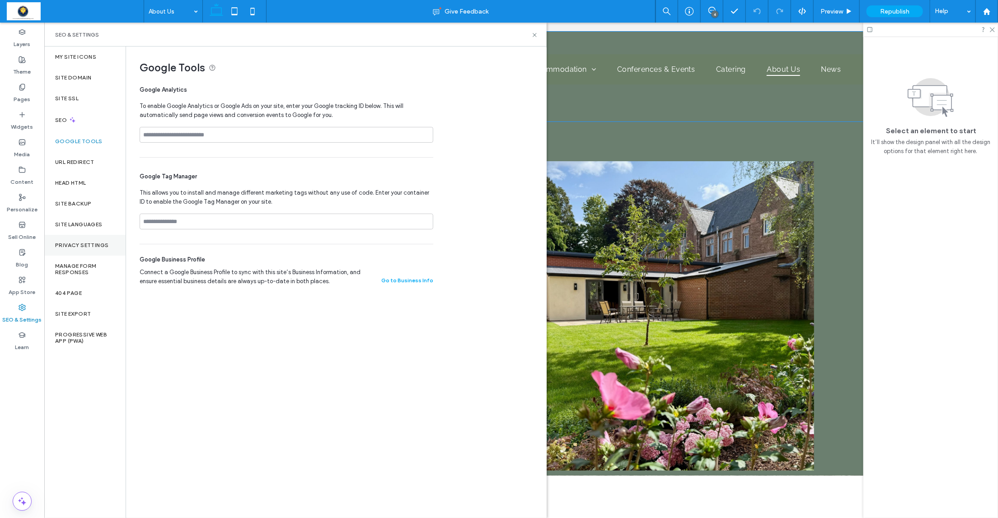
click at [86, 242] on label "Privacy Settings" at bounding box center [81, 245] width 53 height 6
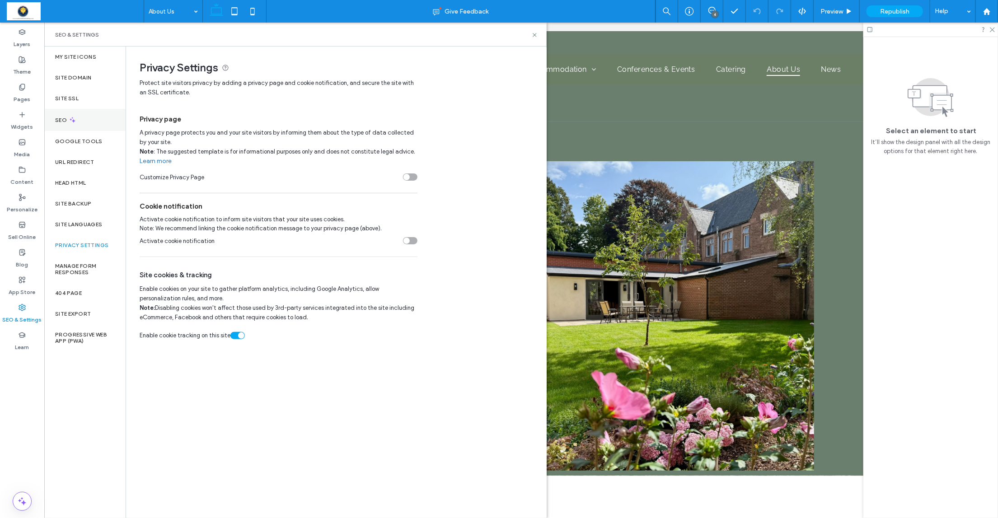
click at [69, 119] on icon at bounding box center [73, 120] width 8 height 8
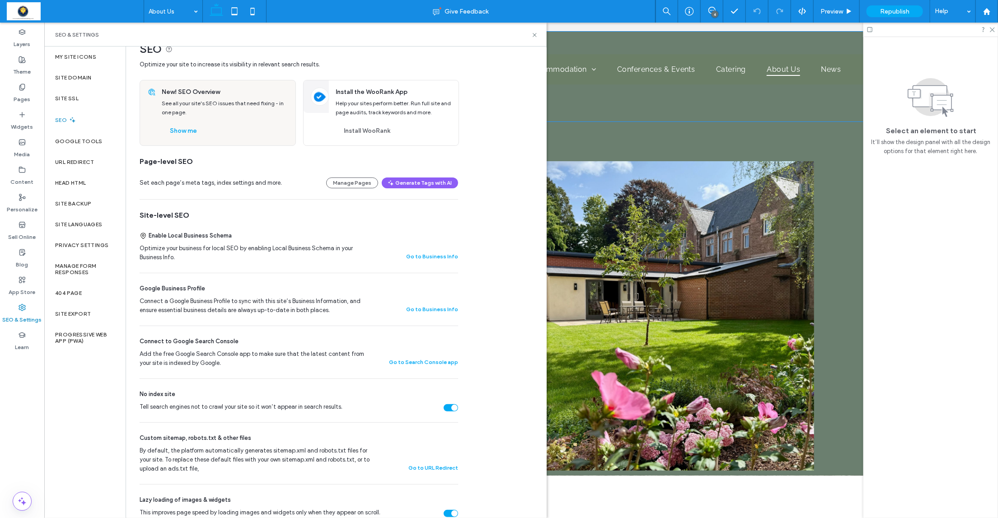
scroll to position [27, 0]
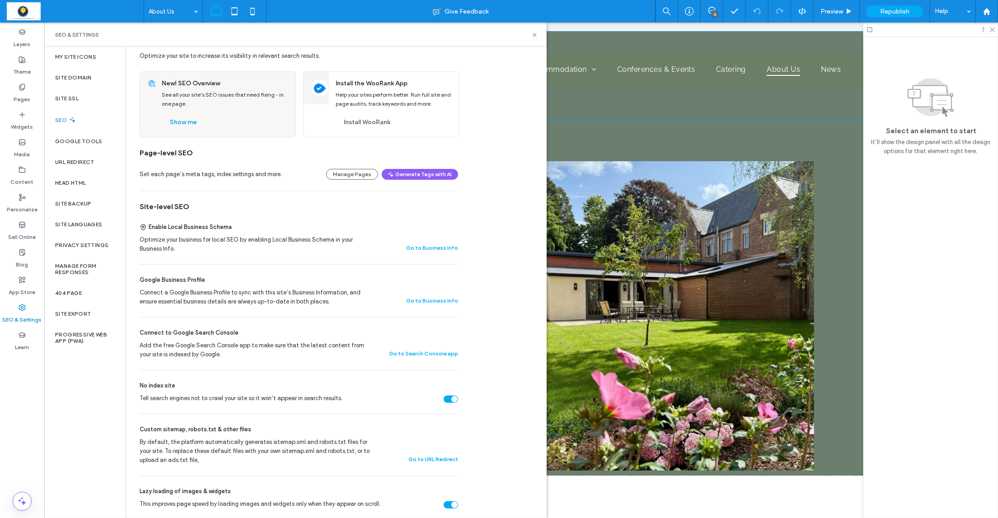
click at [449, 401] on div "Tell search engines not to crawl your site so it won’t appear in search results." at bounding box center [451, 399] width 14 height 7
drag, startPoint x: 536, startPoint y: 37, endPoint x: 478, endPoint y: 16, distance: 61.9
click at [536, 37] on icon at bounding box center [534, 35] width 7 height 7
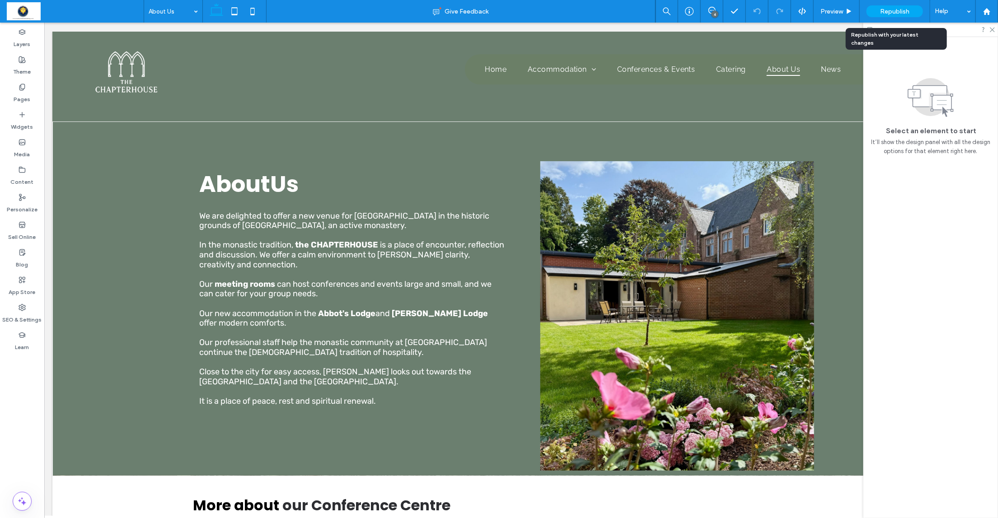
click at [867, 9] on span "Republish" at bounding box center [894, 12] width 29 height 8
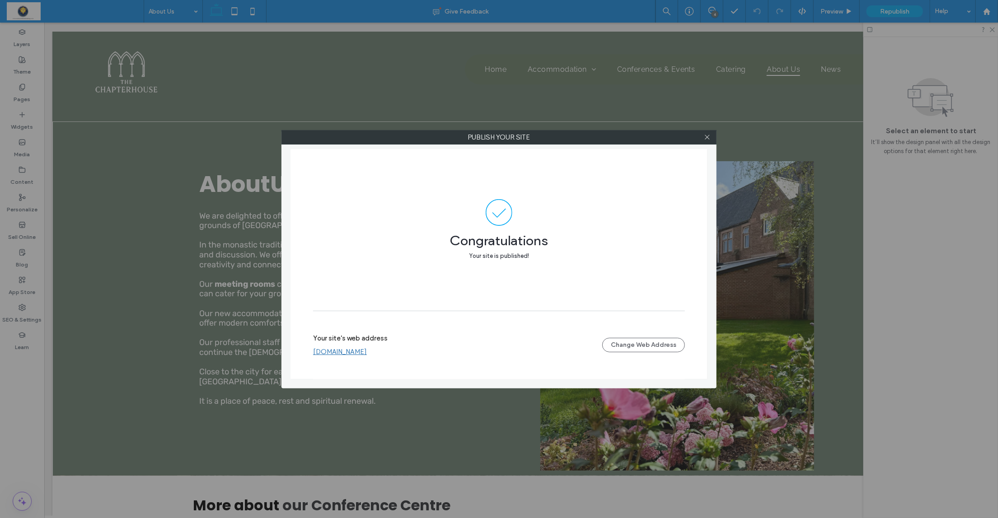
drag, startPoint x: 709, startPoint y: 140, endPoint x: 638, endPoint y: 159, distance: 73.4
click at [709, 140] on icon at bounding box center [707, 137] width 7 height 7
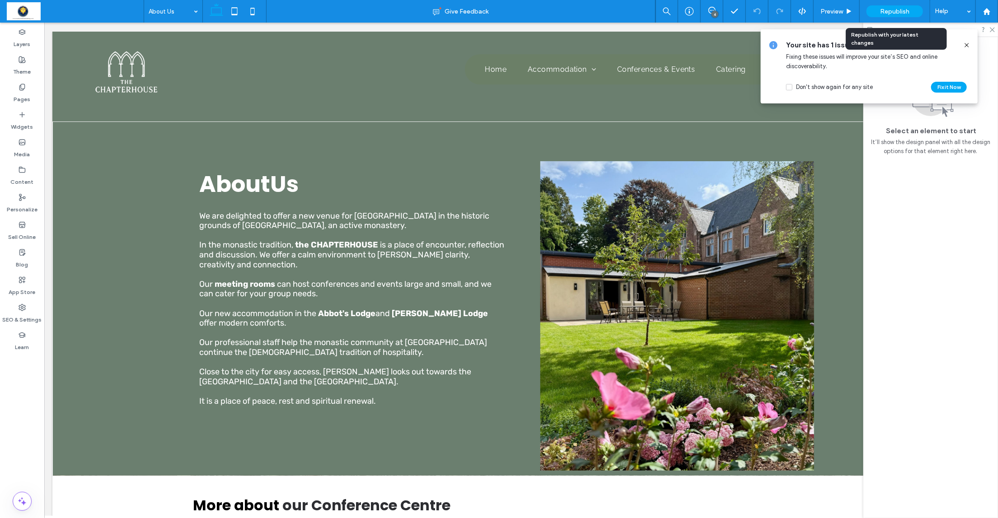
click at [867, 8] on span "Republish" at bounding box center [894, 12] width 29 height 8
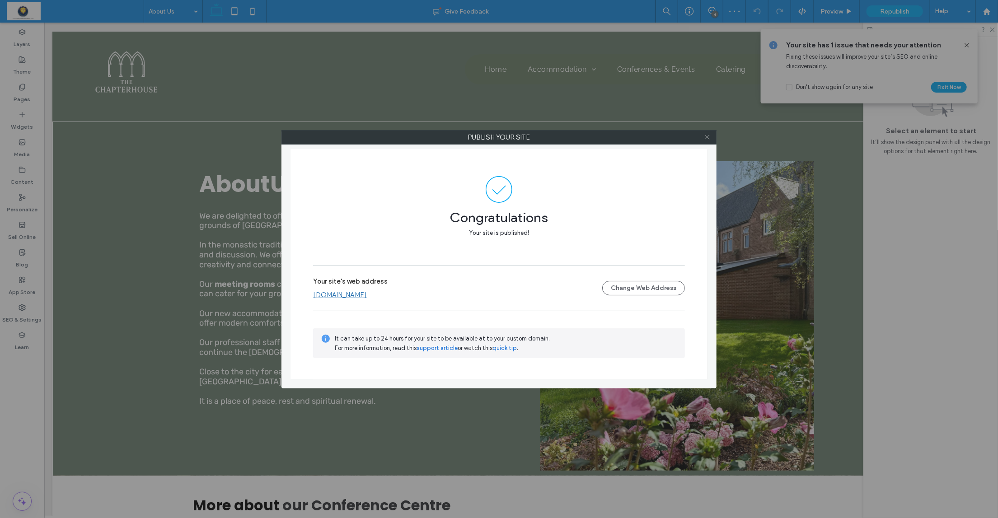
click at [708, 140] on icon at bounding box center [707, 137] width 7 height 7
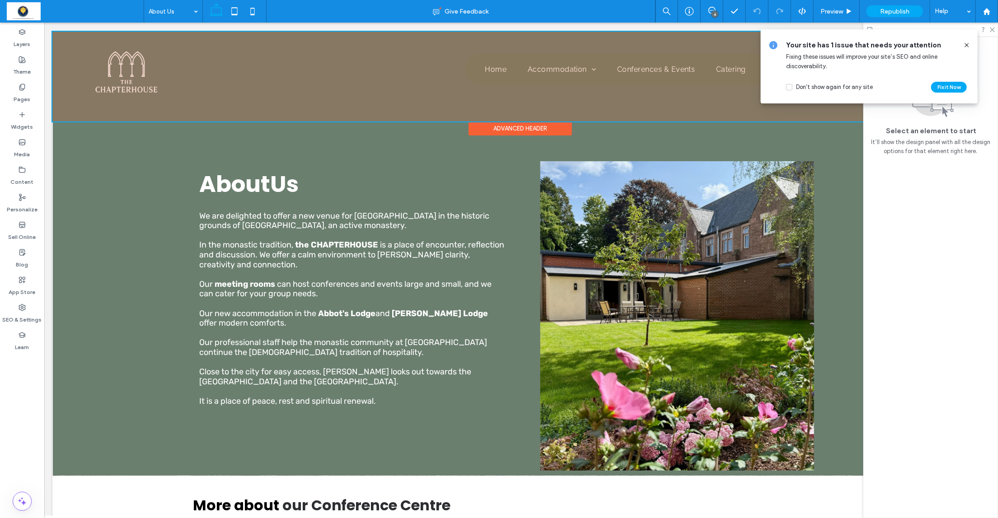
scroll to position [1, 0]
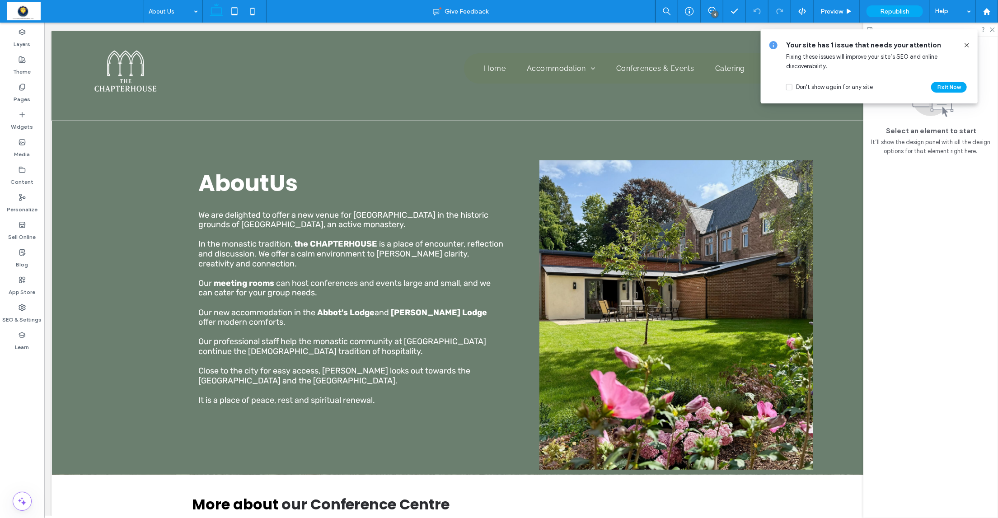
click at [867, 44] on icon at bounding box center [966, 45] width 7 height 7
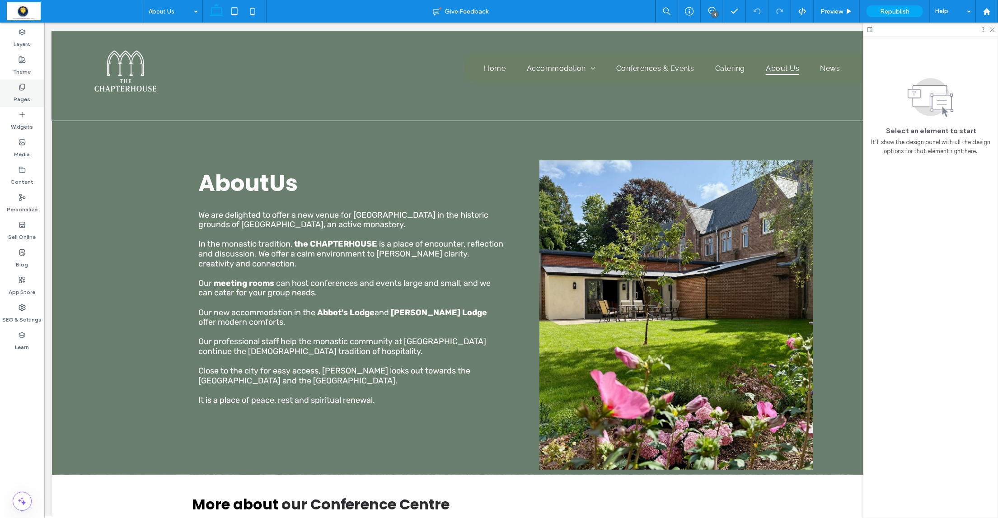
click at [22, 89] on icon at bounding box center [22, 87] width 7 height 7
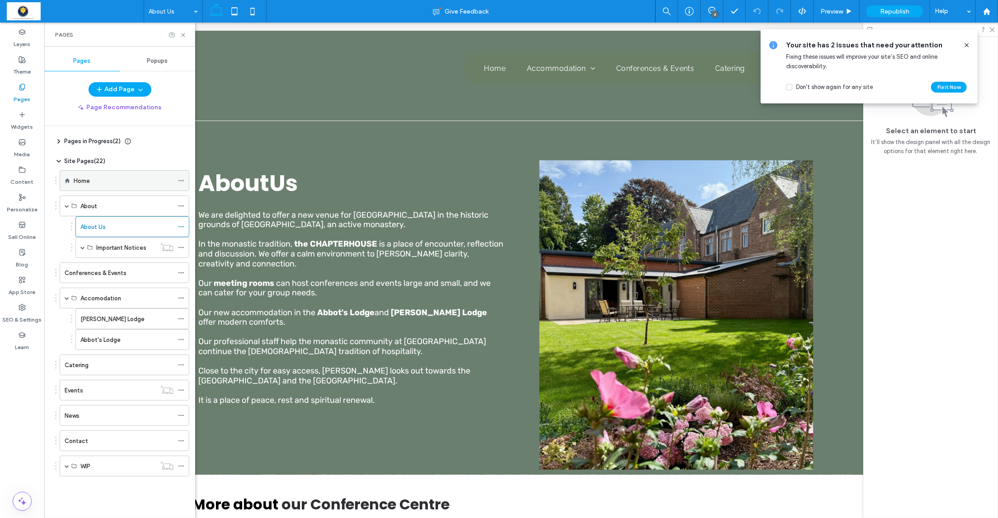
click at [80, 180] on label "Home" at bounding box center [82, 181] width 16 height 16
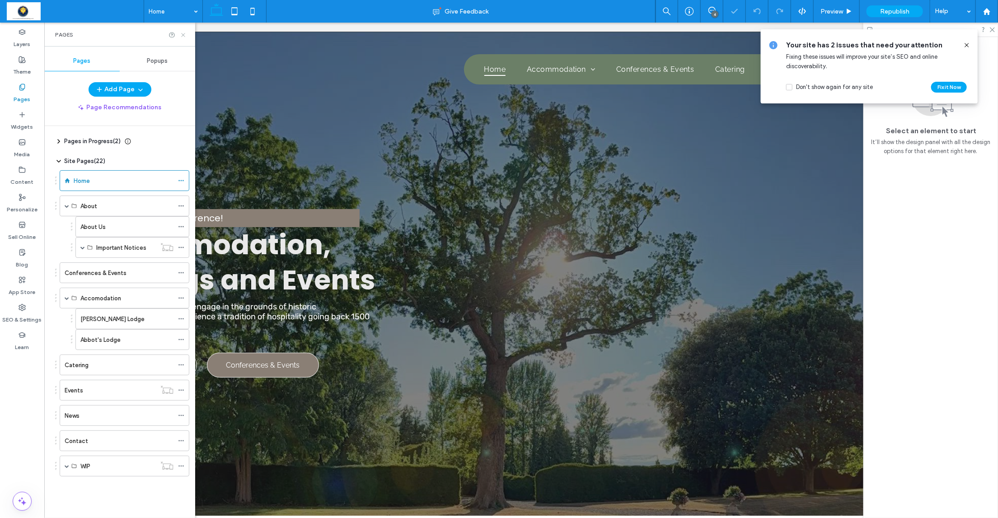
click at [183, 33] on icon at bounding box center [183, 35] width 7 height 7
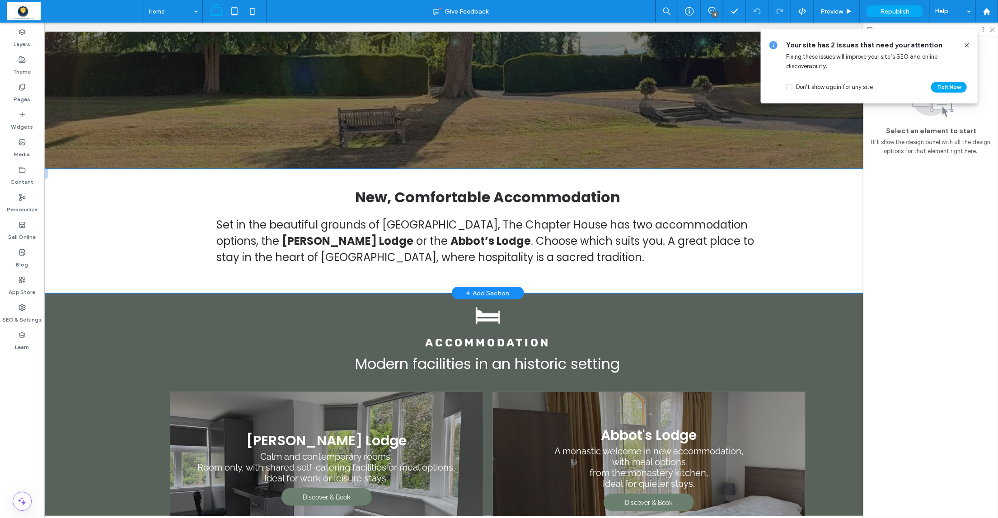
scroll to position [0, 34]
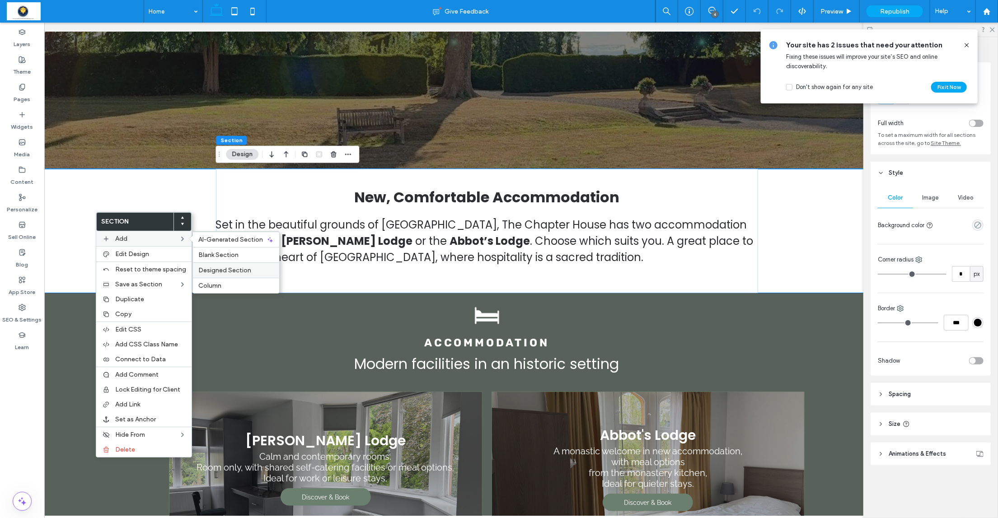
click at [236, 271] on span "Designed Section" at bounding box center [224, 271] width 53 height 8
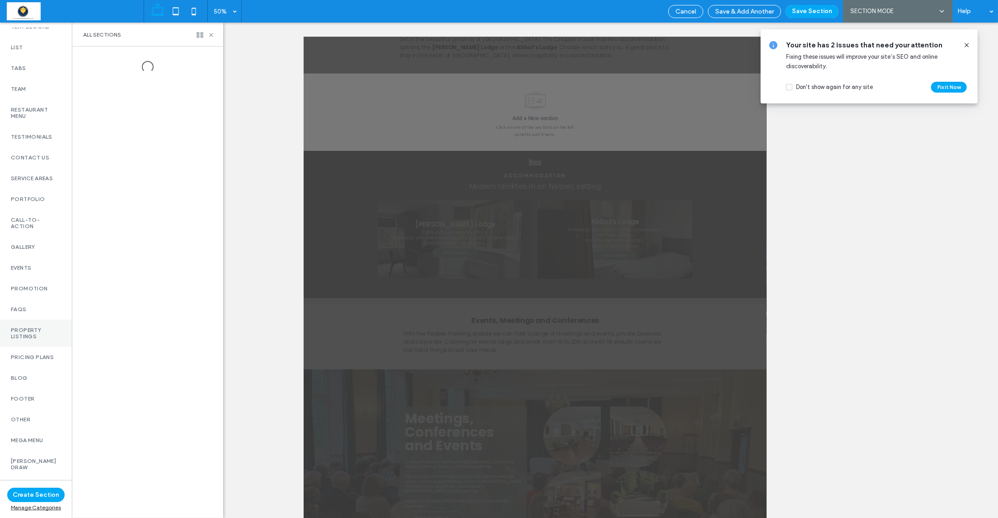
scroll to position [279, 0]
click at [31, 453] on label "New - Belmont" at bounding box center [36, 495] width 50 height 19
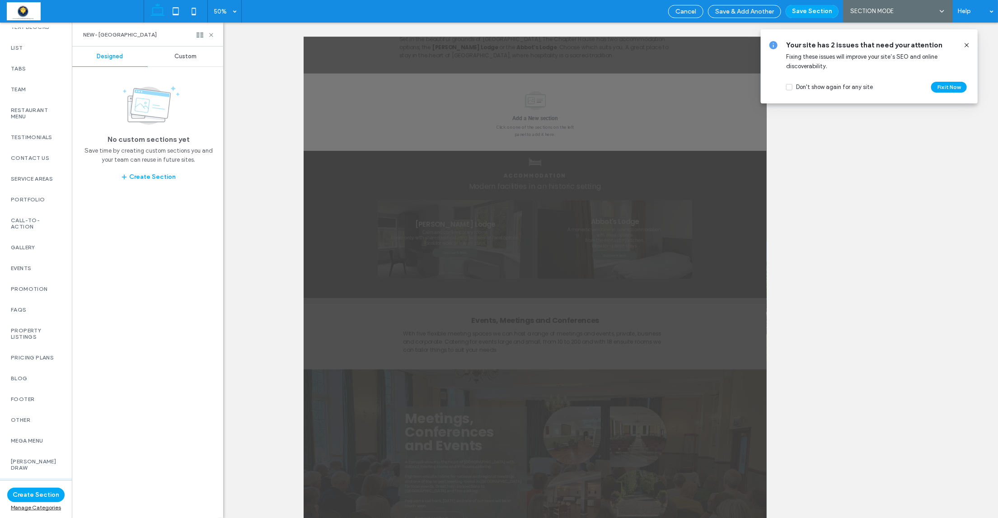
click at [184, 56] on span "Custom" at bounding box center [185, 56] width 22 height 7
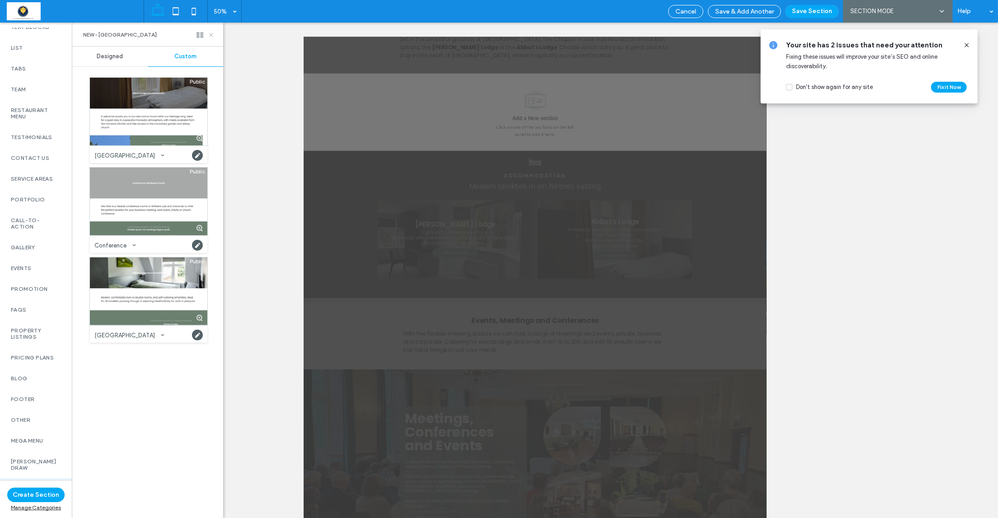
click at [213, 34] on icon at bounding box center [211, 35] width 7 height 7
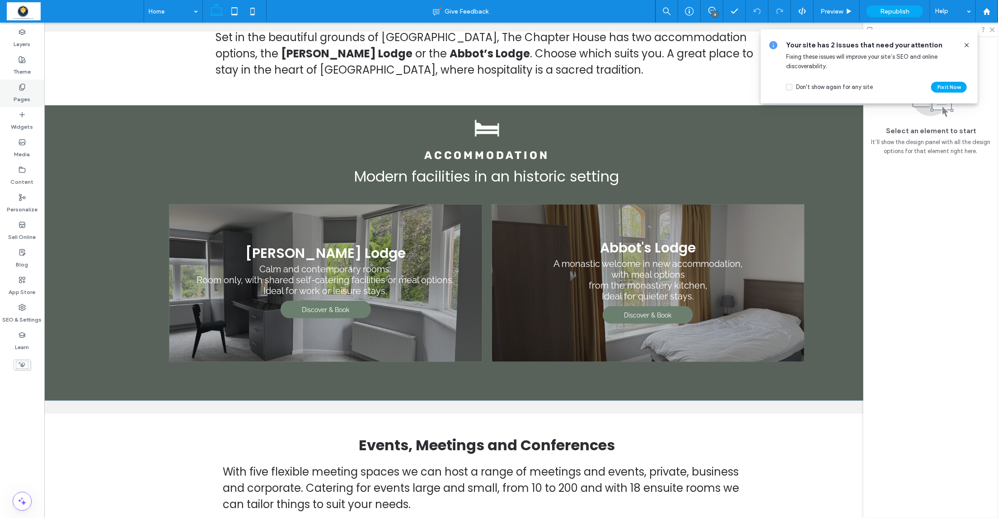
click at [21, 96] on label "Pages" at bounding box center [22, 97] width 17 height 13
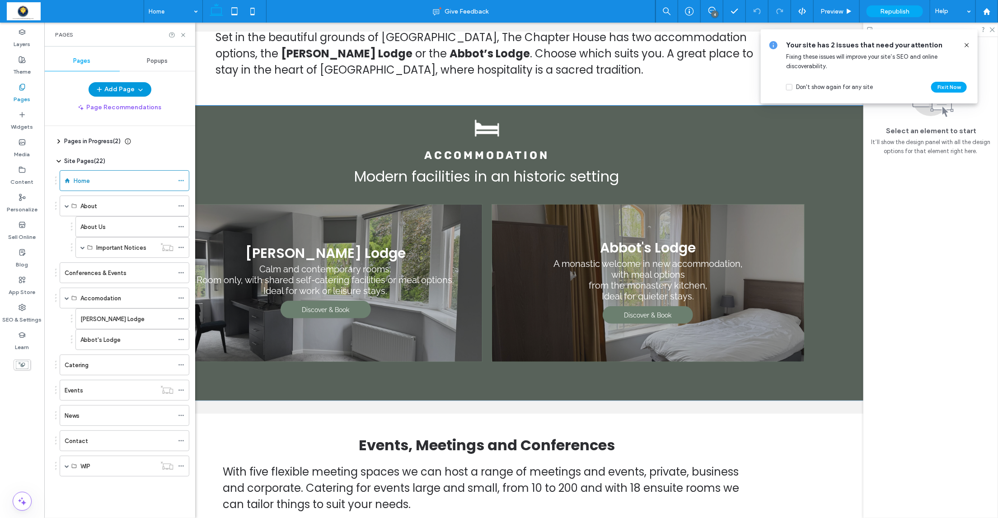
click at [122, 88] on button "Add Page" at bounding box center [120, 89] width 63 height 14
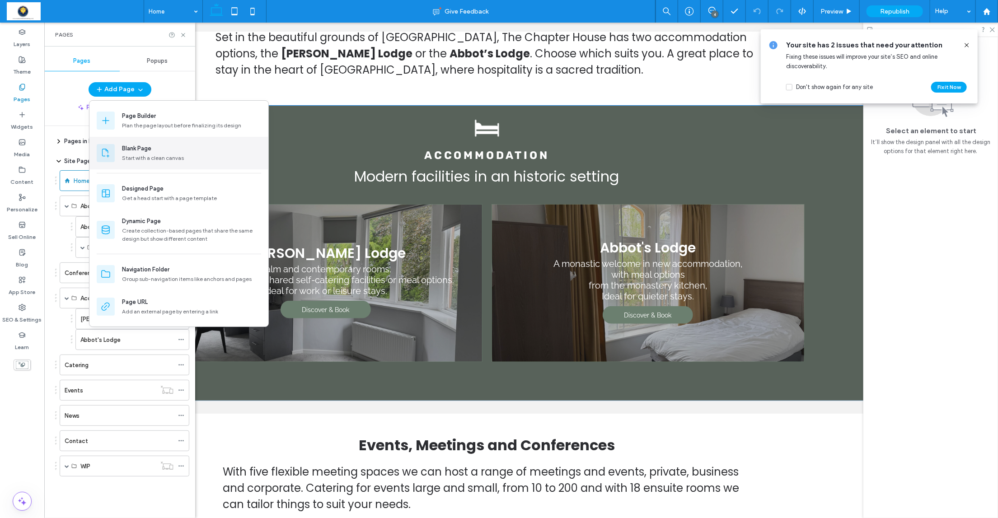
click at [148, 149] on div "Blank Page" at bounding box center [136, 148] width 29 height 9
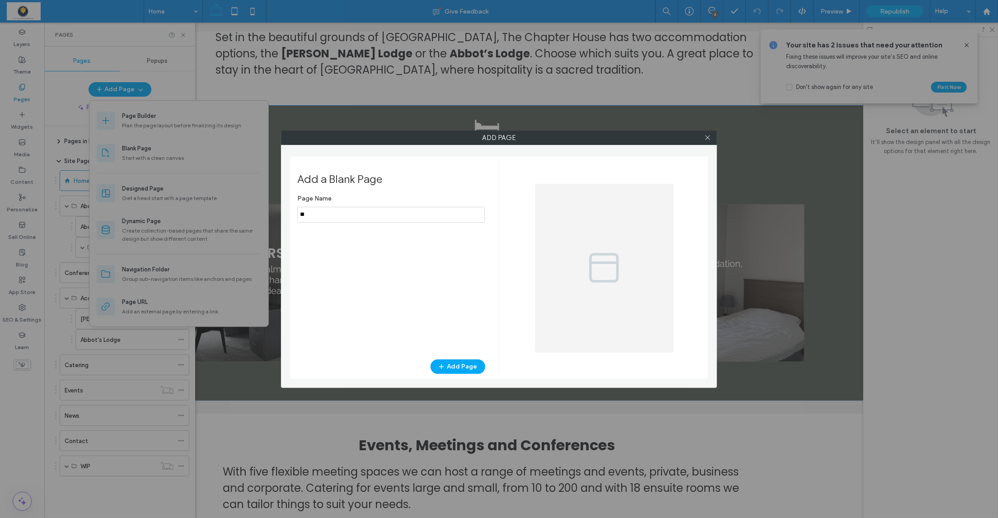
type input "*"
type input "**********"
click at [455, 366] on button "Add Page" at bounding box center [458, 367] width 55 height 14
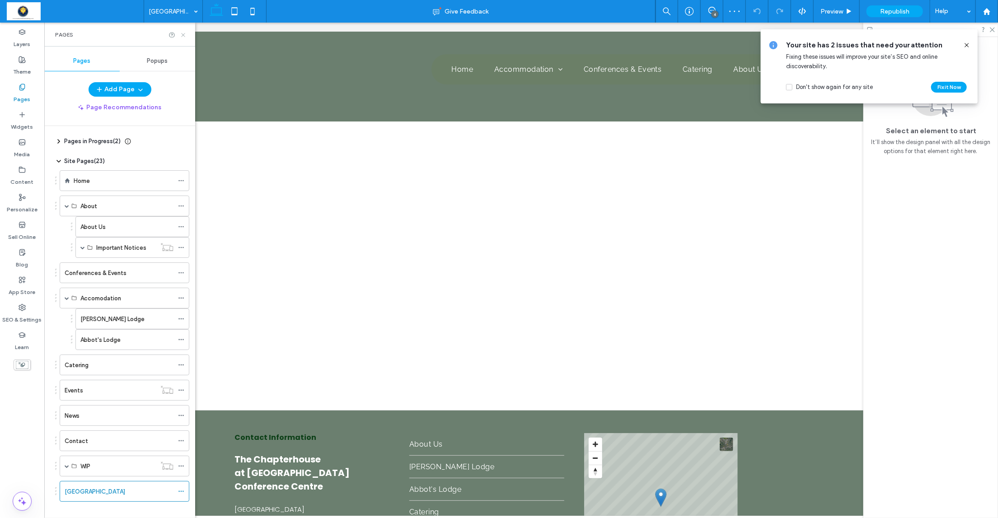
click at [183, 34] on icon at bounding box center [183, 35] width 7 height 7
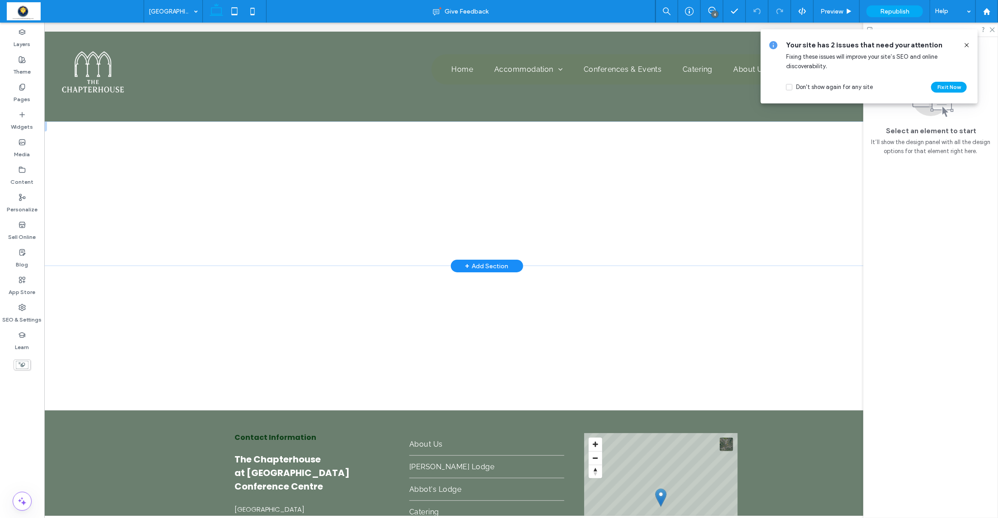
click at [478, 267] on div "+ Add Section" at bounding box center [486, 266] width 43 height 10
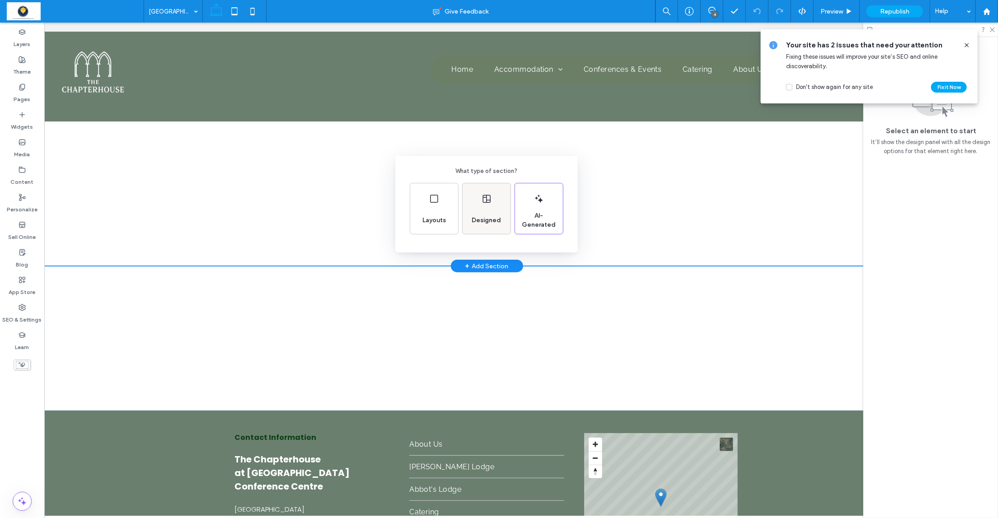
click at [490, 221] on span "Designed" at bounding box center [486, 220] width 37 height 9
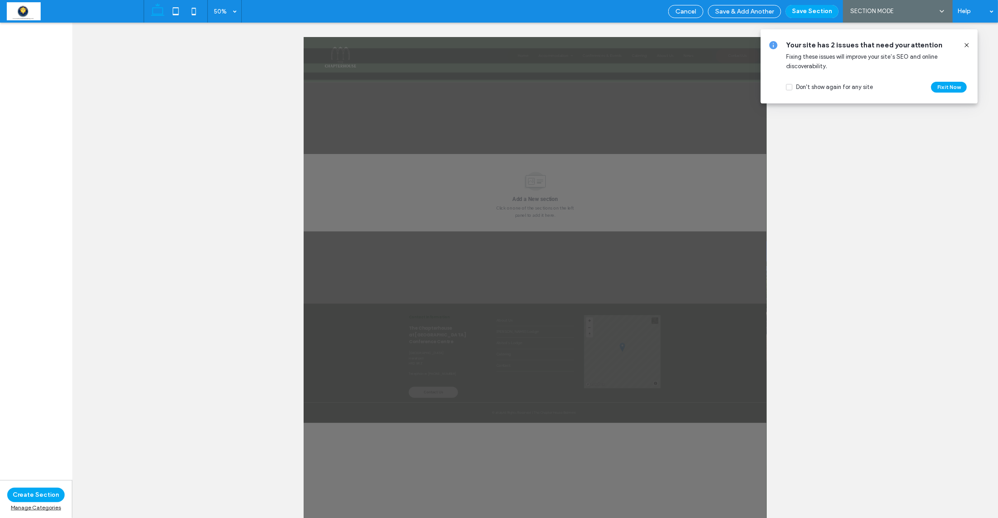
scroll to position [2, 0]
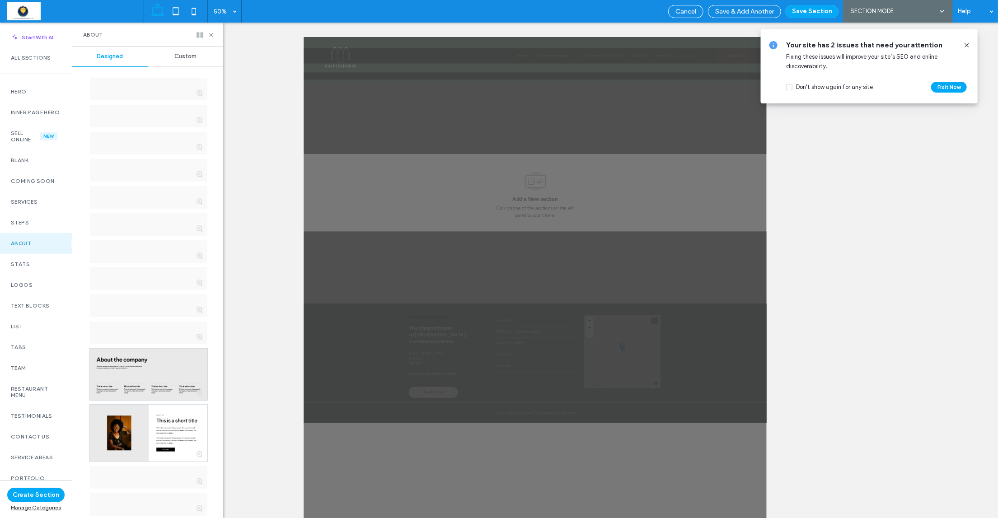
click at [183, 56] on span "Custom" at bounding box center [185, 56] width 22 height 7
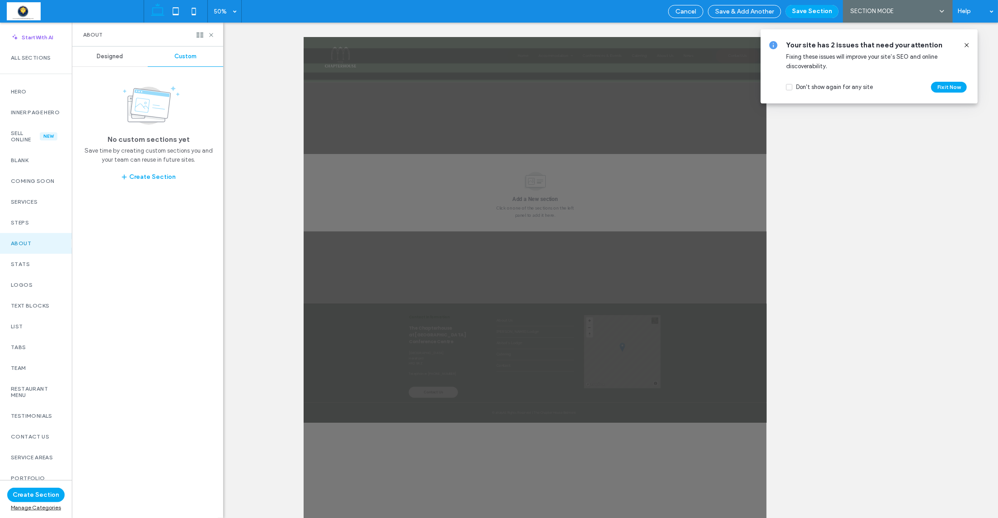
drag, startPoint x: 105, startPoint y: 58, endPoint x: 108, endPoint y: 73, distance: 15.6
click at [105, 58] on span "Designed" at bounding box center [110, 56] width 26 height 7
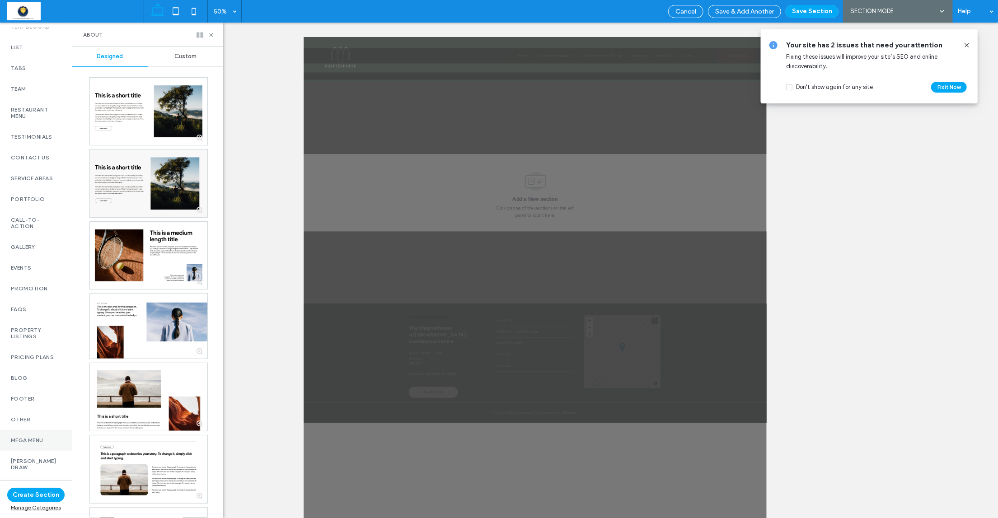
scroll to position [279, 0]
drag, startPoint x: 37, startPoint y: 472, endPoint x: 37, endPoint y: 463, distance: 9.5
click at [37, 453] on label "New - Belmont" at bounding box center [36, 495] width 50 height 19
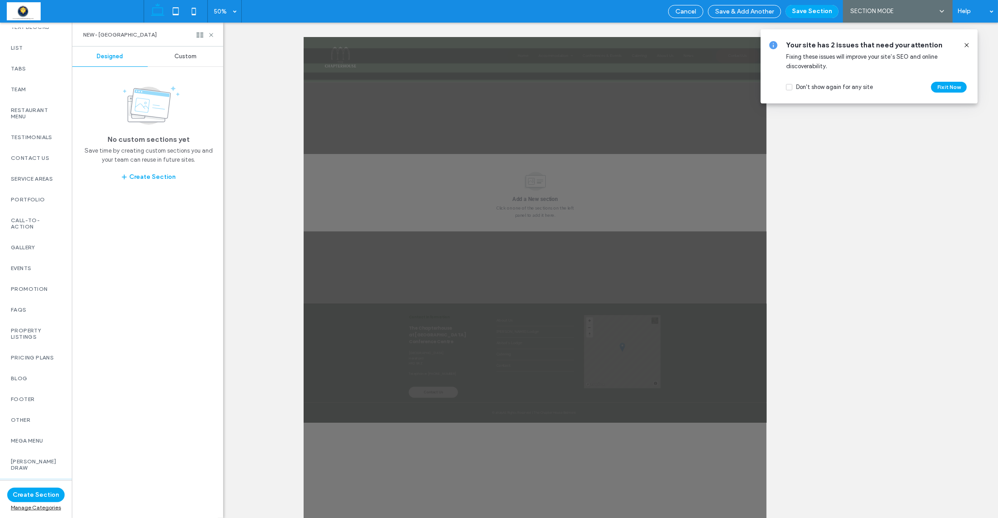
click at [180, 53] on span "Custom" at bounding box center [185, 56] width 22 height 7
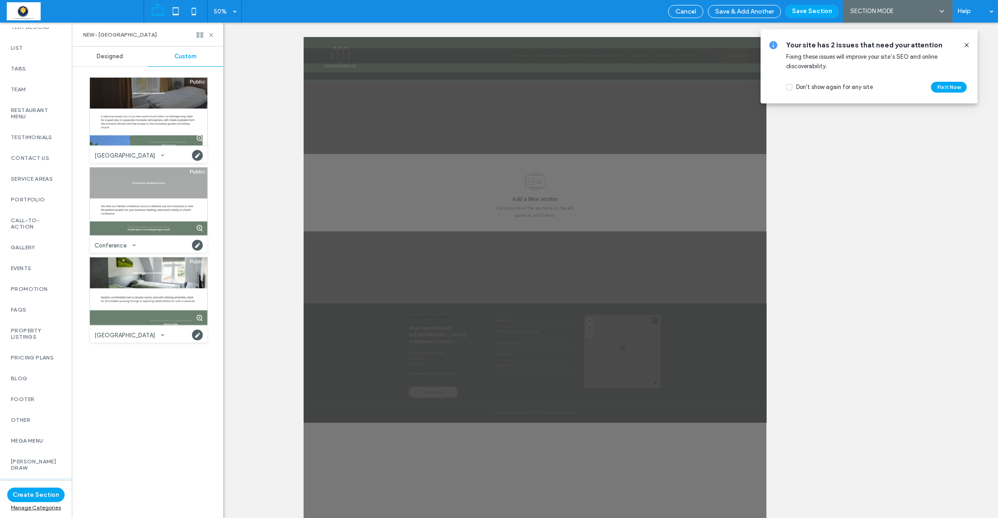
click at [137, 325] on div "Porters Lodge" at bounding box center [148, 334] width 117 height 18
click at [142, 292] on div at bounding box center [148, 292] width 117 height 68
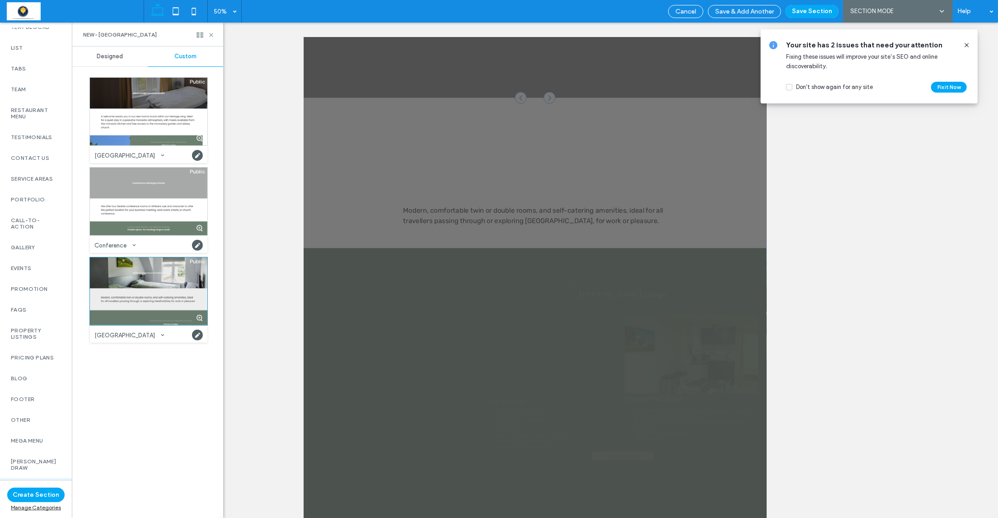
scroll to position [161, 0]
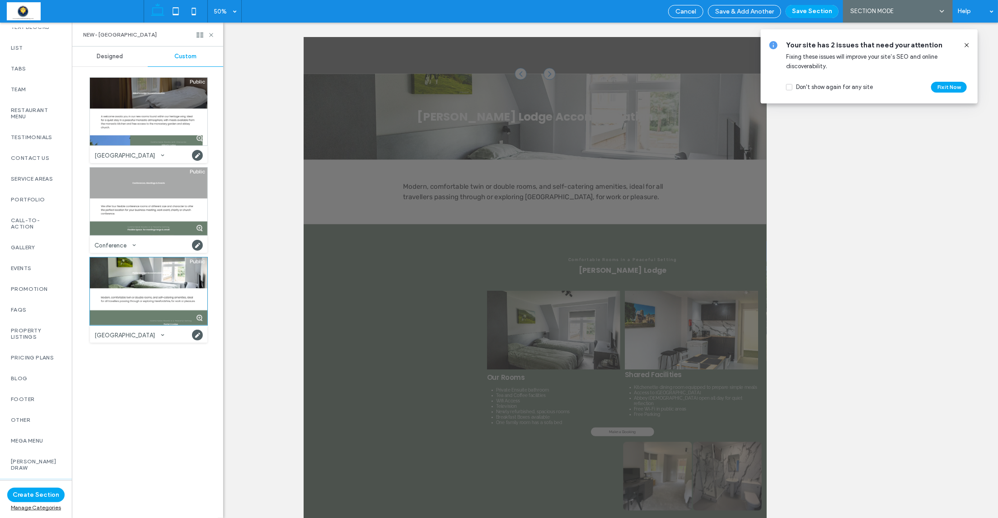
drag, startPoint x: 817, startPoint y: 13, endPoint x: 798, endPoint y: 27, distance: 23.3
click at [817, 13] on button "Save Section" at bounding box center [812, 11] width 53 height 13
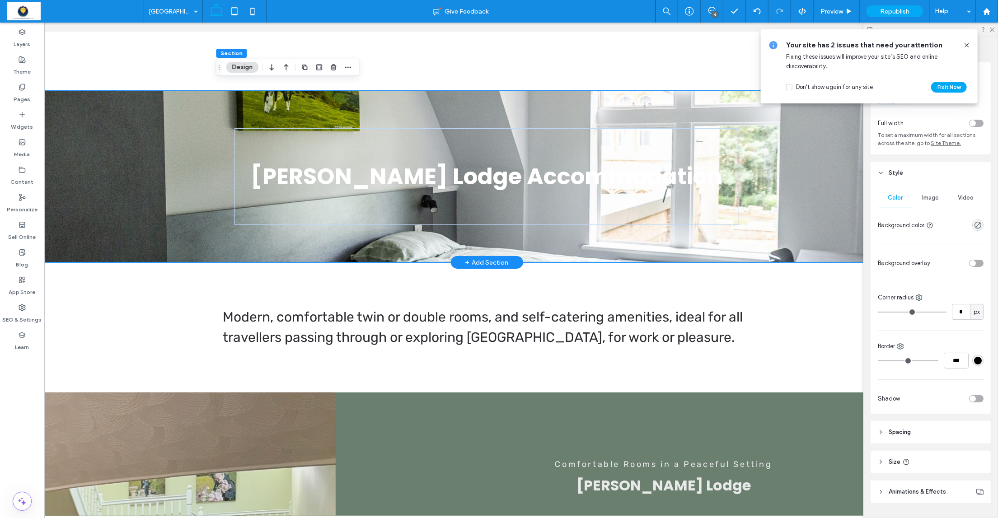
scroll to position [170, 0]
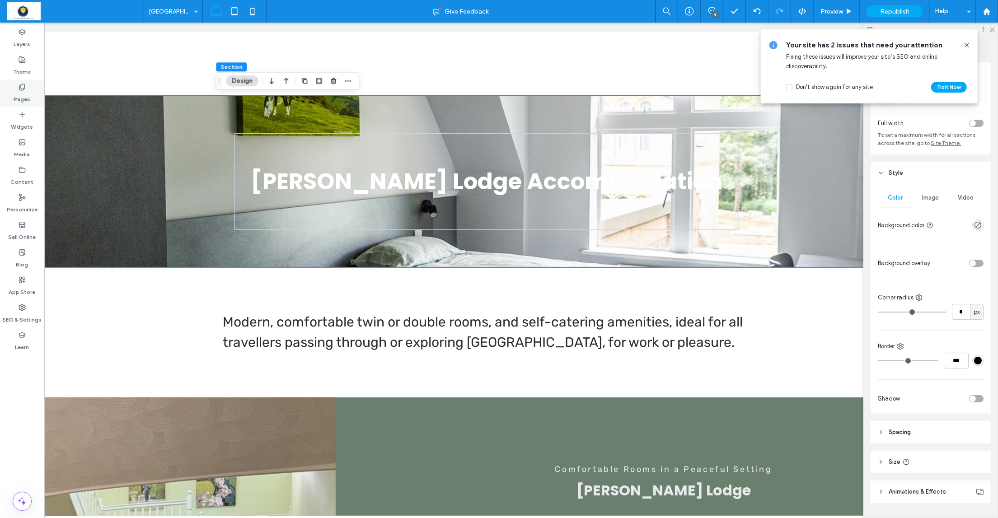
click at [22, 98] on label "Pages" at bounding box center [22, 97] width 17 height 13
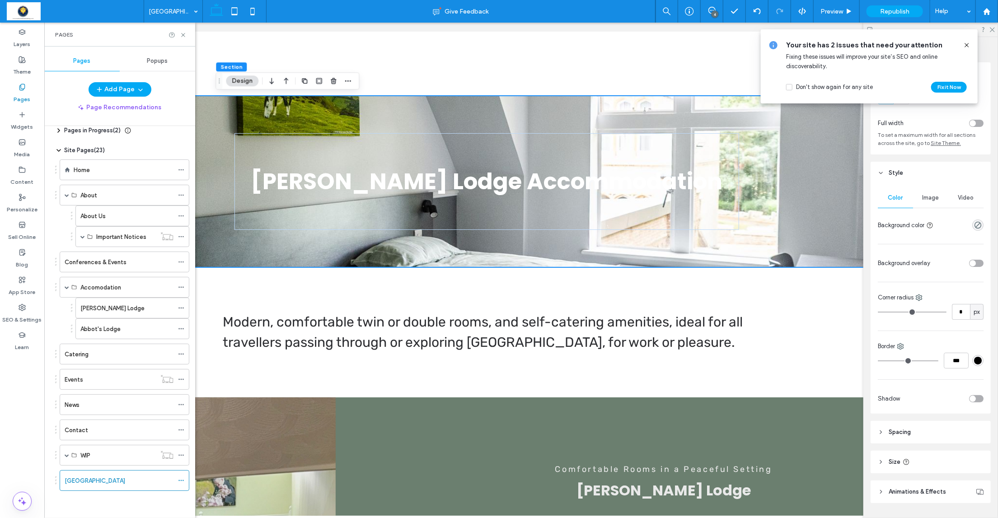
scroll to position [13, 0]
click at [178, 453] on icon at bounding box center [181, 481] width 6 height 6
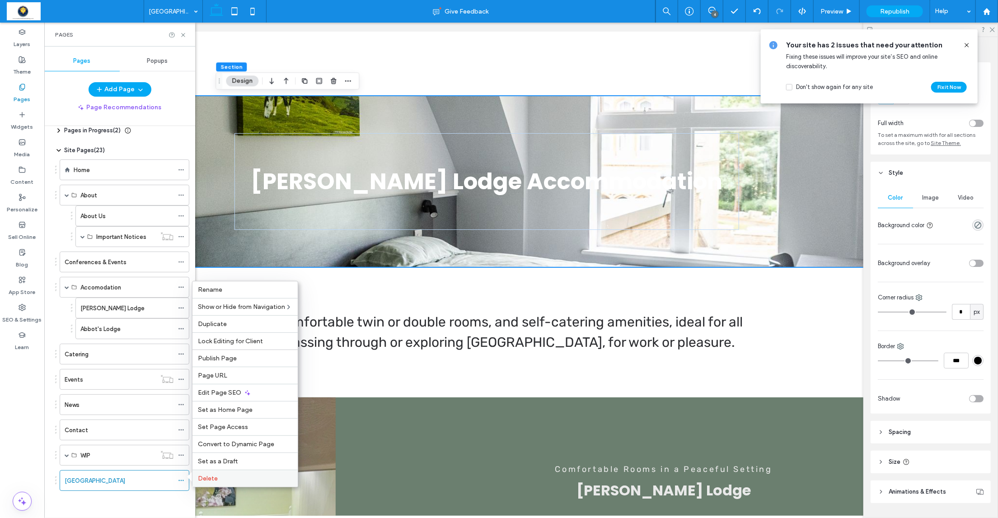
click at [206, 453] on span "Delete" at bounding box center [208, 479] width 20 height 8
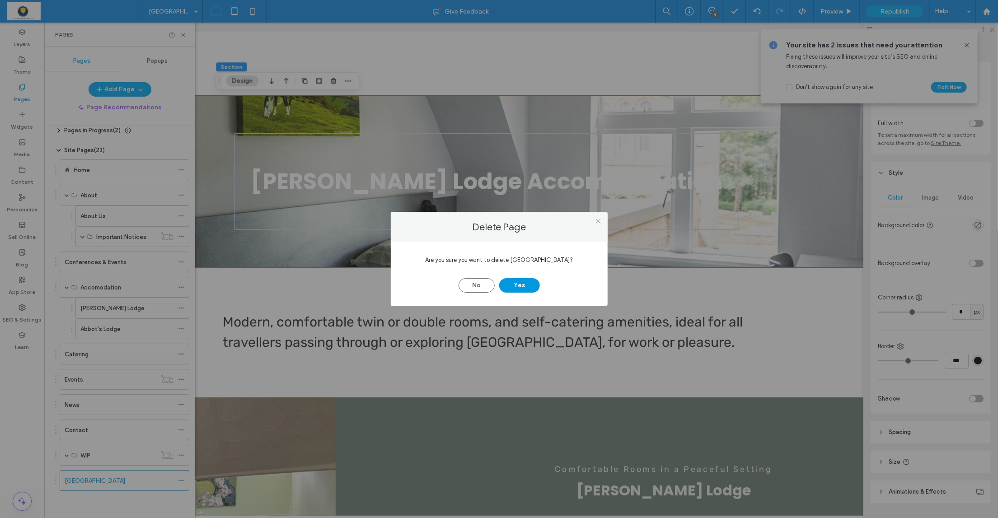
click at [516, 282] on button "Yes" at bounding box center [519, 285] width 41 height 14
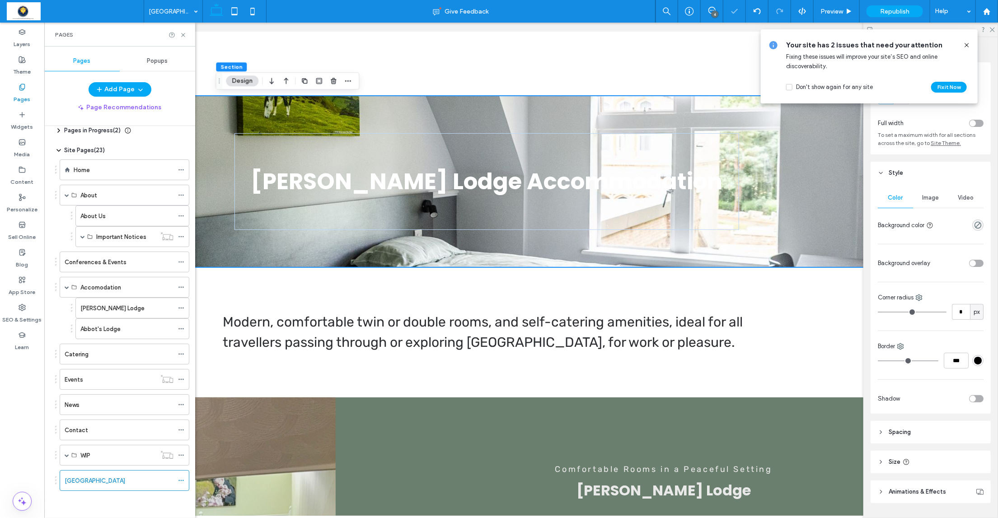
scroll to position [0, 0]
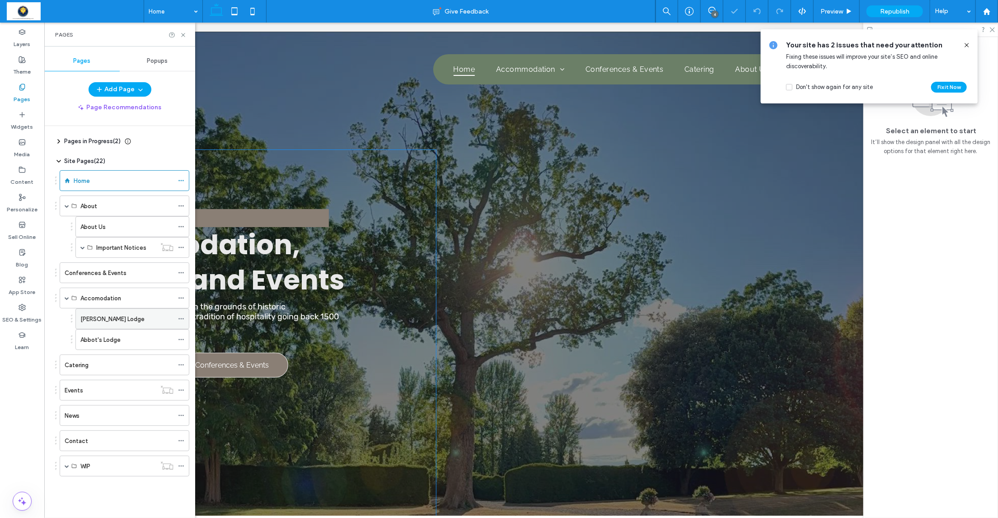
click at [108, 320] on label "[PERSON_NAME] Lodge" at bounding box center [112, 319] width 64 height 16
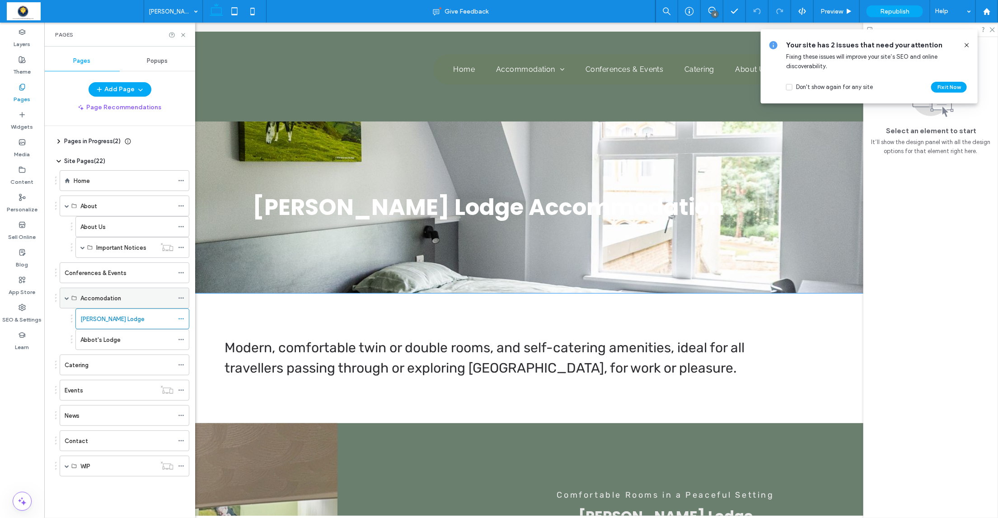
click at [68, 298] on span at bounding box center [67, 298] width 5 height 5
click at [84, 183] on label "Home" at bounding box center [82, 181] width 16 height 16
click at [183, 33] on icon at bounding box center [183, 35] width 7 height 7
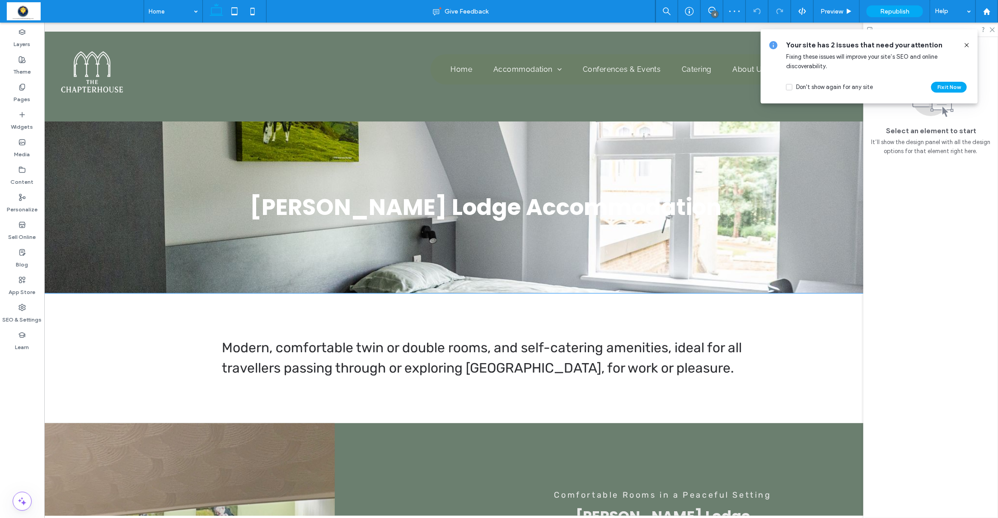
scroll to position [0, 36]
click at [846, 11] on icon at bounding box center [849, 11] width 7 height 7
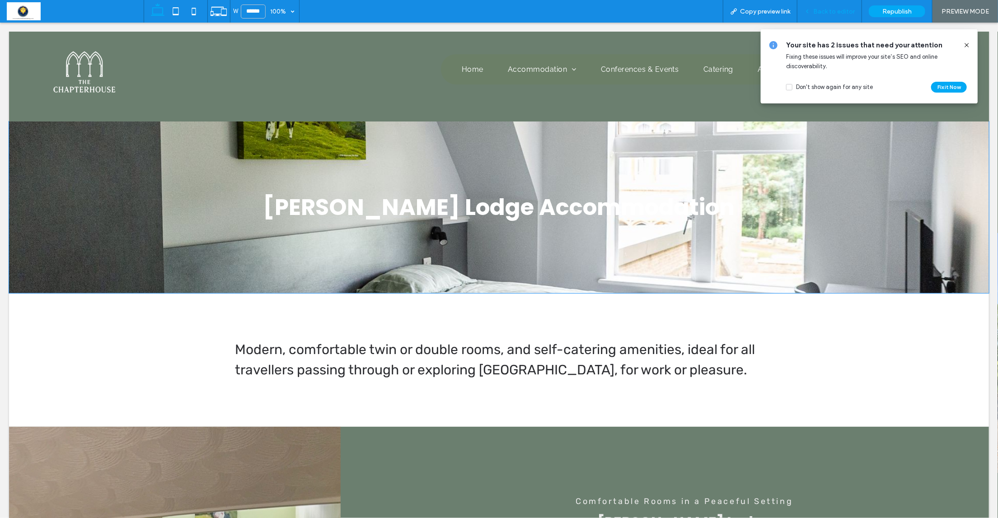
click at [845, 11] on span "Back to editor" at bounding box center [834, 12] width 42 height 8
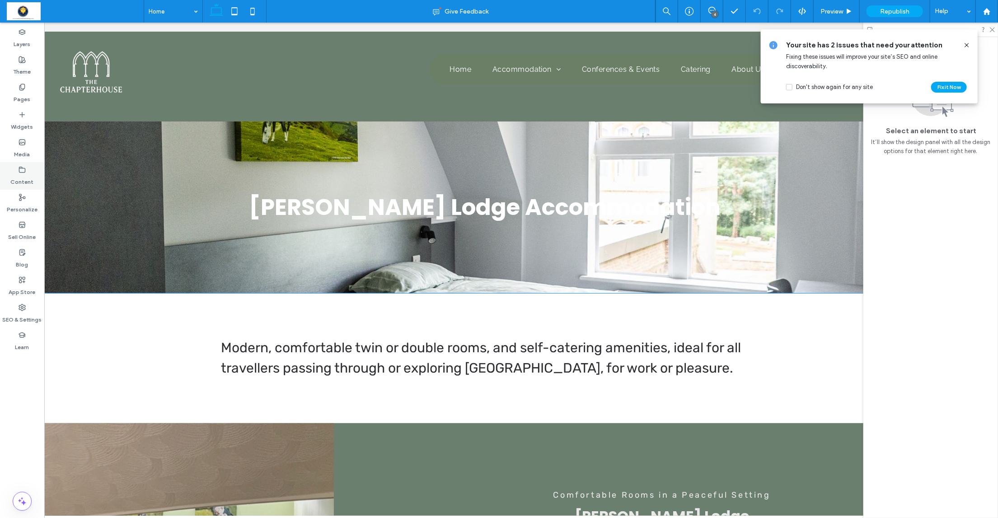
click at [20, 174] on label "Content" at bounding box center [22, 180] width 23 height 13
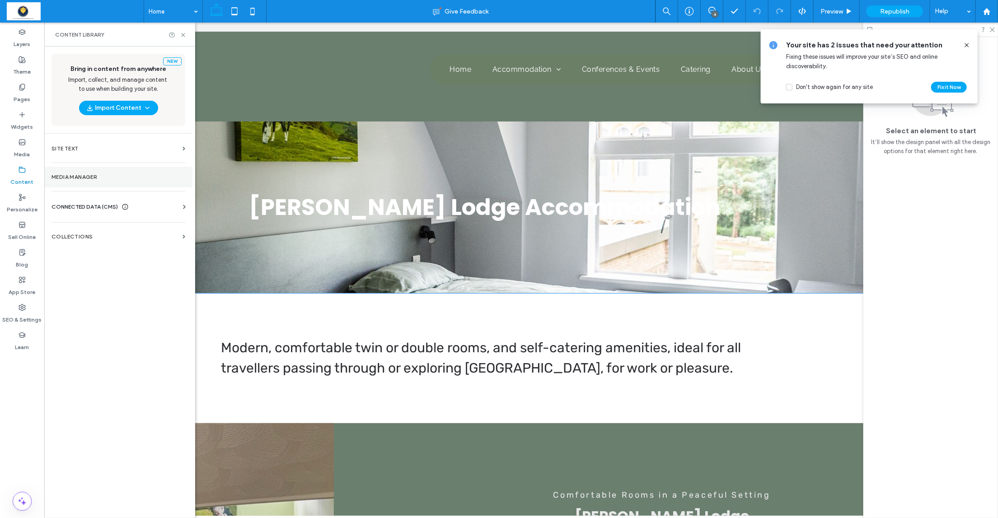
click at [84, 177] on label "Media Manager" at bounding box center [119, 177] width 134 height 6
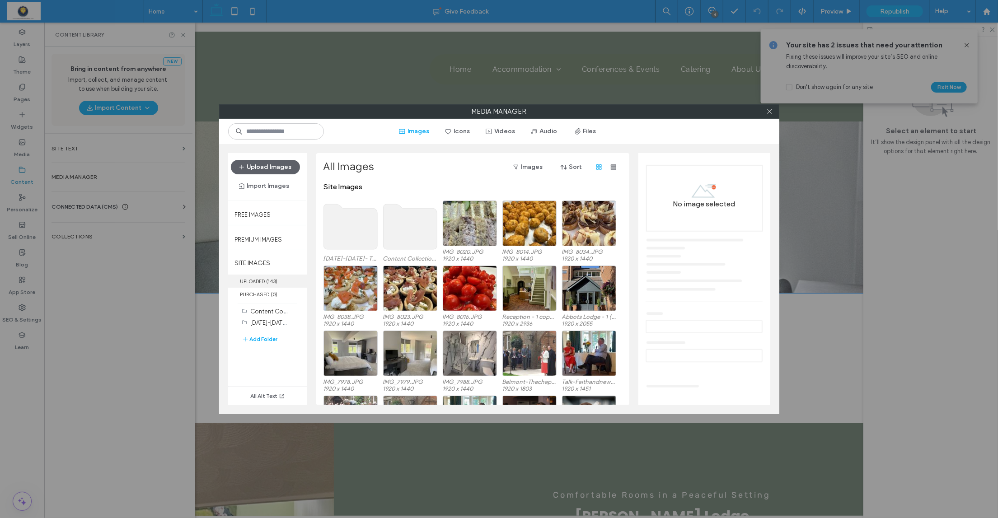
click at [264, 275] on label "UPLOADED ( 143 )" at bounding box center [267, 281] width 79 height 13
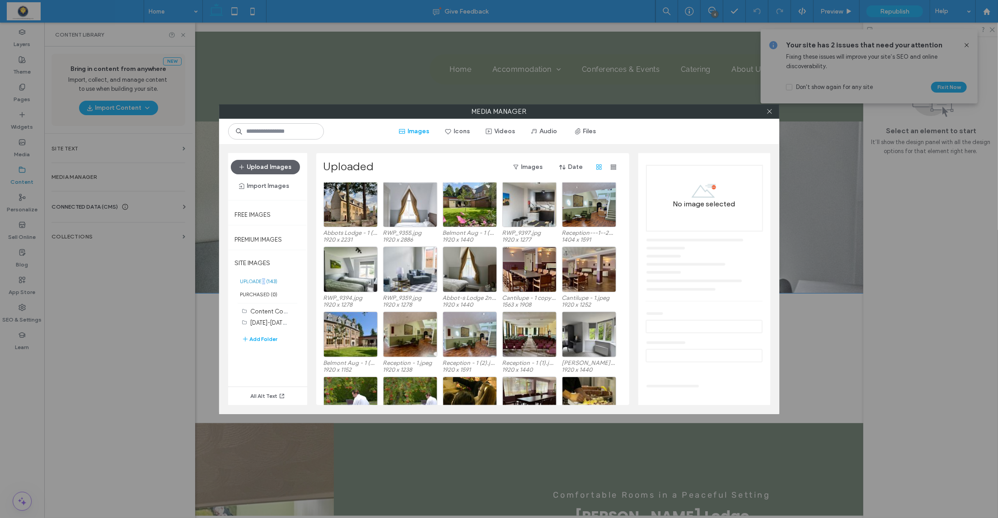
scroll to position [457, 0]
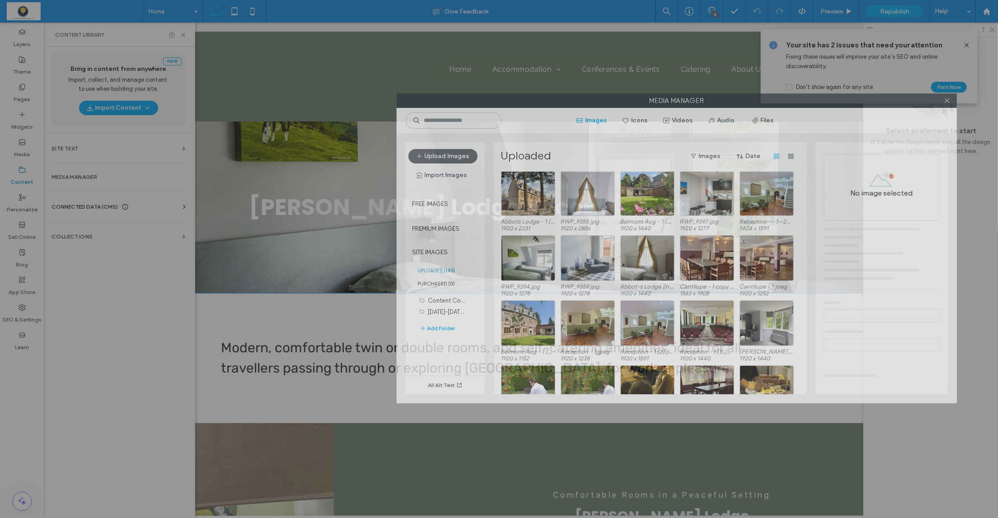
drag, startPoint x: 439, startPoint y: 112, endPoint x: 616, endPoint y: 101, distance: 177.9
click at [616, 101] on label "Media Manager" at bounding box center [676, 101] width 559 height 14
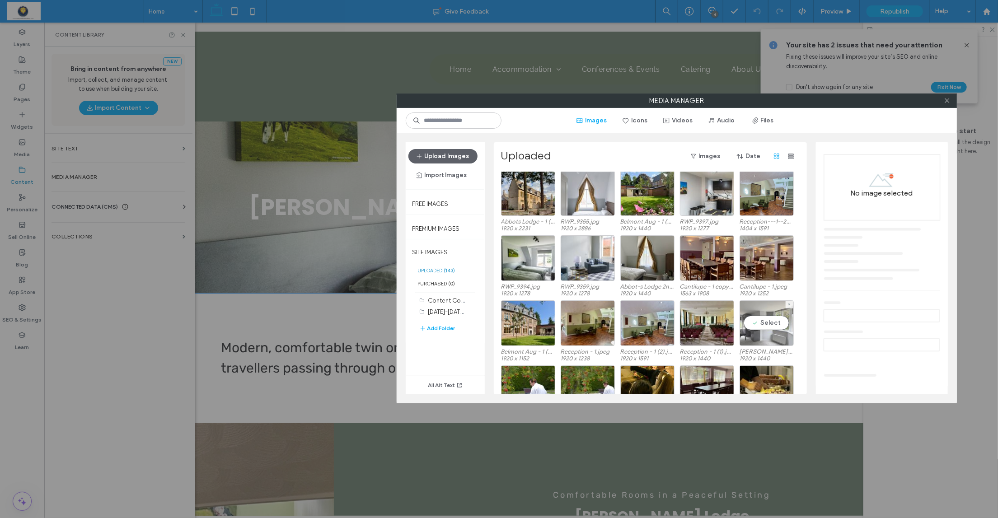
click at [770, 320] on div "Select" at bounding box center [767, 323] width 54 height 46
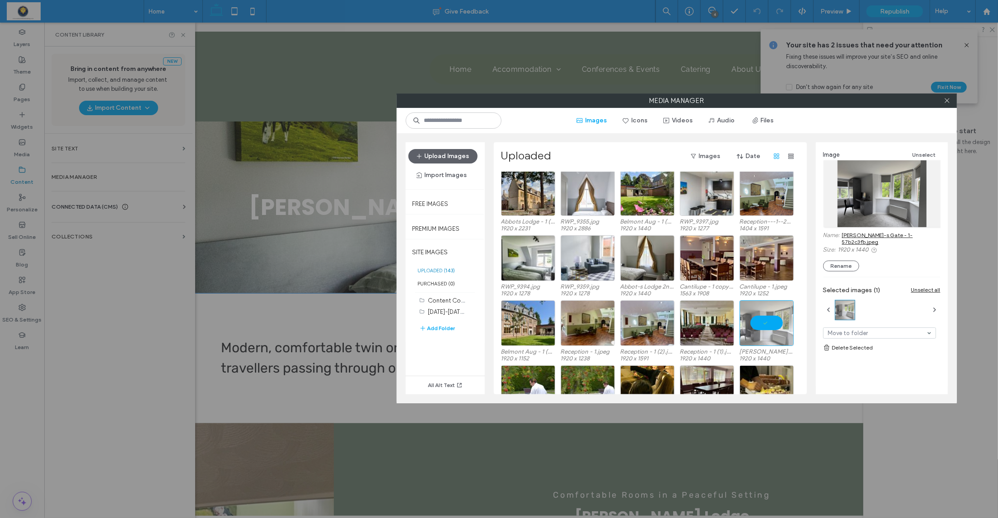
click at [895, 234] on link "[PERSON_NAME]-s Gate - 1-57b2c3fb.jpeg" at bounding box center [891, 239] width 99 height 14
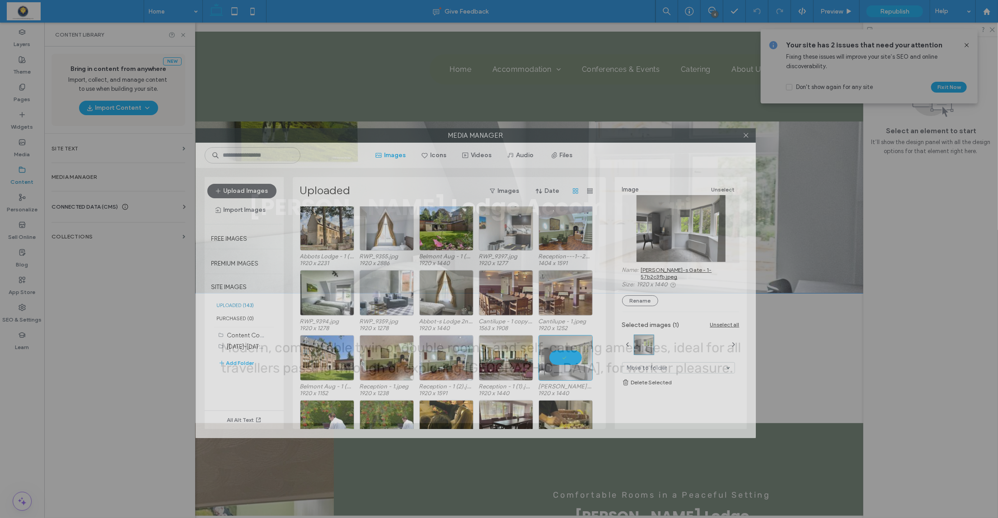
drag, startPoint x: 770, startPoint y: 103, endPoint x: 531, endPoint y: 220, distance: 265.5
click at [568, 137] on label "Media Manager" at bounding box center [475, 136] width 559 height 14
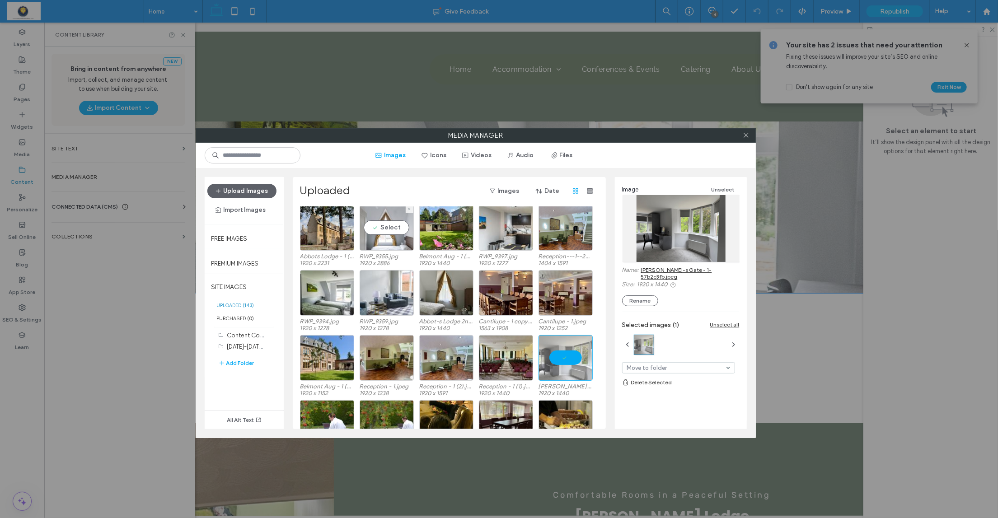
scroll to position [455, 0]
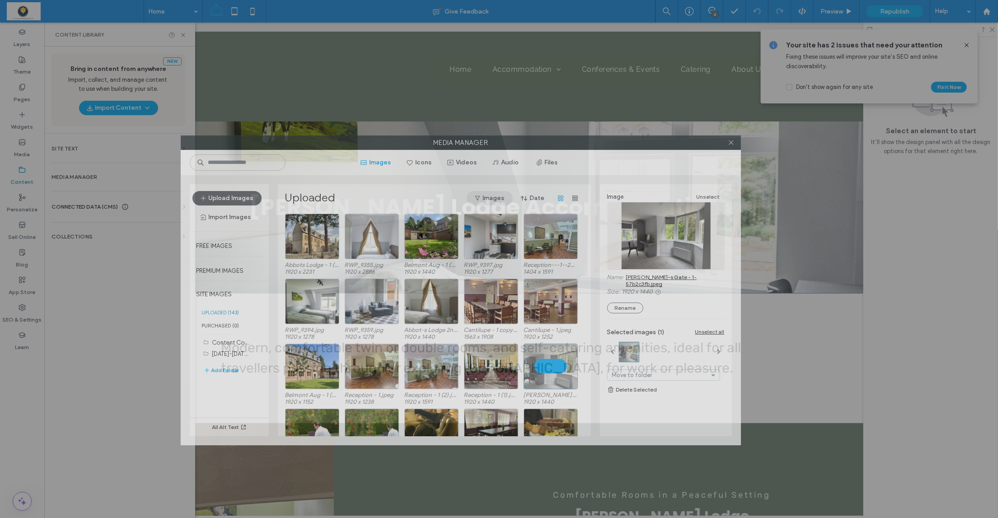
drag, startPoint x: 634, startPoint y: 137, endPoint x: 493, endPoint y: 195, distance: 153.0
click at [620, 144] on label "Media Manager" at bounding box center [460, 143] width 559 height 14
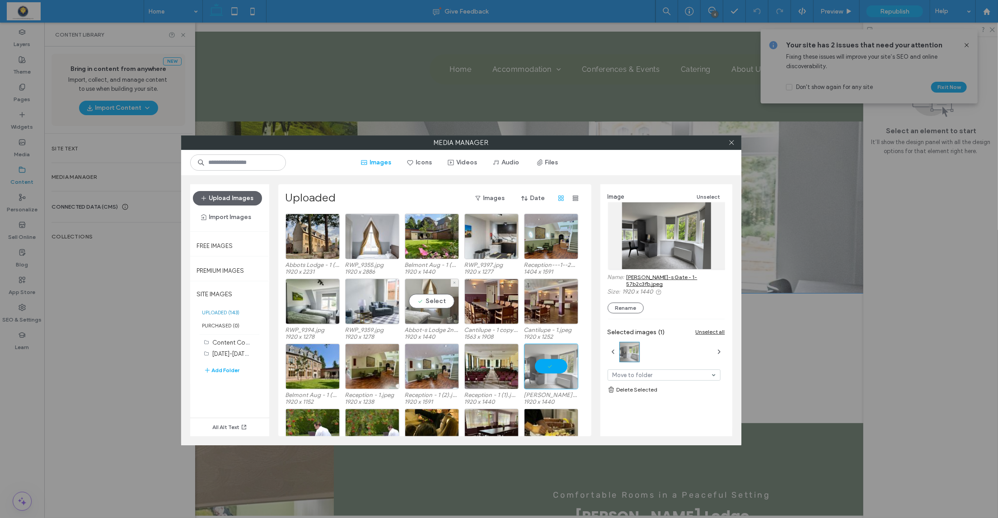
click at [432, 302] on div "Select" at bounding box center [432, 302] width 54 height 46
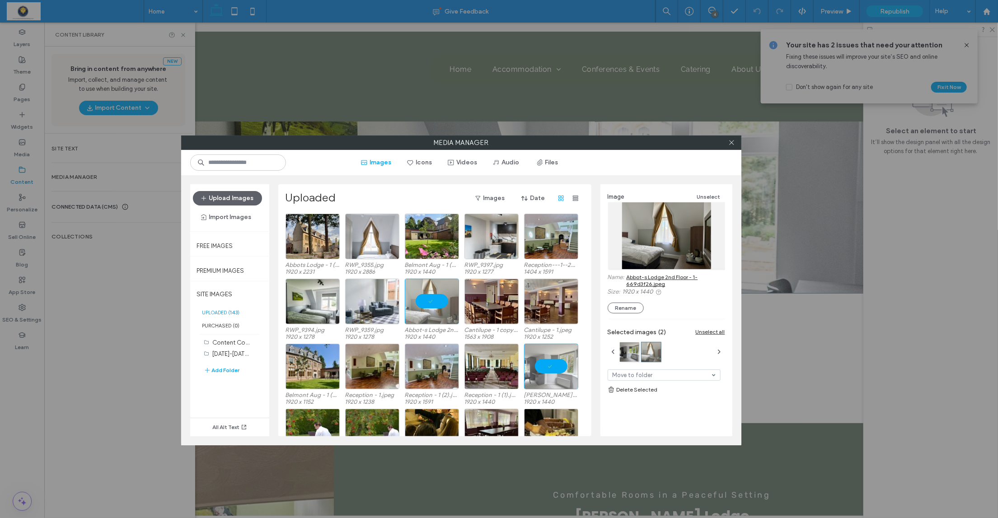
click at [663, 276] on link "Abbot-s Lodge 2nd Floor - 1-669d3f26.jpeg" at bounding box center [676, 281] width 99 height 14
drag, startPoint x: 733, startPoint y: 145, endPoint x: 725, endPoint y: 148, distance: 8.7
click at [733, 145] on icon at bounding box center [731, 142] width 7 height 7
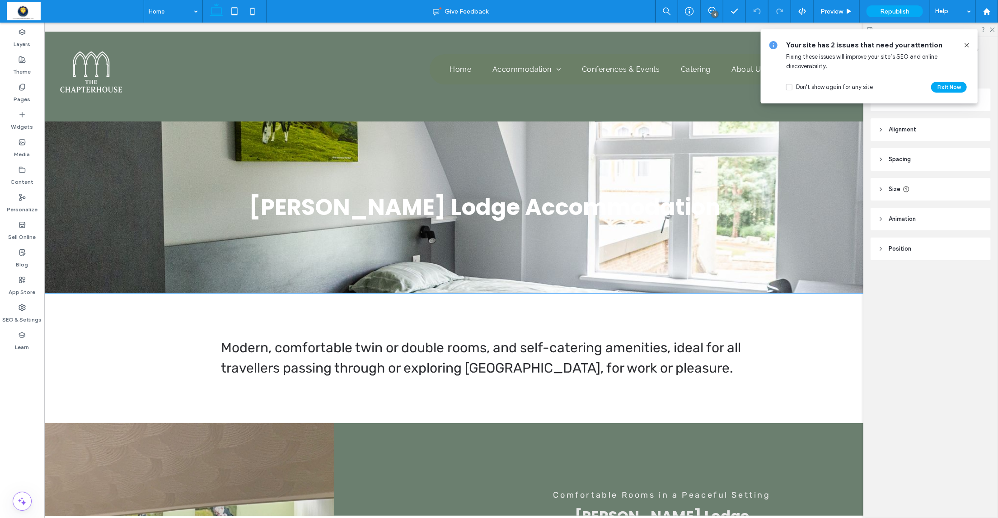
type input "*****"
type input "**"
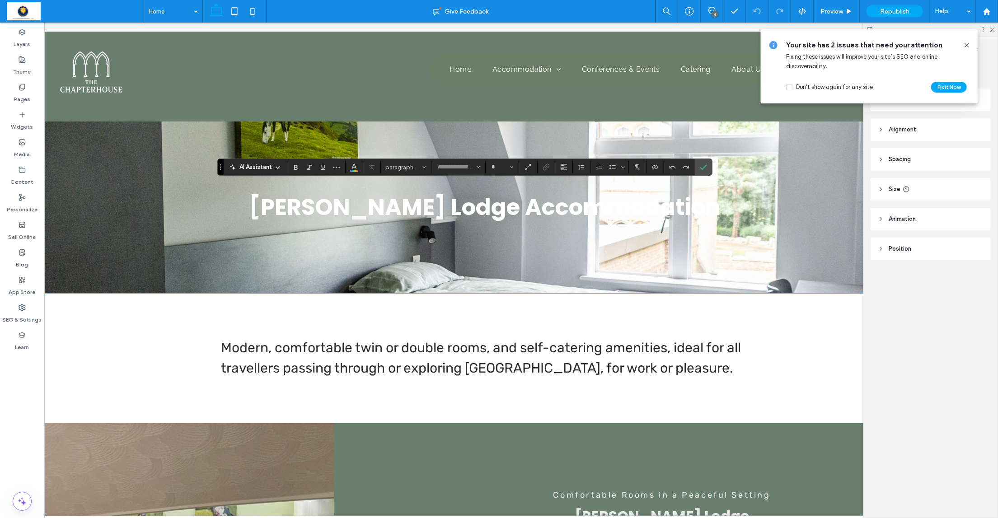
type input "*******"
type input "**"
type input "*******"
type input "**"
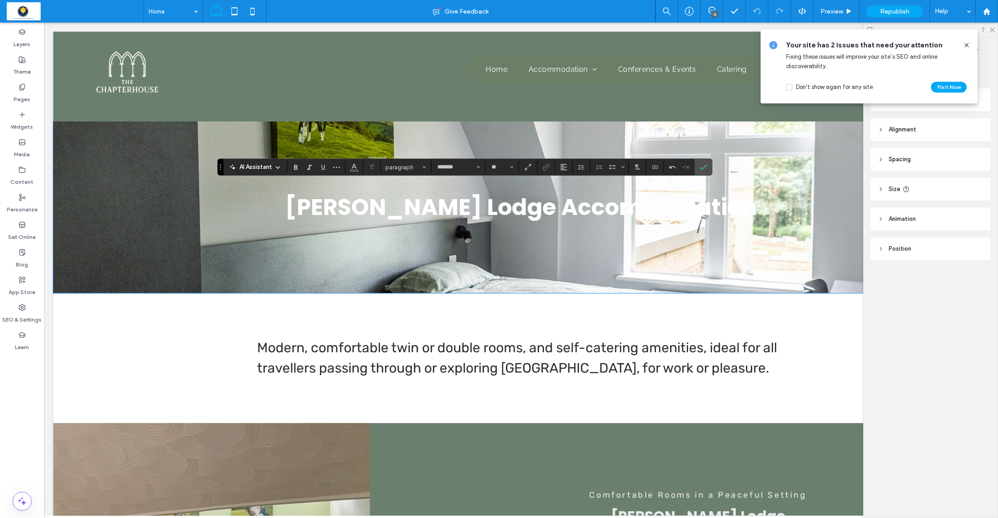
drag, startPoint x: 867, startPoint y: 173, endPoint x: 901, endPoint y: 131, distance: 54.2
click at [901, 131] on span "Alignment" at bounding box center [903, 129] width 28 height 9
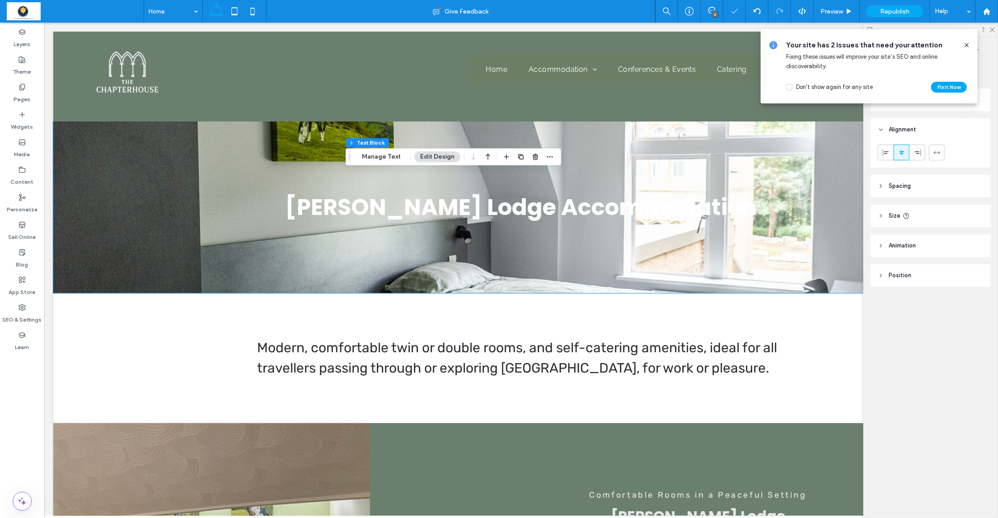
click at [965, 43] on icon at bounding box center [966, 45] width 7 height 7
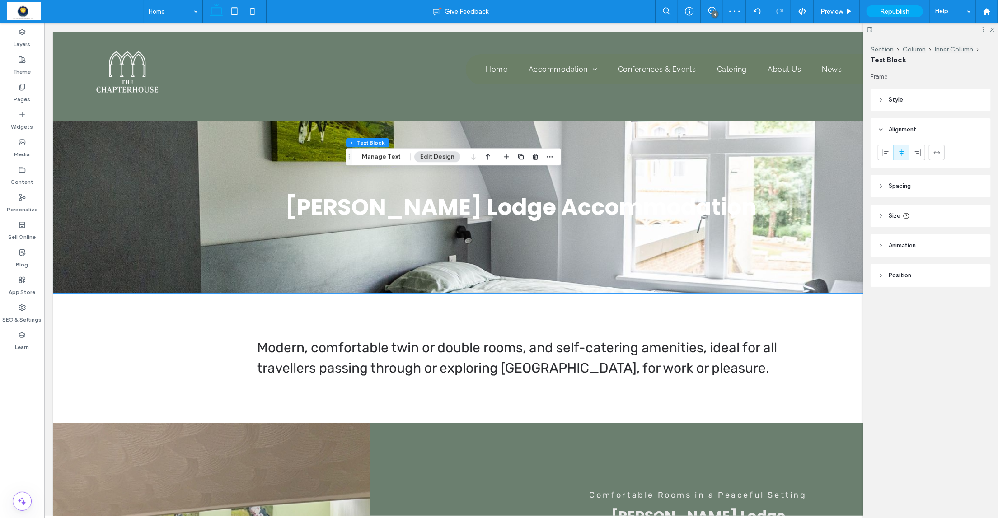
click at [907, 103] on header "Style" at bounding box center [931, 100] width 120 height 23
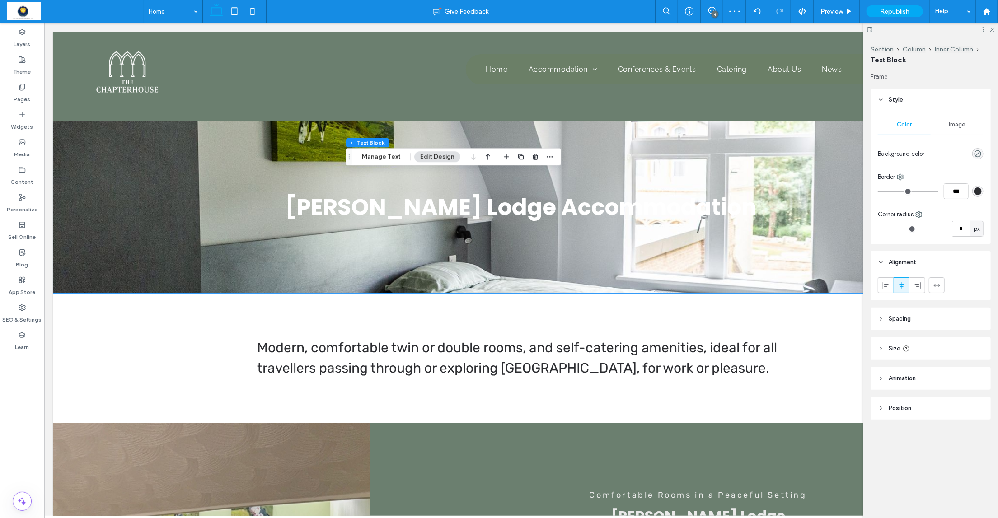
drag, startPoint x: 975, startPoint y: 153, endPoint x: 975, endPoint y: 160, distance: 7.7
click at [975, 153] on icon "rgba(0, 0, 0, 0)" at bounding box center [978, 154] width 8 height 8
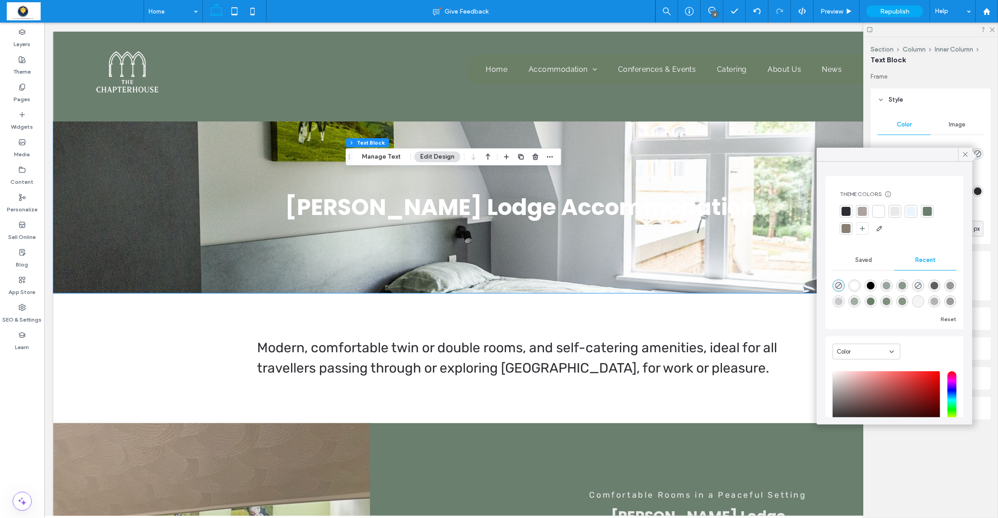
click at [924, 211] on div at bounding box center [927, 211] width 9 height 9
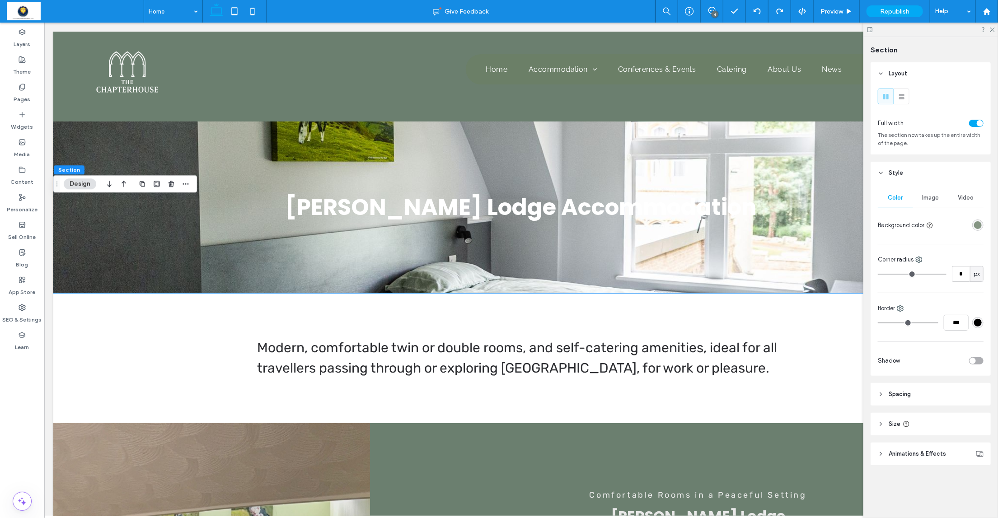
click at [977, 224] on div "rgba(107, 127, 103, 0.81)" at bounding box center [978, 225] width 8 height 8
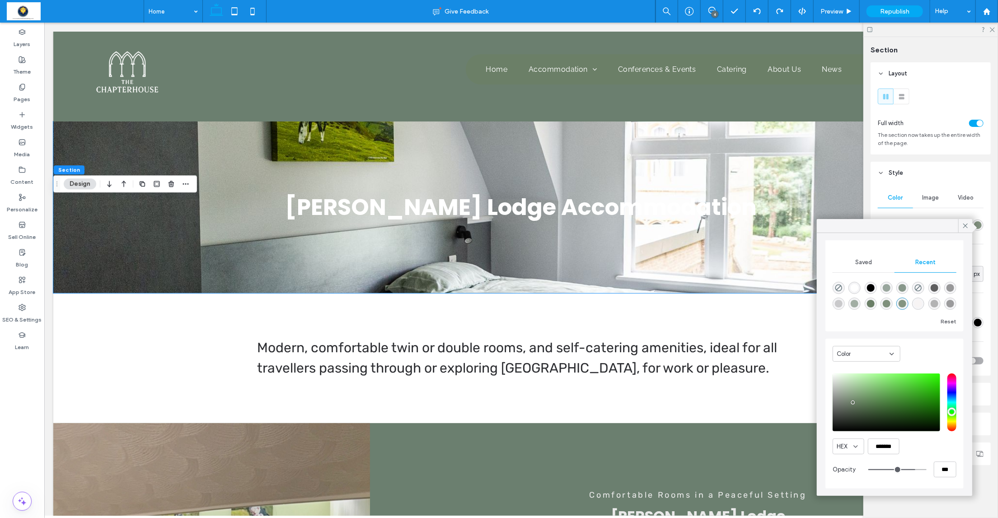
scroll to position [69, 0]
drag, startPoint x: 870, startPoint y: 448, endPoint x: 891, endPoint y: 450, distance: 21.3
click at [901, 445] on div "HEX *******" at bounding box center [895, 447] width 124 height 16
click at [23, 306] on icon at bounding box center [22, 307] width 7 height 7
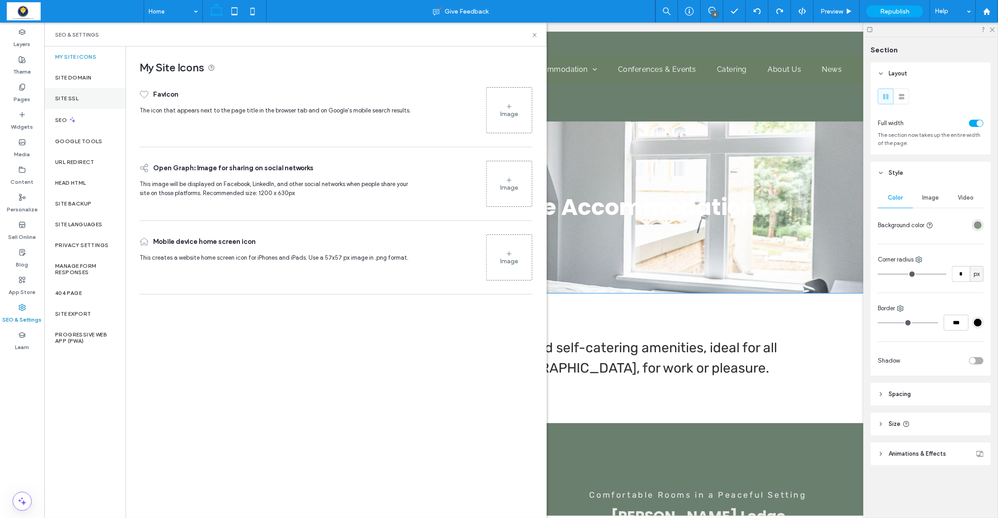
click at [74, 95] on label "Site SSL" at bounding box center [66, 98] width 23 height 6
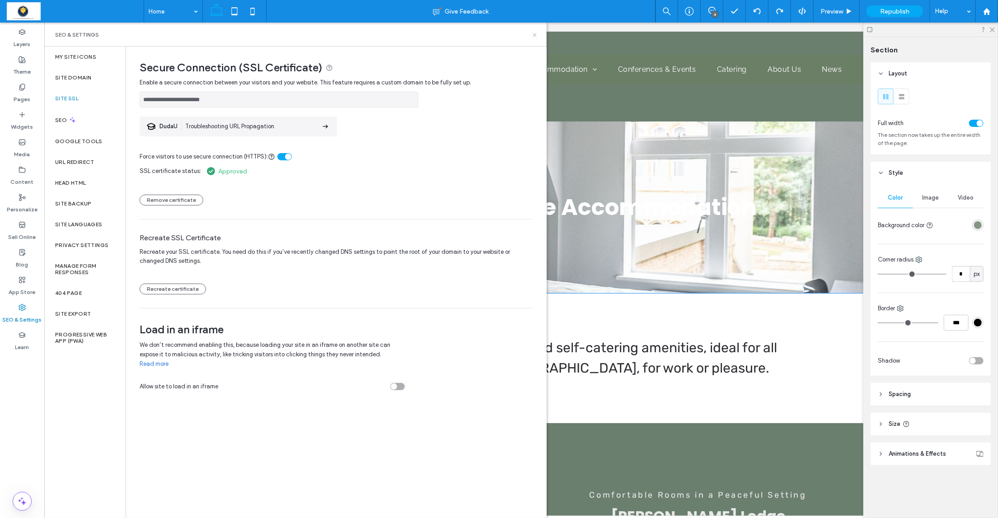
click at [536, 35] on icon at bounding box center [534, 35] width 7 height 7
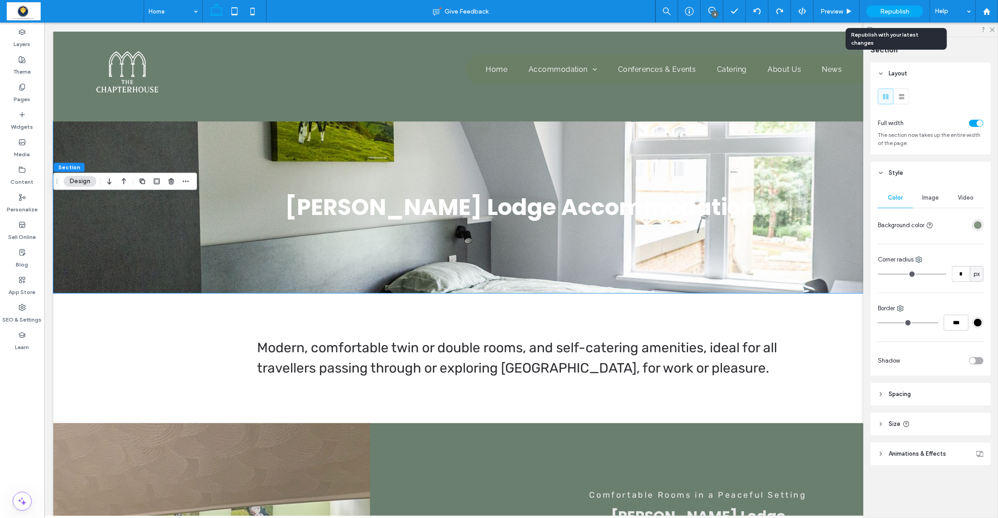
click at [895, 12] on span "Republish" at bounding box center [894, 12] width 29 height 8
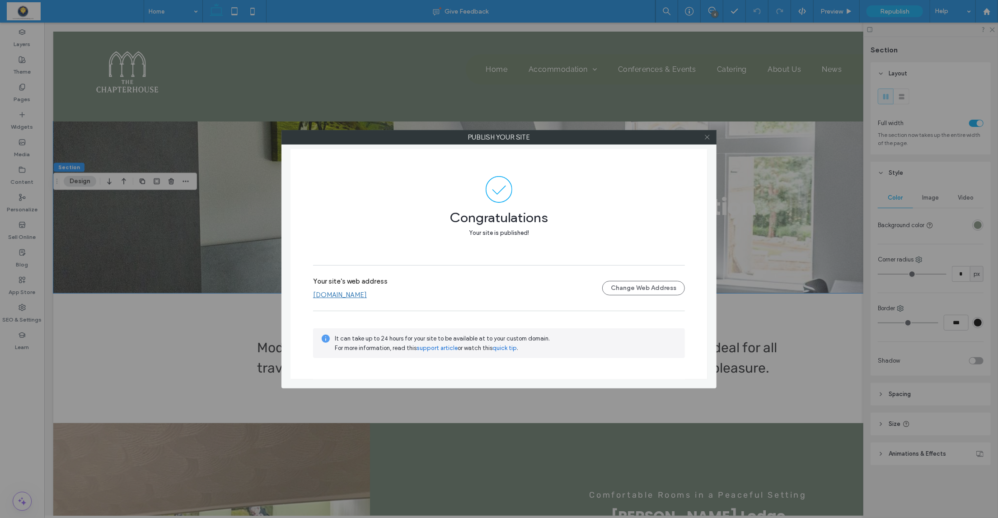
click at [709, 138] on icon at bounding box center [707, 137] width 7 height 7
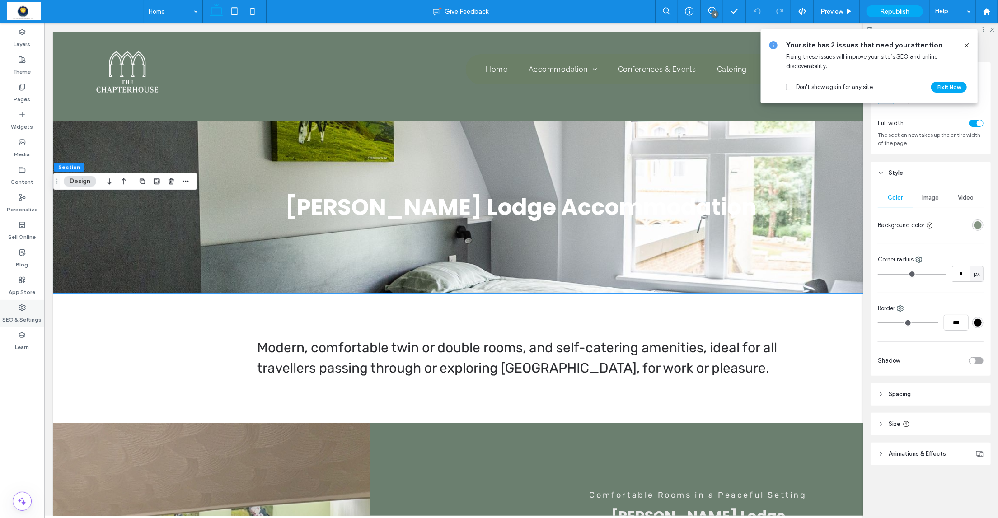
click at [23, 317] on label "SEO & Settings" at bounding box center [22, 317] width 39 height 13
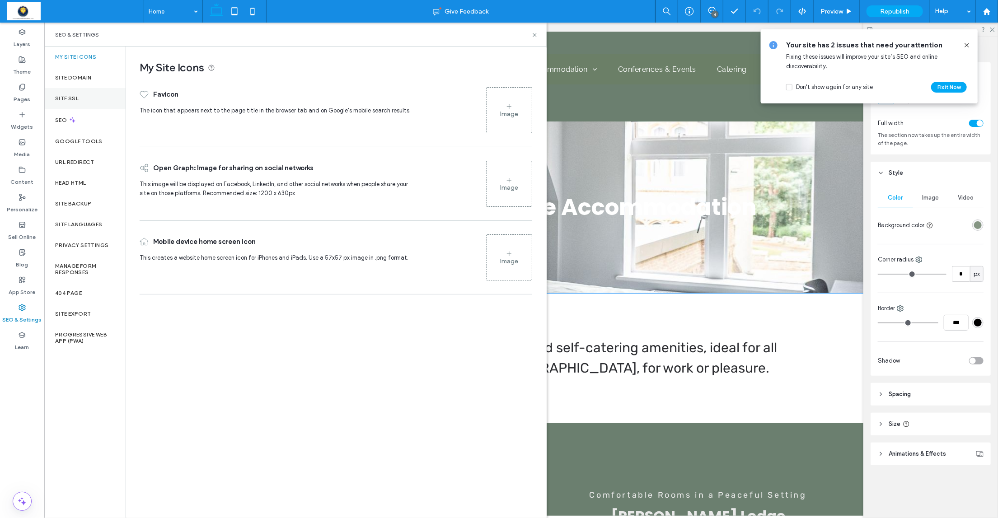
click at [76, 95] on label "Site SSL" at bounding box center [66, 98] width 23 height 6
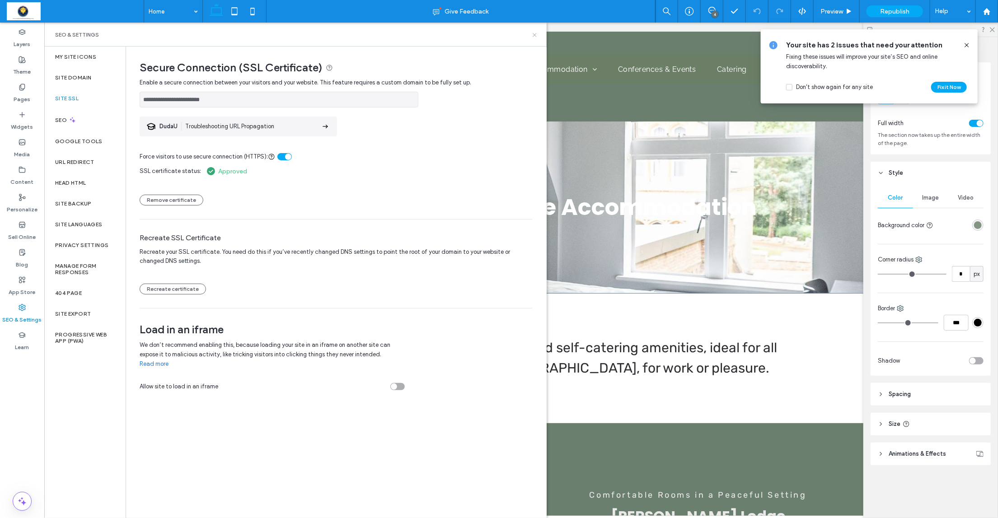
click at [535, 35] on icon at bounding box center [534, 35] width 7 height 7
